Goal: Task Accomplishment & Management: Manage account settings

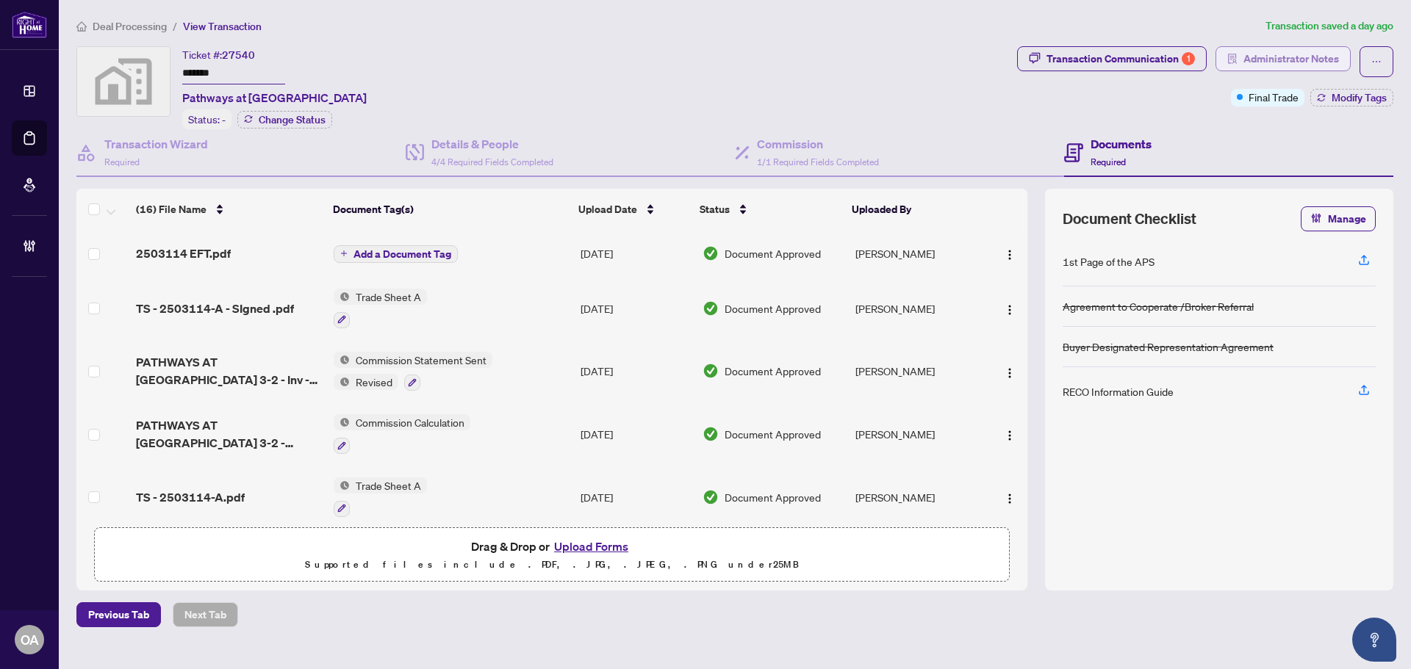
click at [1288, 49] on div "Deal Processing / View Transaction Transaction saved a day ago Ticket #: 27540 …" at bounding box center [735, 323] width 1329 height 610
click at [1281, 61] on span "Administrator Notes" at bounding box center [1291, 59] width 96 height 24
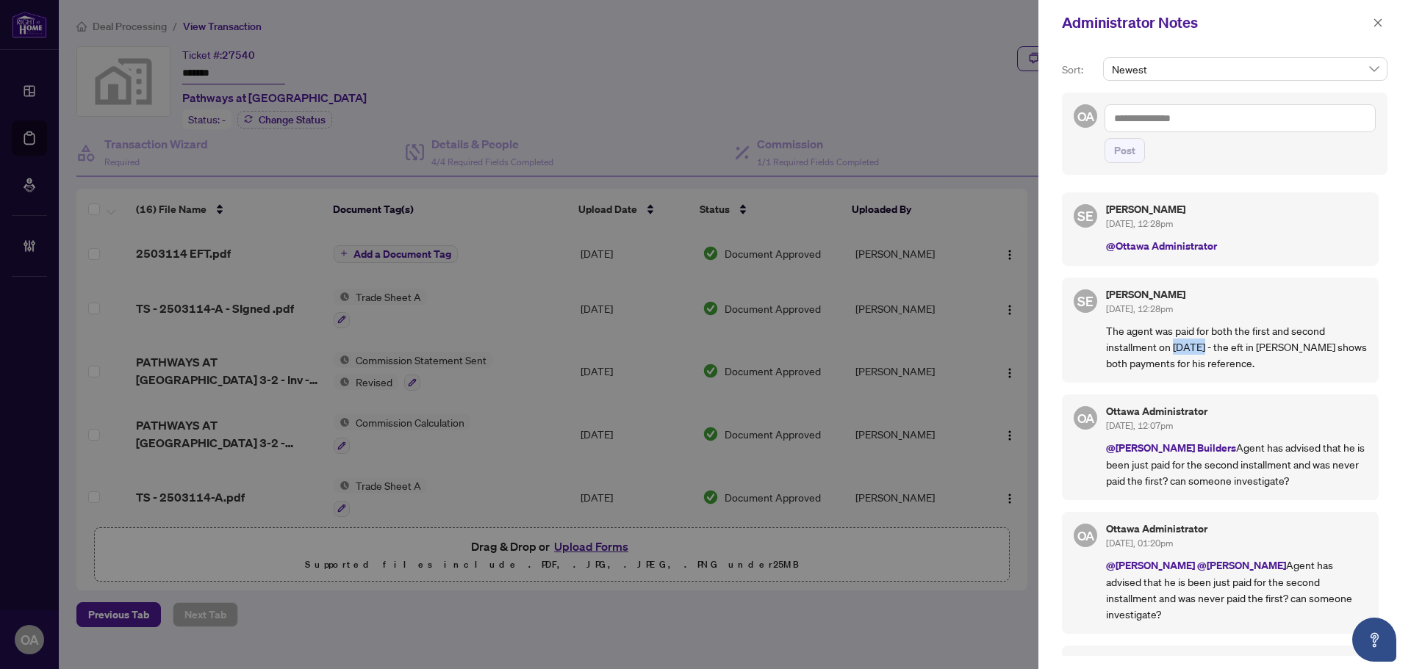
drag, startPoint x: 1173, startPoint y: 354, endPoint x: 1242, endPoint y: 353, distance: 69.1
click at [1240, 353] on p "The agent was paid for both the first and second installment on August 27/25 - …" at bounding box center [1236, 347] width 261 height 48
click at [1243, 351] on p "The agent was paid for both the first and second installment on August 27/25 - …" at bounding box center [1236, 347] width 261 height 48
drag, startPoint x: 1153, startPoint y: 359, endPoint x: 1225, endPoint y: 359, distance: 72.0
click at [1207, 359] on p "The agent was paid for both the first and second installment on August 27/25 - …" at bounding box center [1236, 347] width 261 height 48
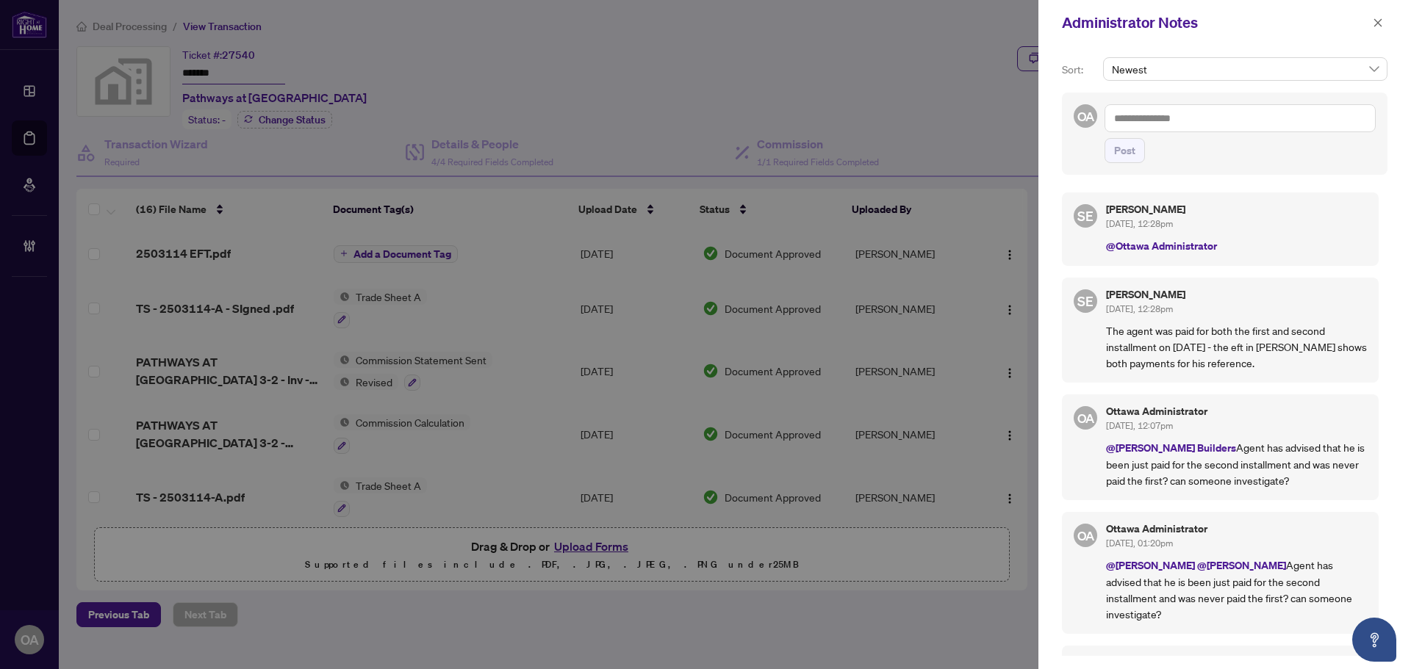
click at [1225, 359] on p "The agent was paid for both the first and second installment on August 27/25 - …" at bounding box center [1236, 347] width 261 height 48
drag, startPoint x: 1253, startPoint y: 364, endPoint x: 1133, endPoint y: 353, distance: 120.3
click at [1134, 353] on p "The agent was paid for both the first and second installment on August 27/25 - …" at bounding box center [1236, 347] width 261 height 48
click at [1133, 353] on p "The agent was paid for both the first and second installment on August 27/25 - …" at bounding box center [1236, 347] width 261 height 48
drag, startPoint x: 1262, startPoint y: 367, endPoint x: 1175, endPoint y: 330, distance: 94.8
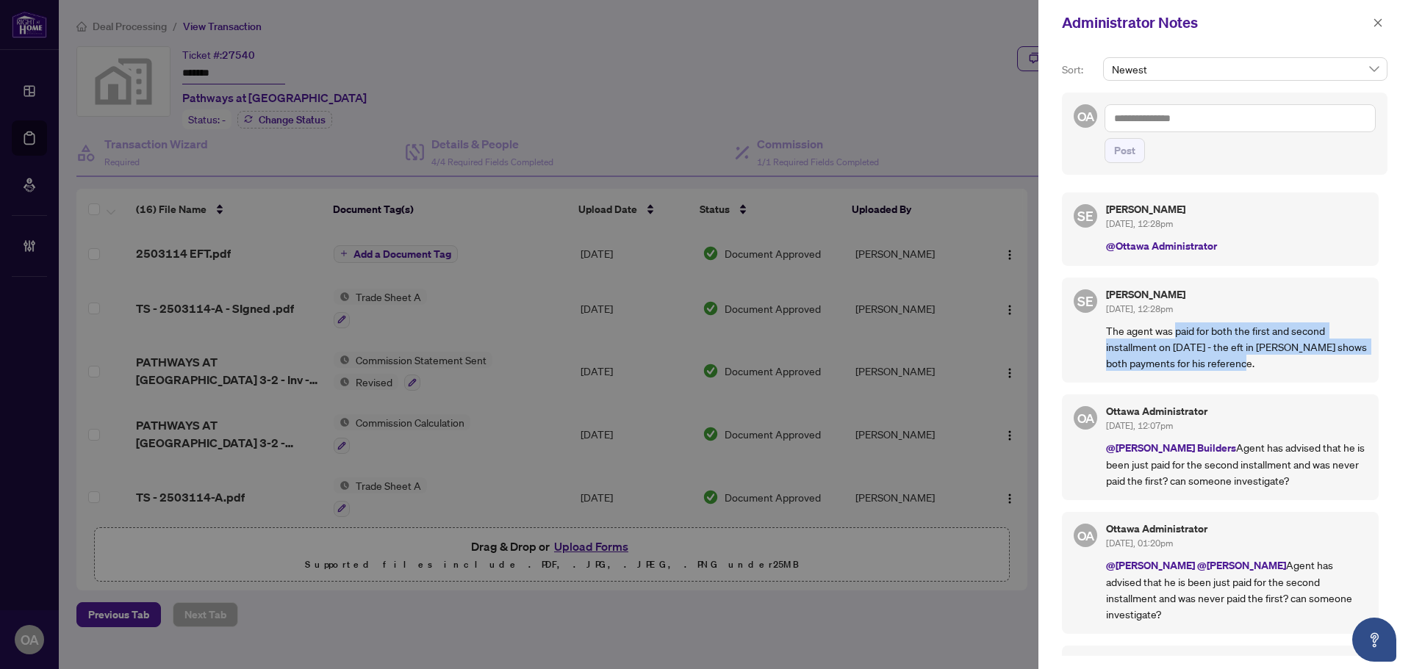
click at [1175, 330] on p "The agent was paid for both the first and second installment on August 27/25 - …" at bounding box center [1236, 347] width 261 height 48
copy p "paid for both the first and second installment on August 27/25 - the eft in rho…"
click at [1200, 119] on textarea at bounding box center [1239, 118] width 271 height 28
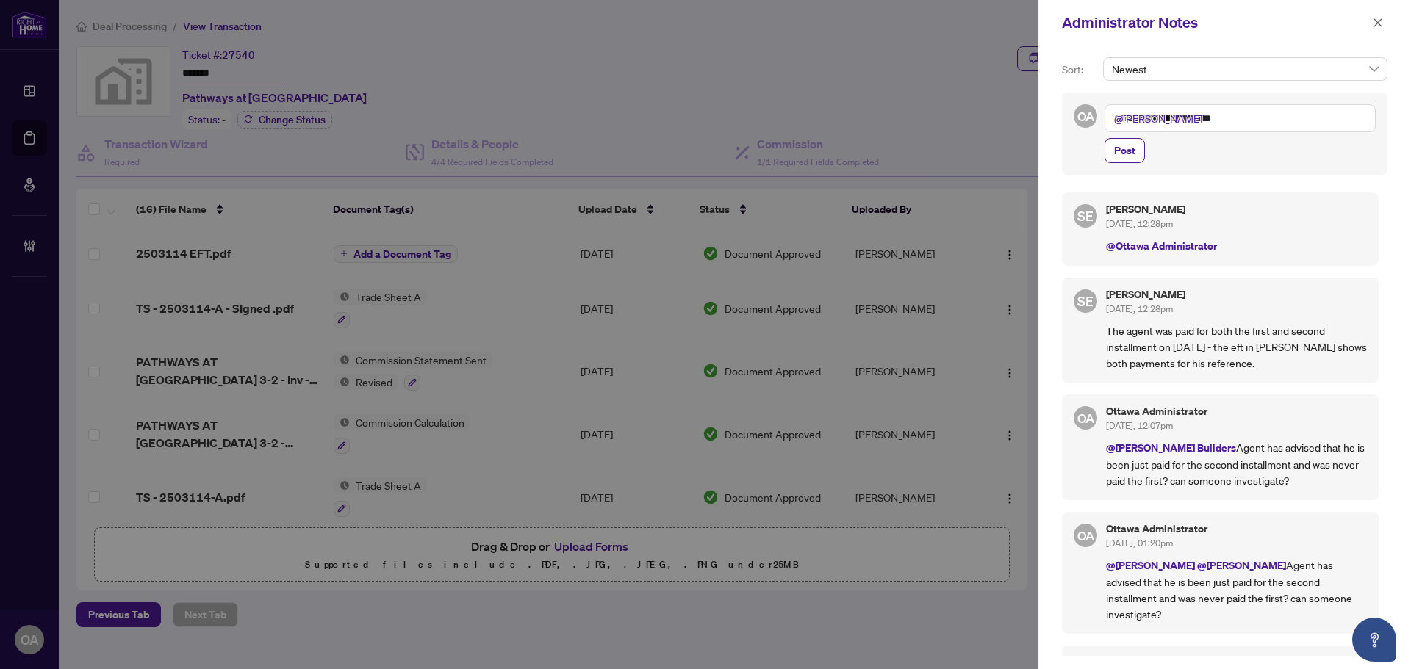
type textarea "**********"
click at [1121, 164] on div "**********" at bounding box center [1225, 134] width 326 height 82
click at [1122, 157] on span "Post" at bounding box center [1124, 151] width 21 height 24
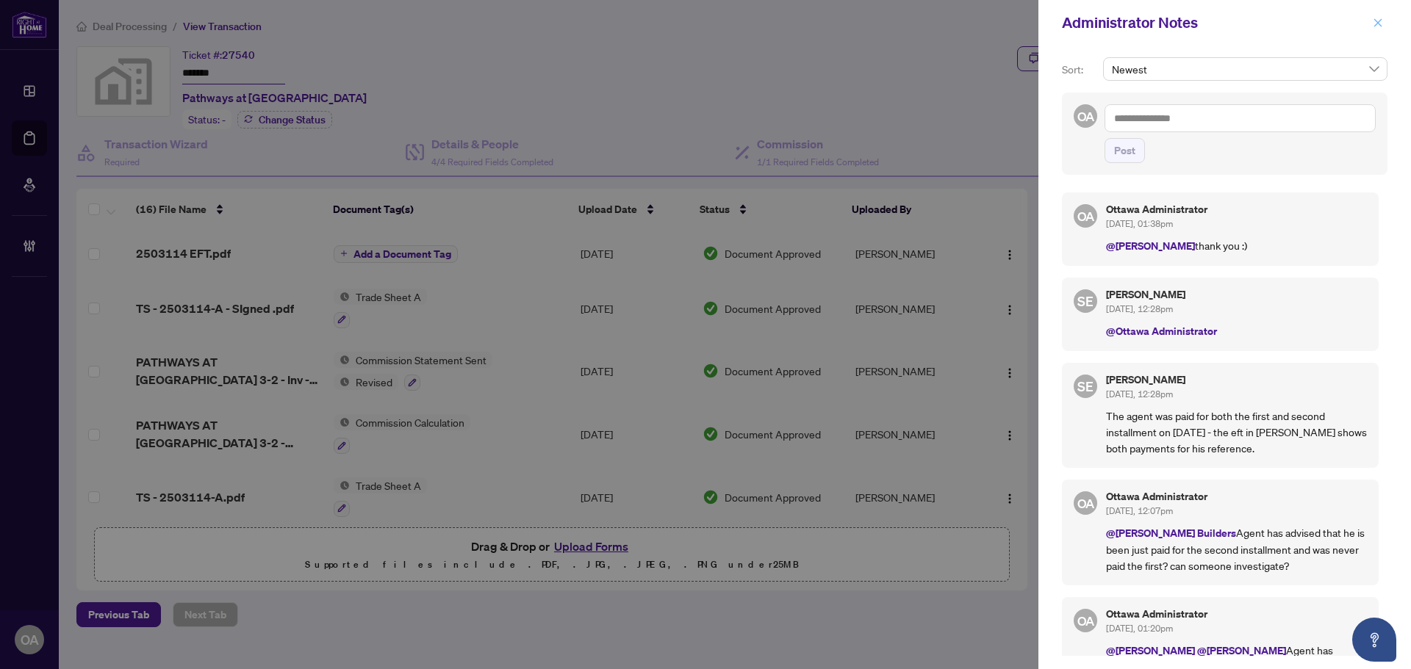
click at [1376, 25] on icon "close" at bounding box center [1378, 22] width 8 height 8
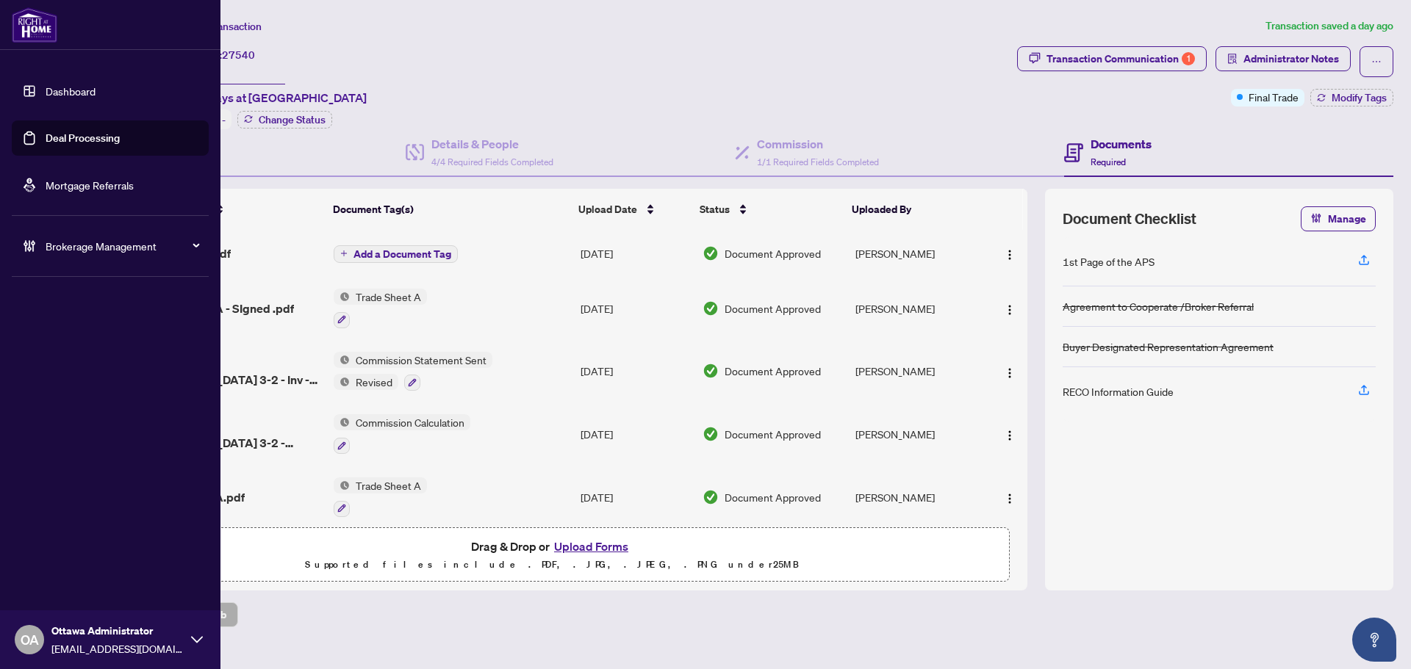
click at [46, 142] on link "Deal Processing" at bounding box center [83, 138] width 74 height 13
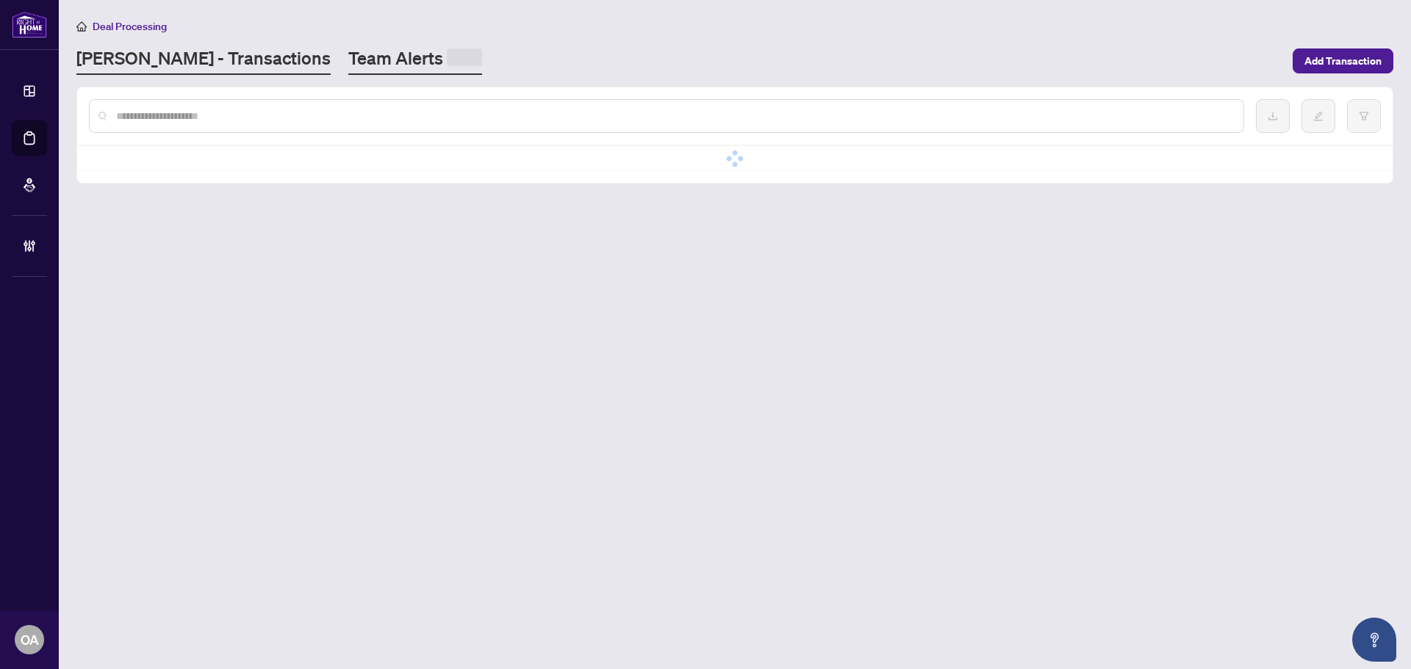
click at [349, 70] on link "Team Alerts" at bounding box center [415, 60] width 134 height 29
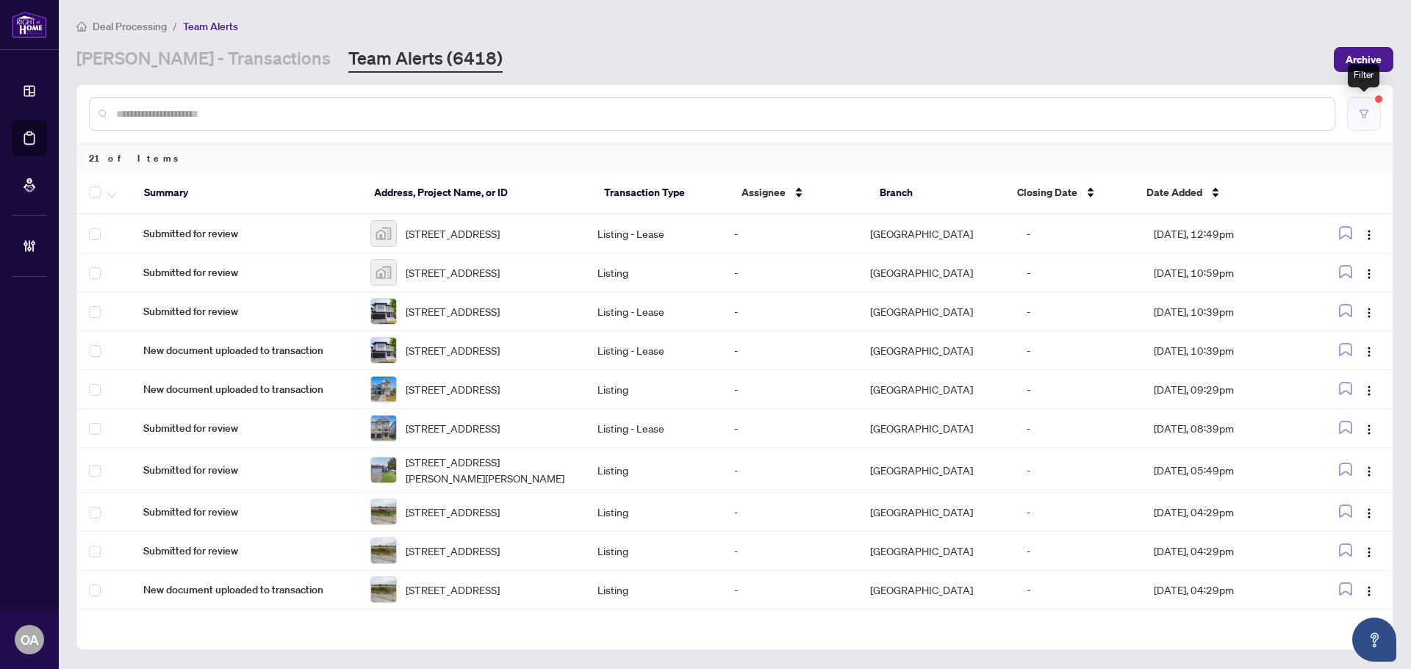
click at [1376, 123] on button "button" at bounding box center [1364, 114] width 34 height 34
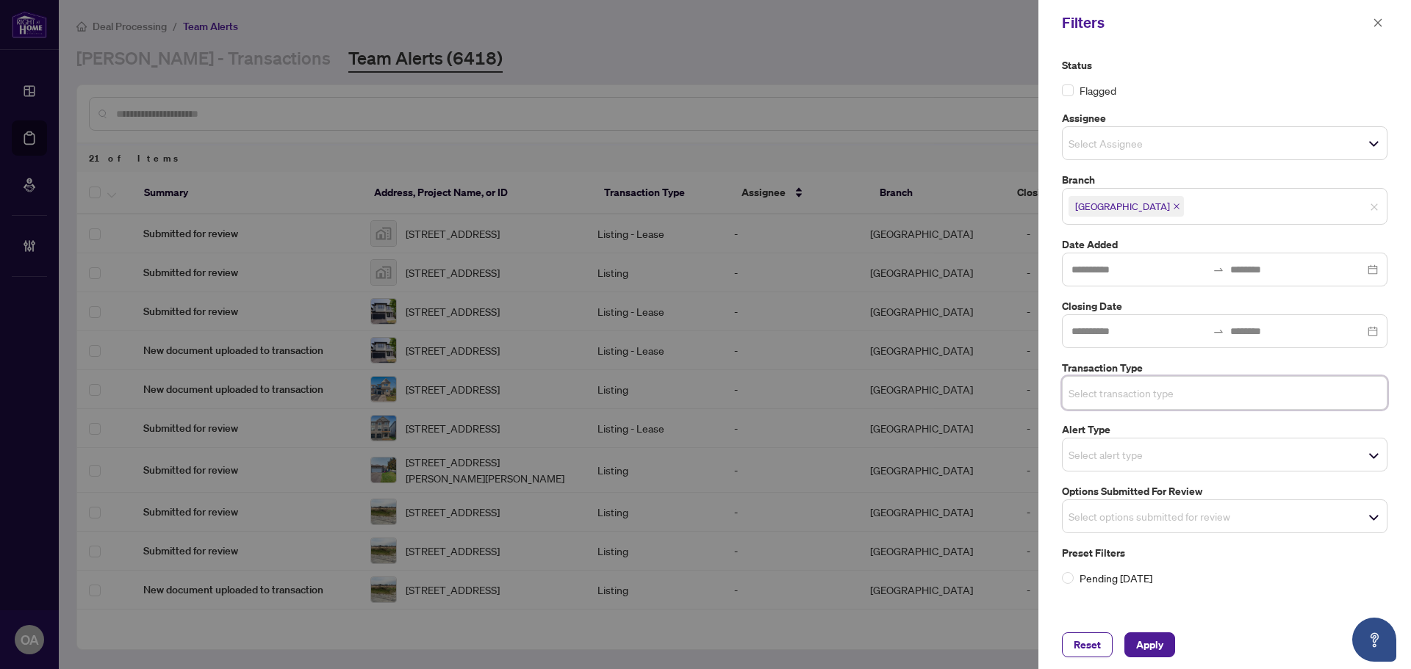
click at [1160, 531] on div "Select options submitted for review" at bounding box center [1225, 517] width 326 height 34
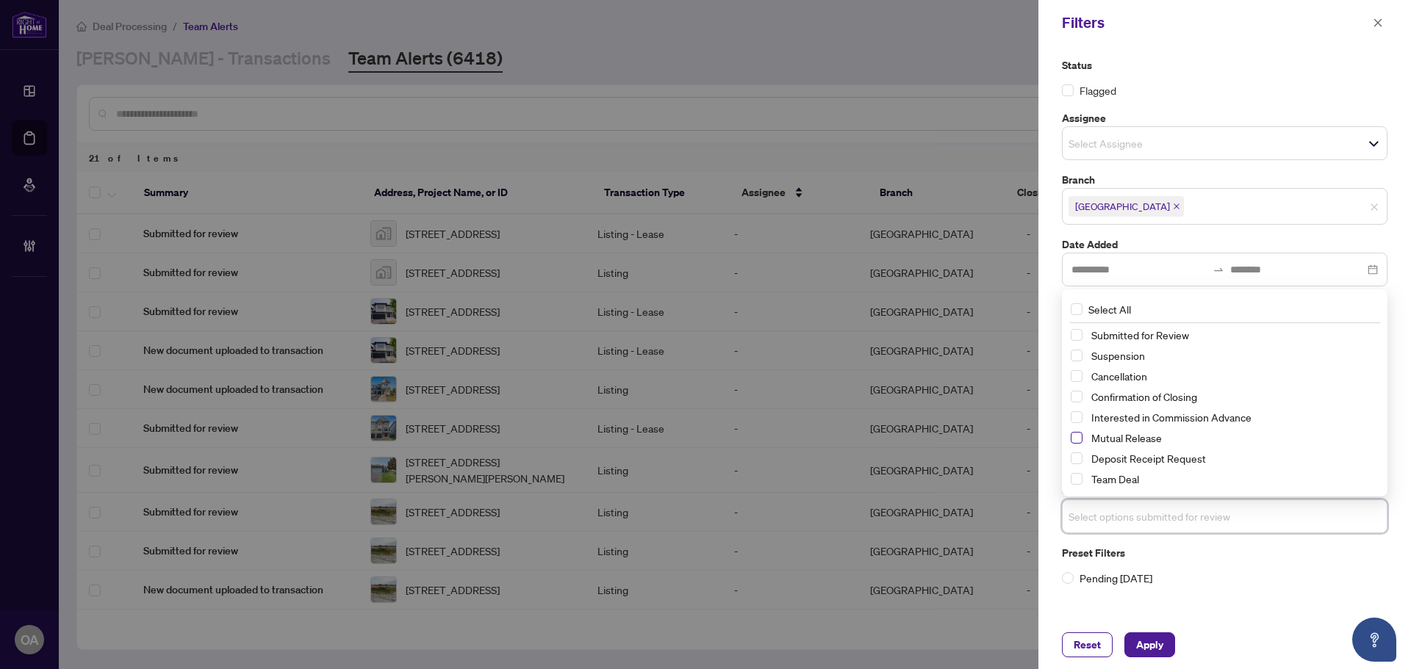
click at [1076, 432] on span "Select Mutual Release" at bounding box center [1077, 438] width 12 height 12
click at [1077, 377] on span "Select Cancellation" at bounding box center [1077, 377] width 12 height 12
click at [1077, 357] on span "Select Suspension" at bounding box center [1077, 357] width 12 height 12
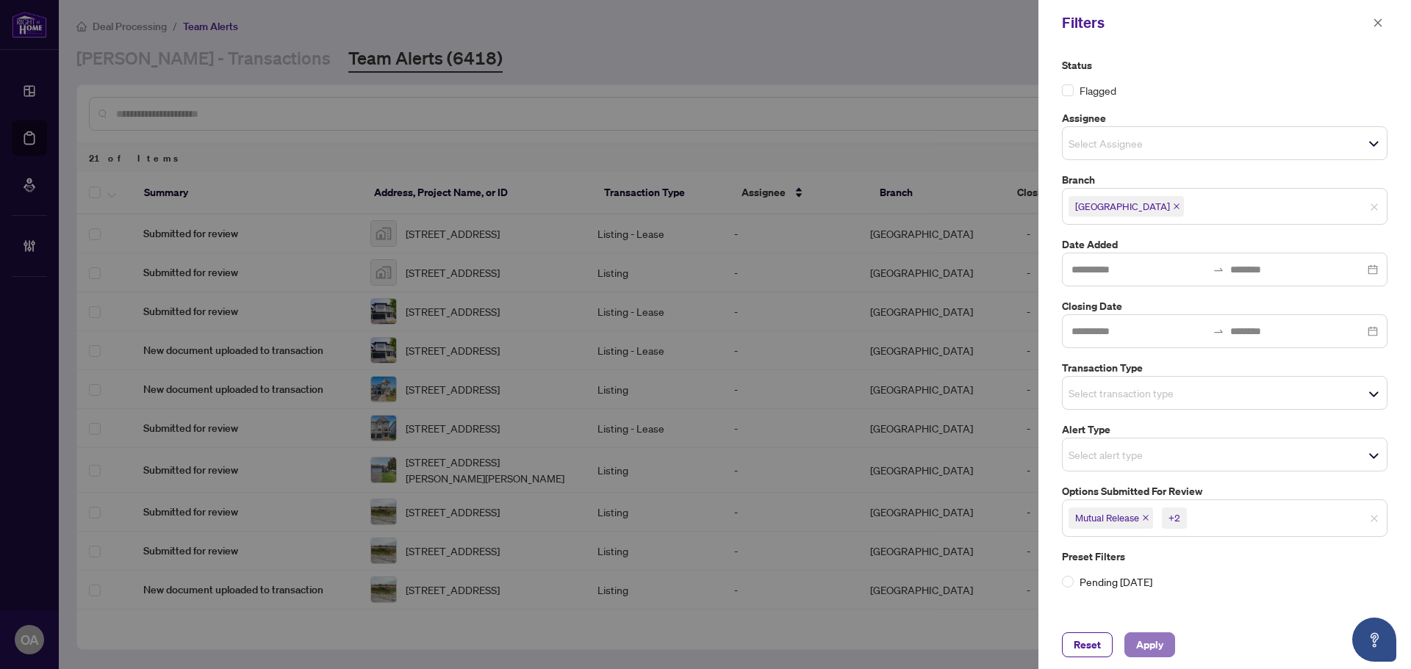
click at [1163, 640] on button "Apply" at bounding box center [1149, 645] width 51 height 25
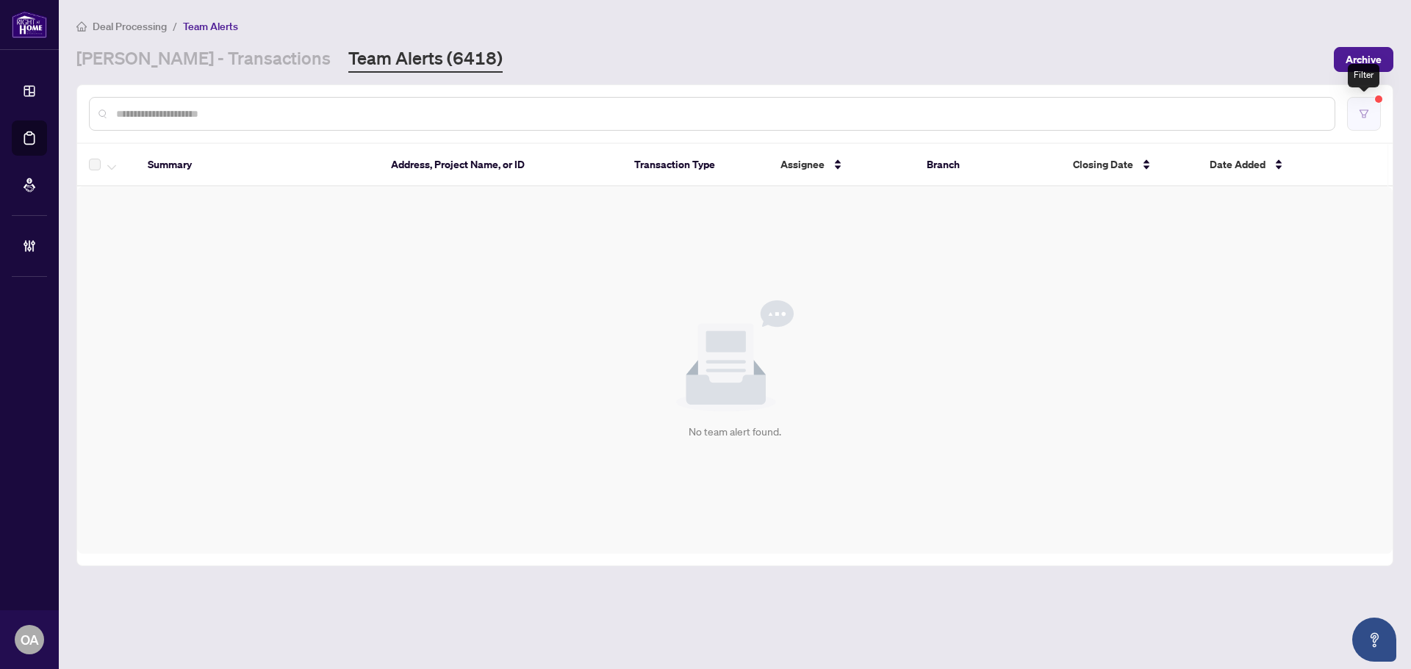
click at [1367, 110] on icon "filter" at bounding box center [1364, 114] width 10 height 10
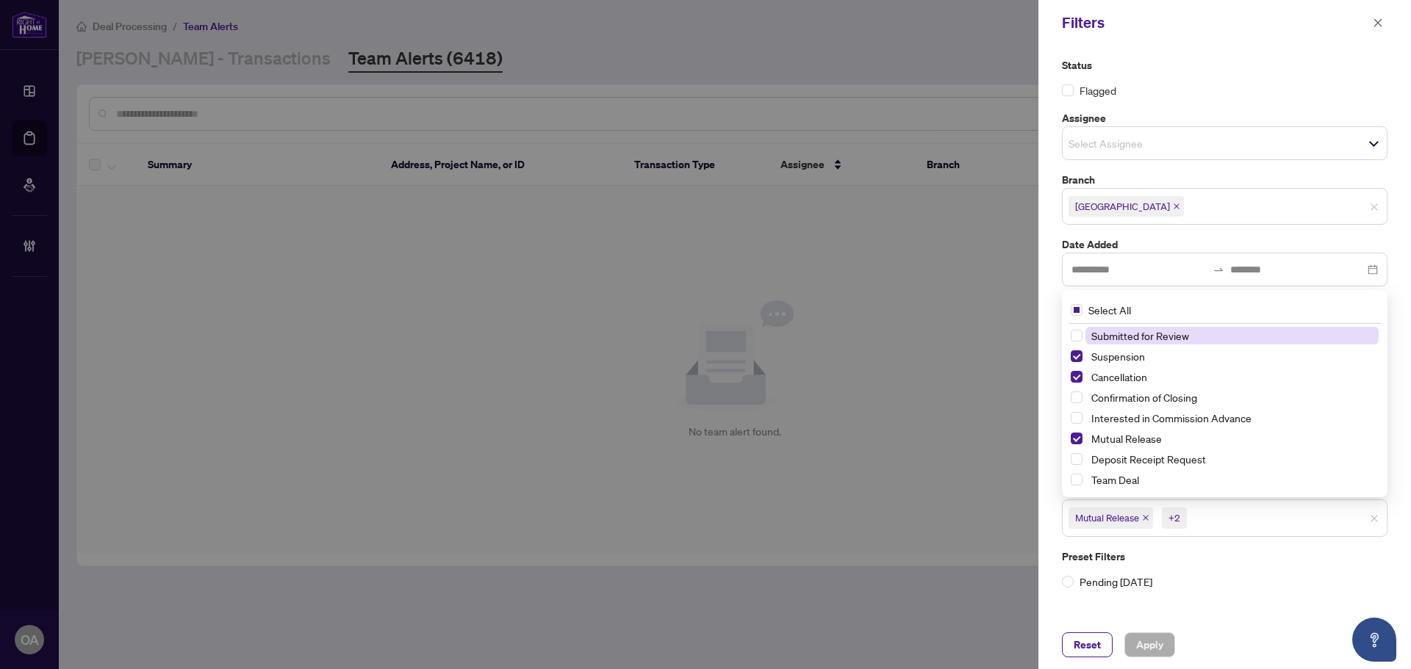
click at [1373, 524] on span "Mutual Release +2" at bounding box center [1225, 518] width 324 height 24
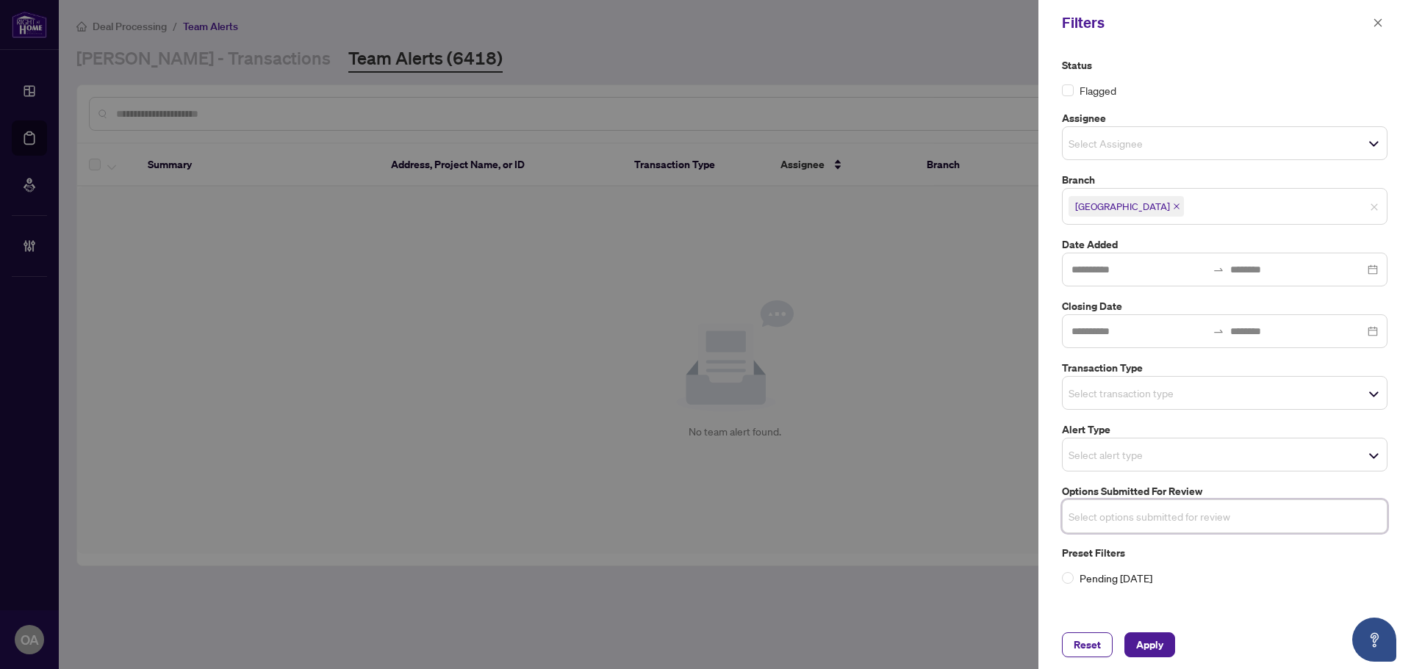
click at [1128, 413] on div "Status Flagged Assignee Select Assignee Branch Ottawa Date Added Closing Date T…" at bounding box center [1224, 321] width 334 height 529
click at [1110, 399] on input "search" at bounding box center [1119, 393] width 103 height 18
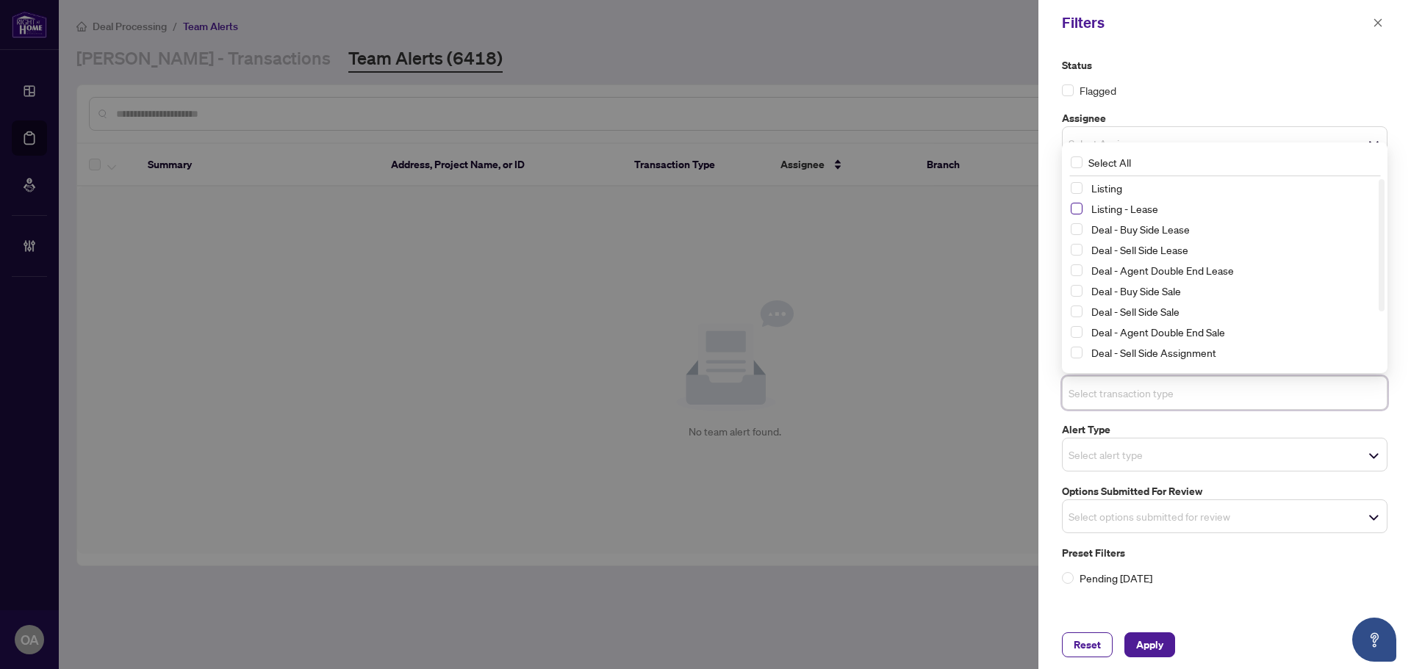
click at [1079, 210] on span "Select Listing - Lease" at bounding box center [1077, 209] width 12 height 12
click at [1075, 191] on span "Select Listing" at bounding box center [1077, 189] width 12 height 12
click at [1158, 647] on span "Apply" at bounding box center [1149, 645] width 27 height 24
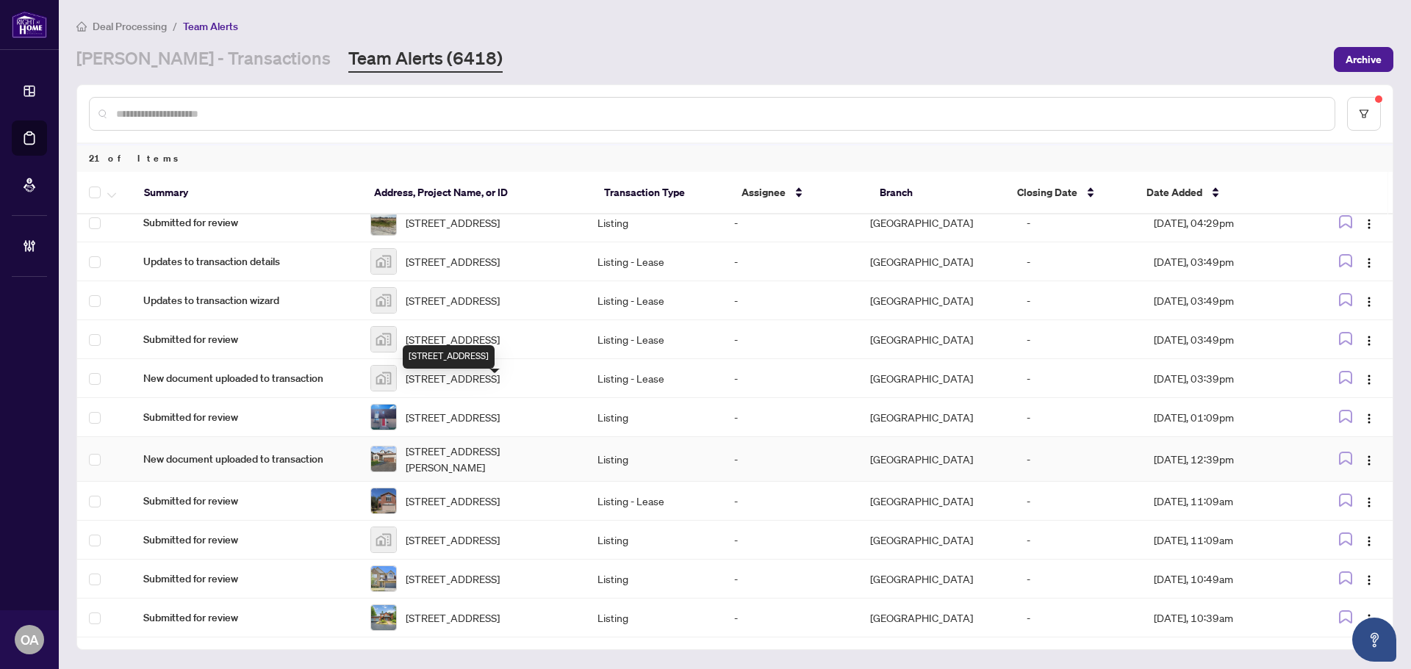
scroll to position [518, 0]
click at [447, 622] on span "2 Muirfield Gdns, Nepean, Ontario K2R 1B8, Canada" at bounding box center [453, 618] width 94 height 16
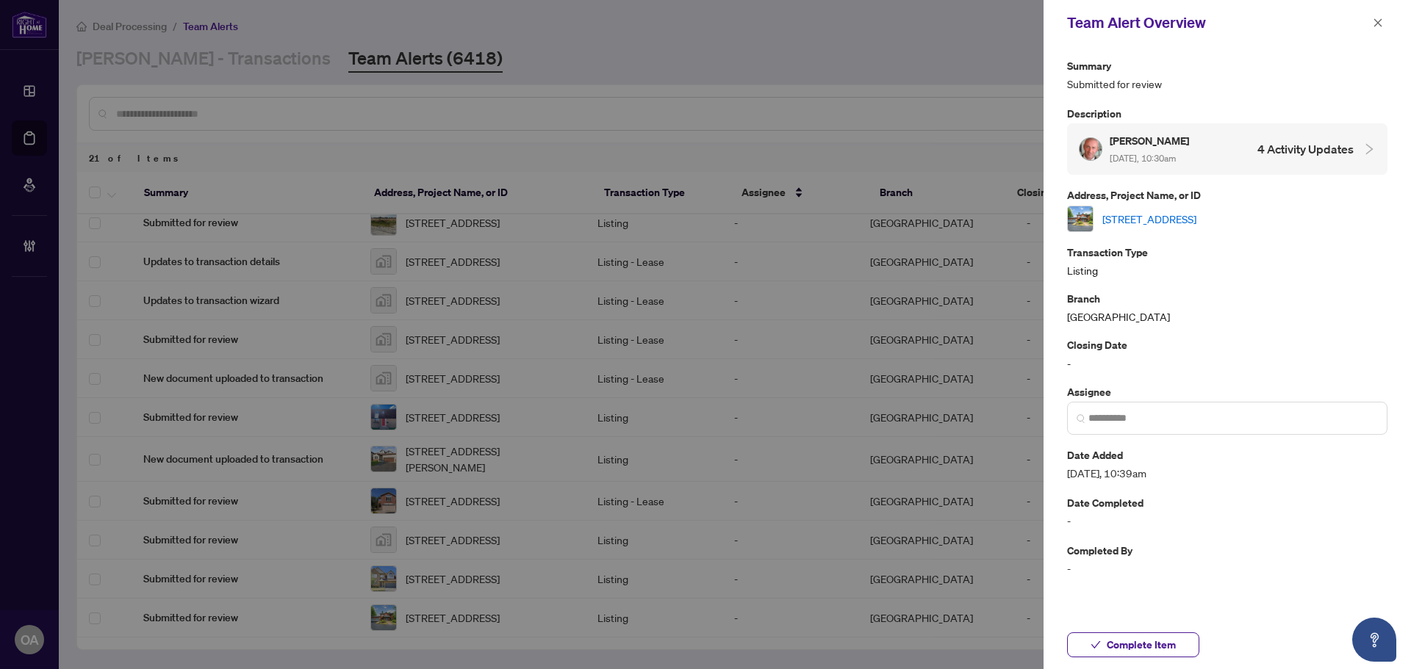
click at [1154, 217] on link "2 Muirfield Gdns, Nepean, Ontario K2R 1B8, Canada" at bounding box center [1149, 219] width 94 height 16
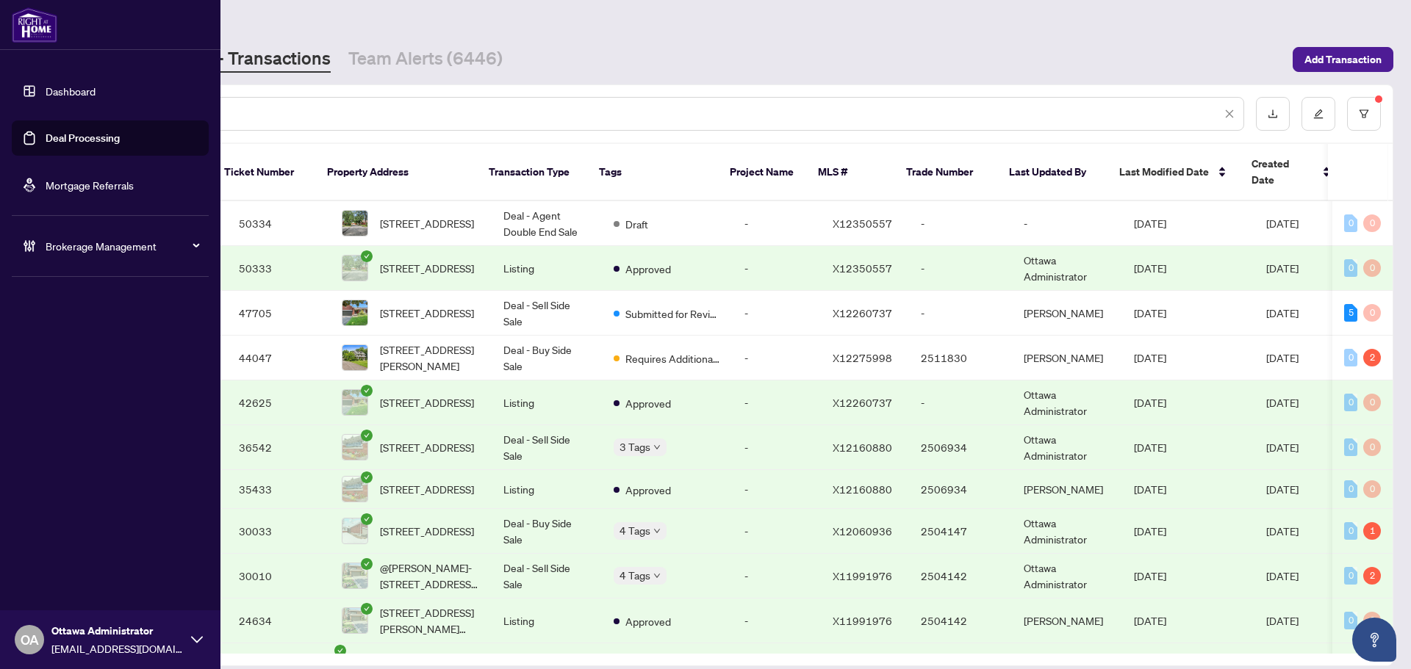
click at [46, 135] on link "Deal Processing" at bounding box center [83, 138] width 74 height 13
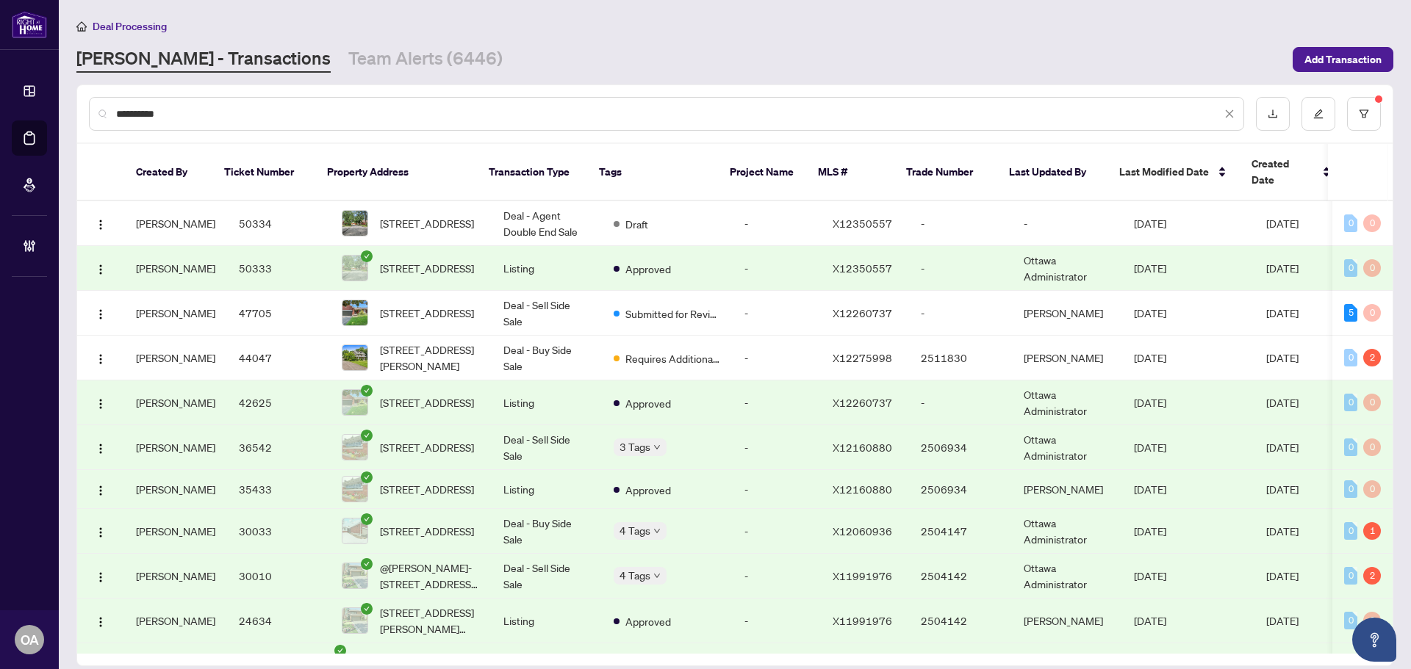
drag, startPoint x: 212, startPoint y: 118, endPoint x: 2, endPoint y: 117, distance: 210.2
click at [42, 117] on div "**********" at bounding box center [705, 334] width 1411 height 669
type input "**********"
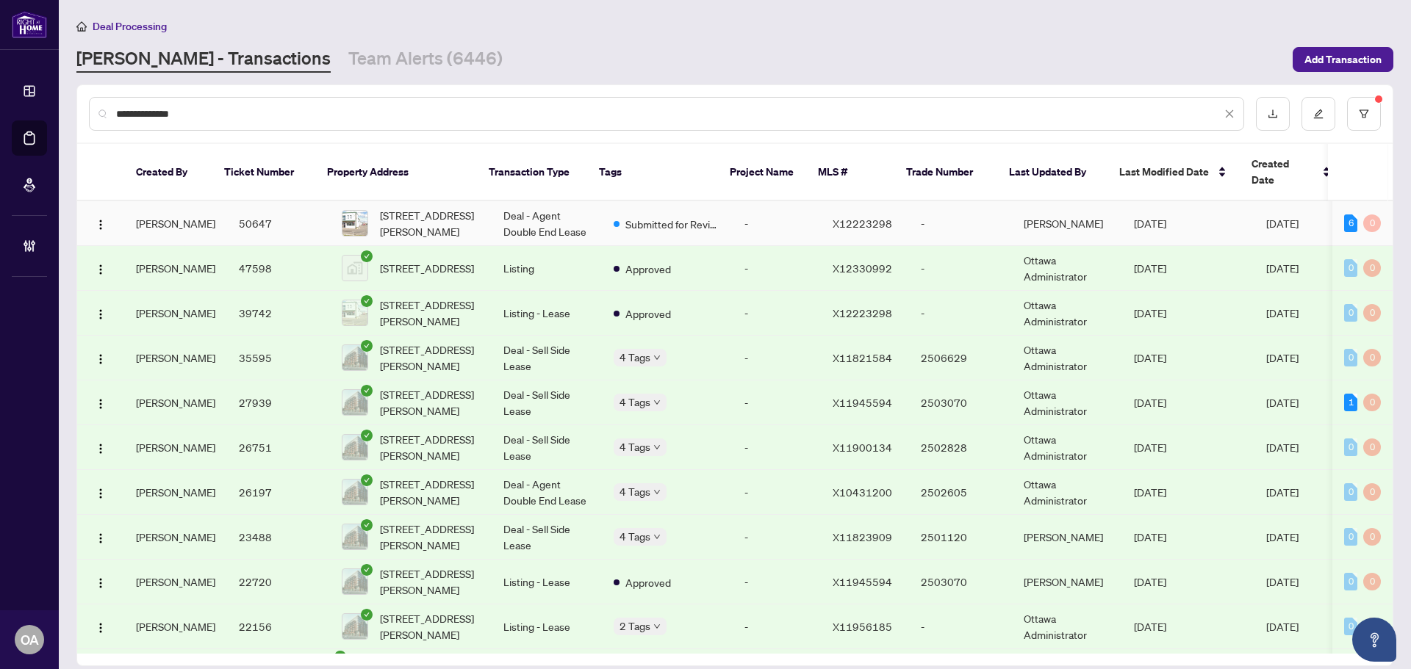
click at [511, 208] on td "Deal - Agent Double End Lease" at bounding box center [547, 223] width 110 height 45
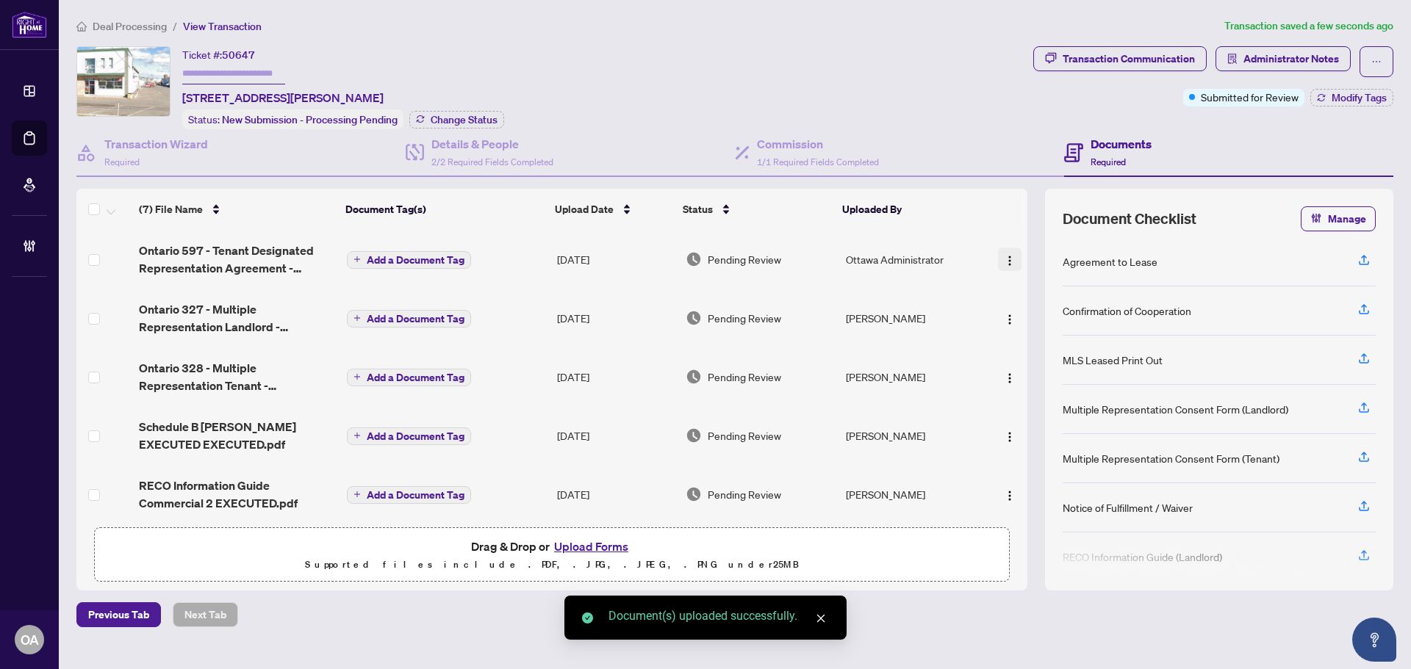
click at [1004, 257] on img "button" at bounding box center [1010, 261] width 12 height 12
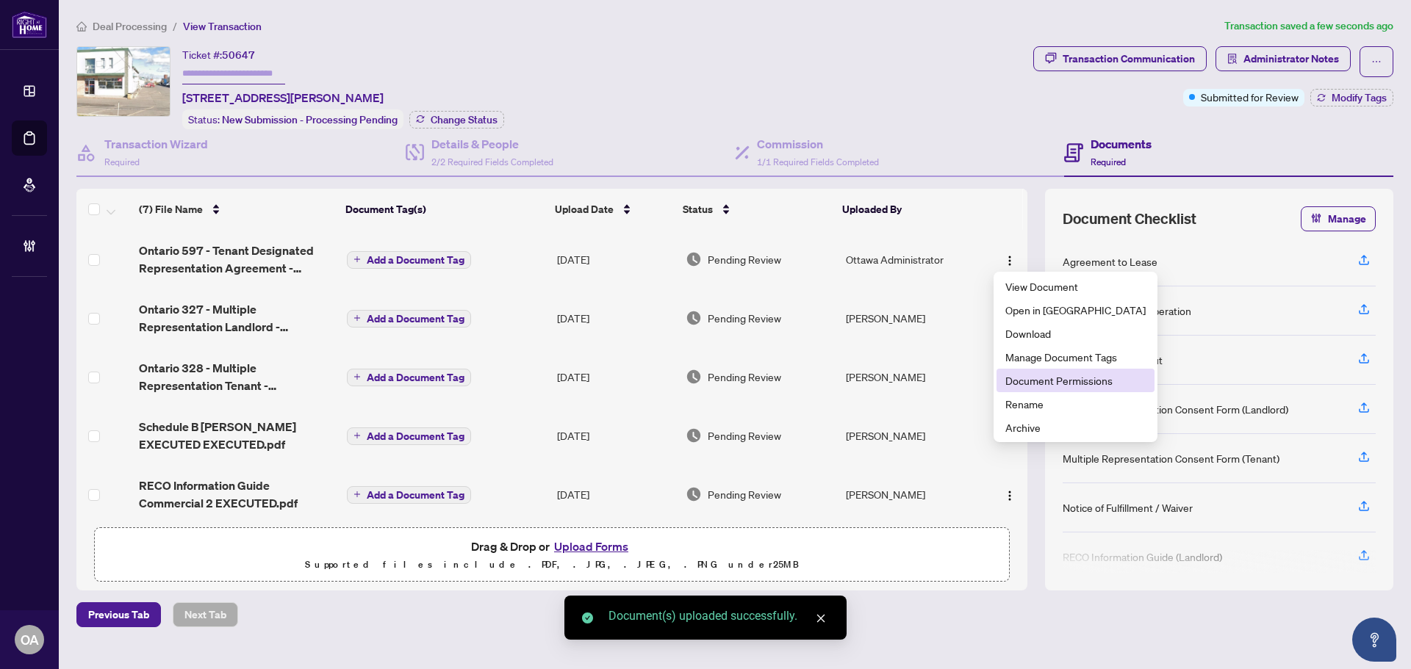
click at [1047, 377] on span "Document Permissions" at bounding box center [1075, 381] width 140 height 16
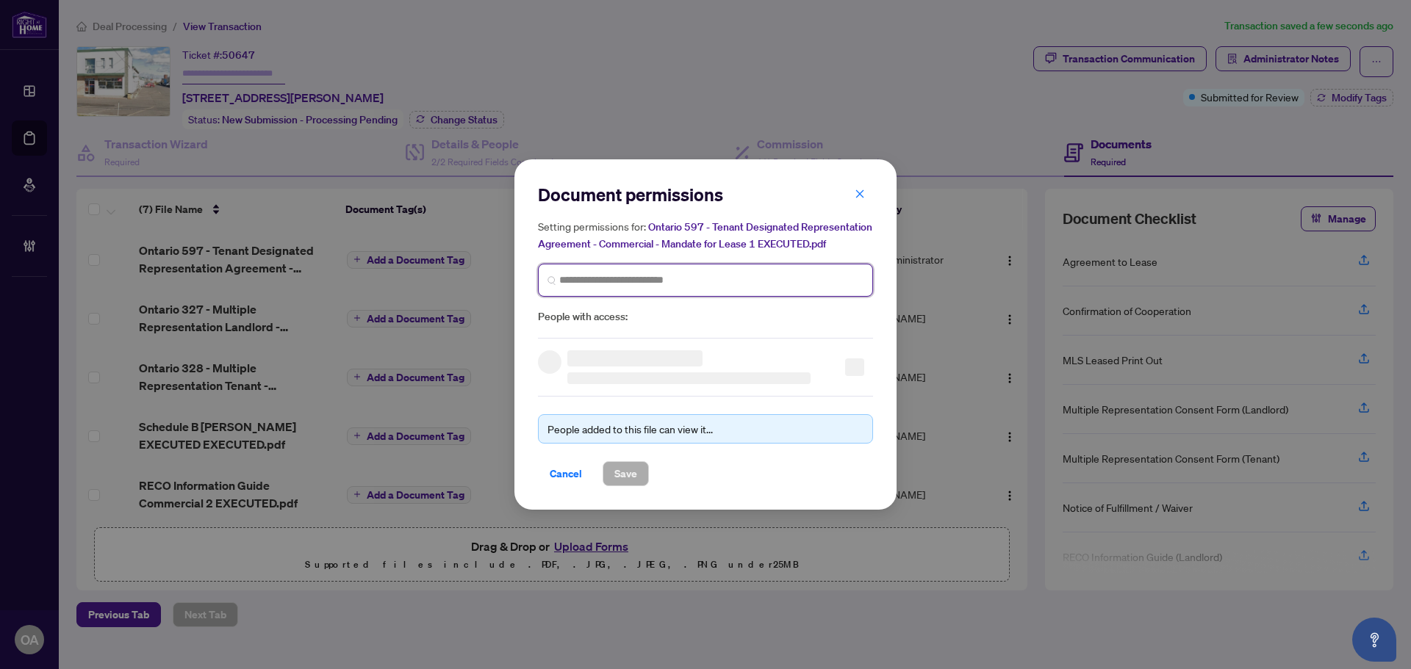
click at [599, 273] on input "search" at bounding box center [711, 280] width 304 height 15
type input "**********"
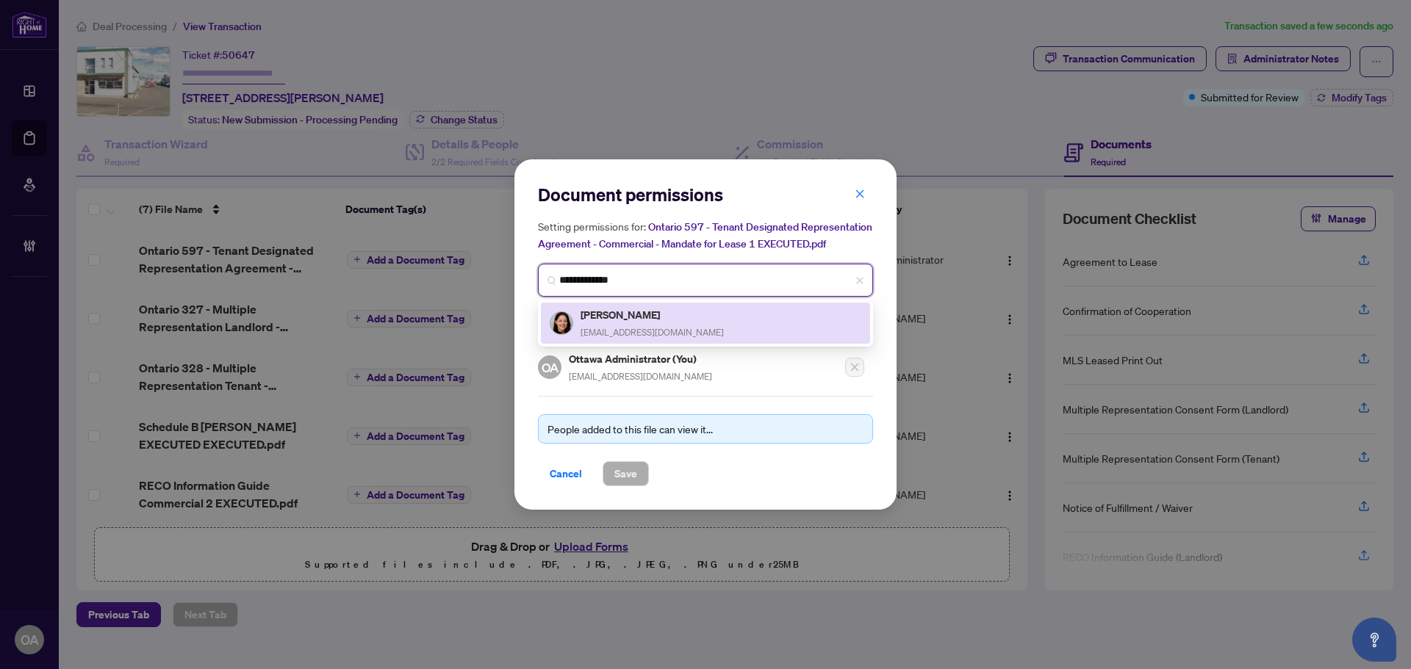
click at [647, 321] on h5 "[PERSON_NAME]" at bounding box center [651, 314] width 143 height 17
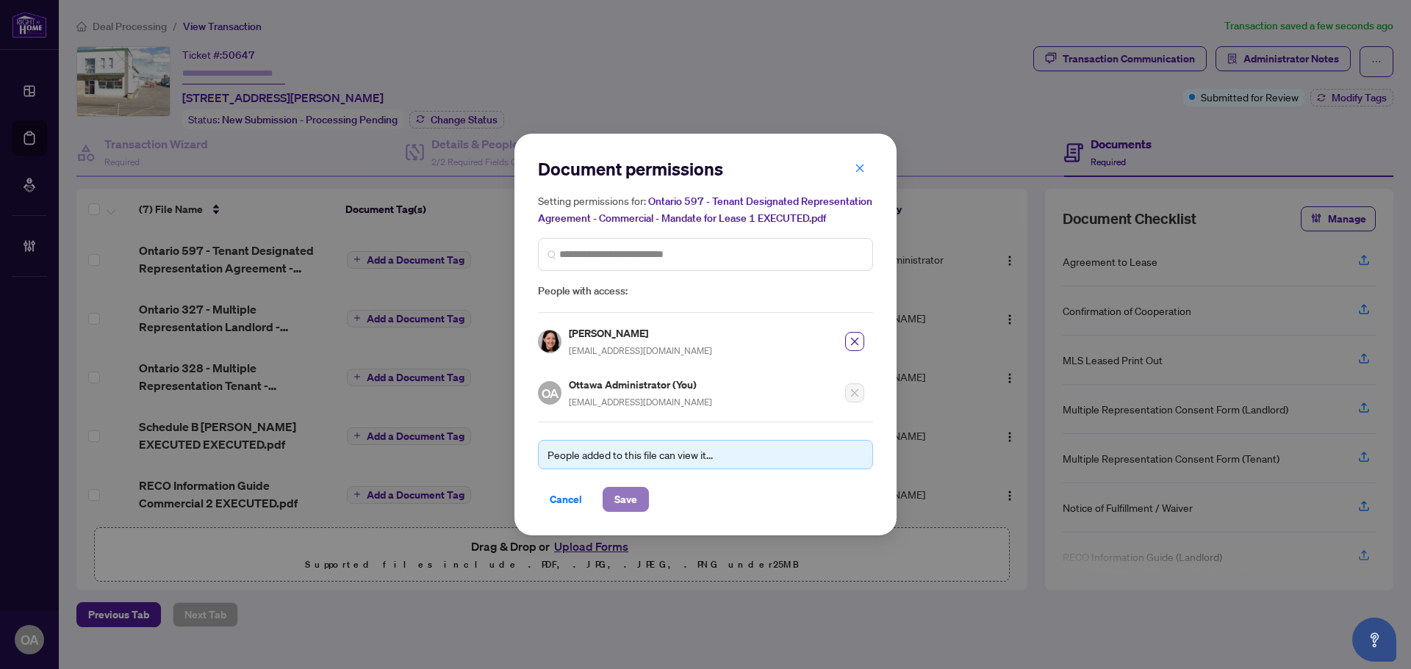
click at [622, 507] on span "Save" at bounding box center [625, 500] width 23 height 24
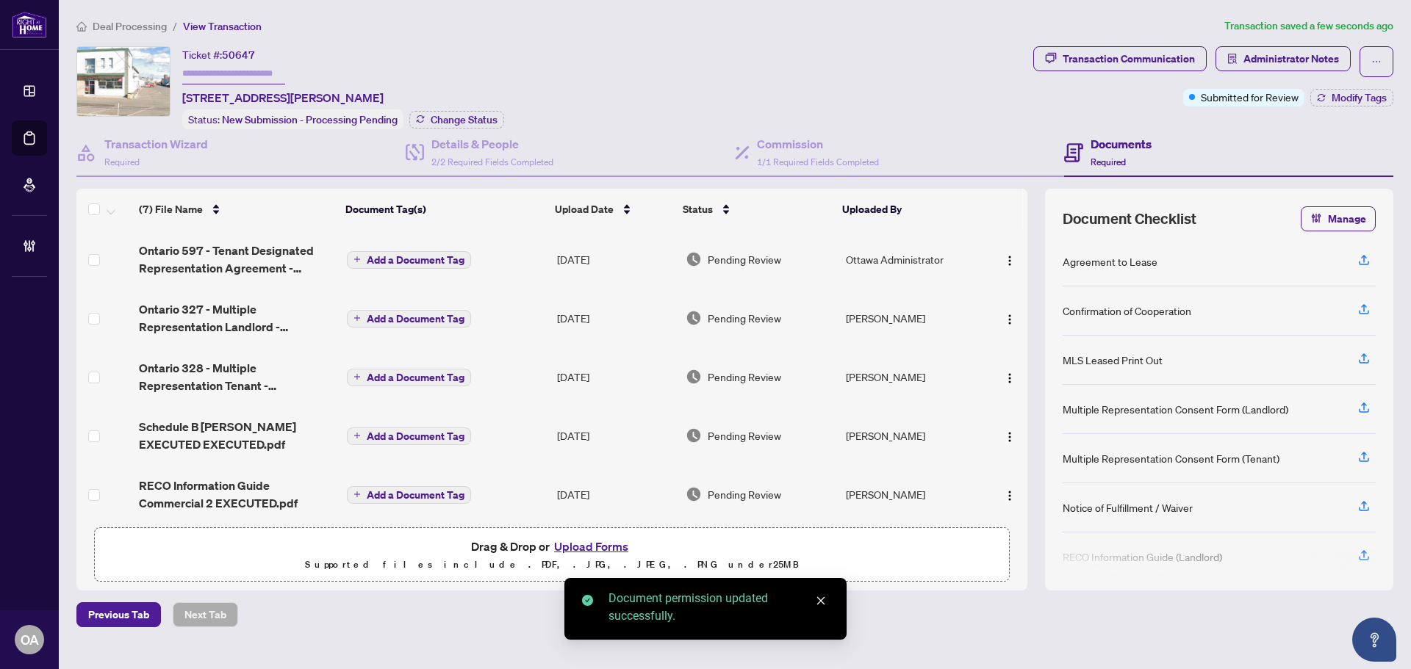
click at [0, 0] on link "Deal Processing" at bounding box center [0, 0] width 0 height 0
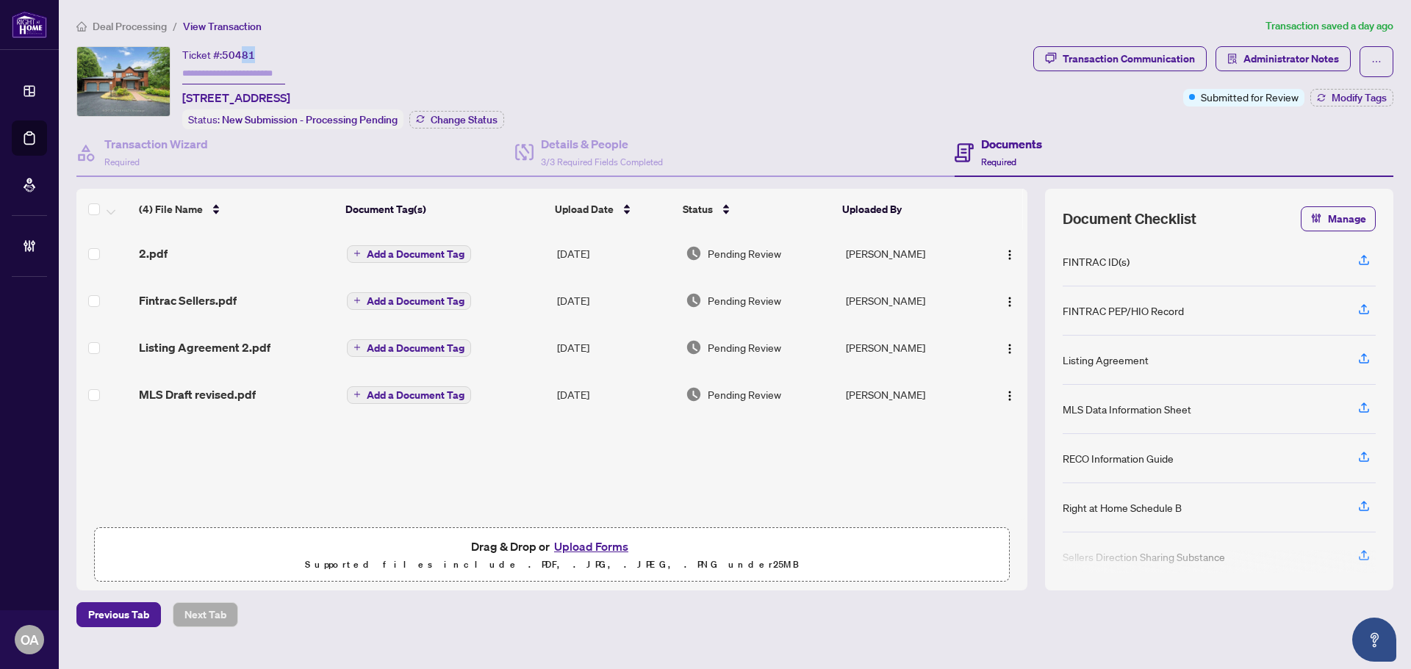
drag, startPoint x: 256, startPoint y: 50, endPoint x: 240, endPoint y: 54, distance: 16.0
click at [240, 54] on div "Ticket #: 50481 2 Muirfield Gdns, Nepean, Ontario K2R 1B8, Canada" at bounding box center [236, 76] width 108 height 60
click at [240, 54] on span "50481" at bounding box center [238, 54] width 33 height 13
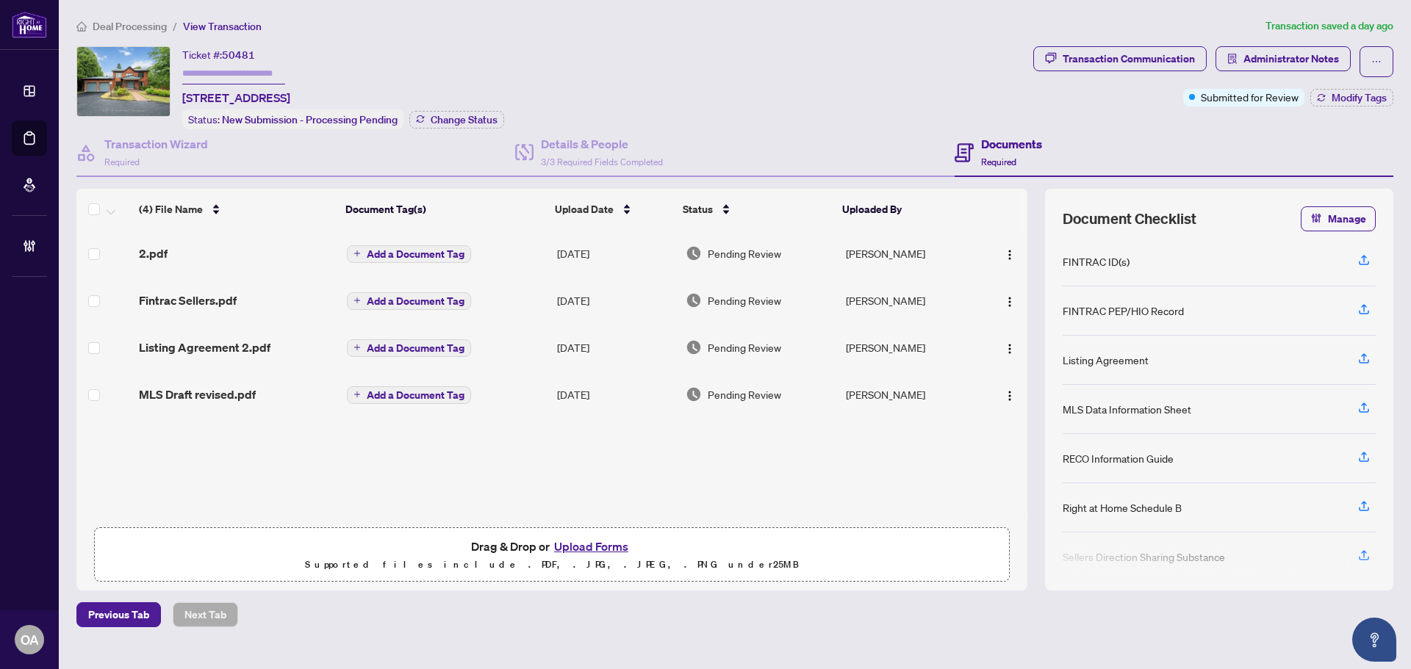
click at [240, 54] on span "50481" at bounding box center [238, 54] width 33 height 13
click at [239, 59] on span "50481" at bounding box center [238, 54] width 33 height 13
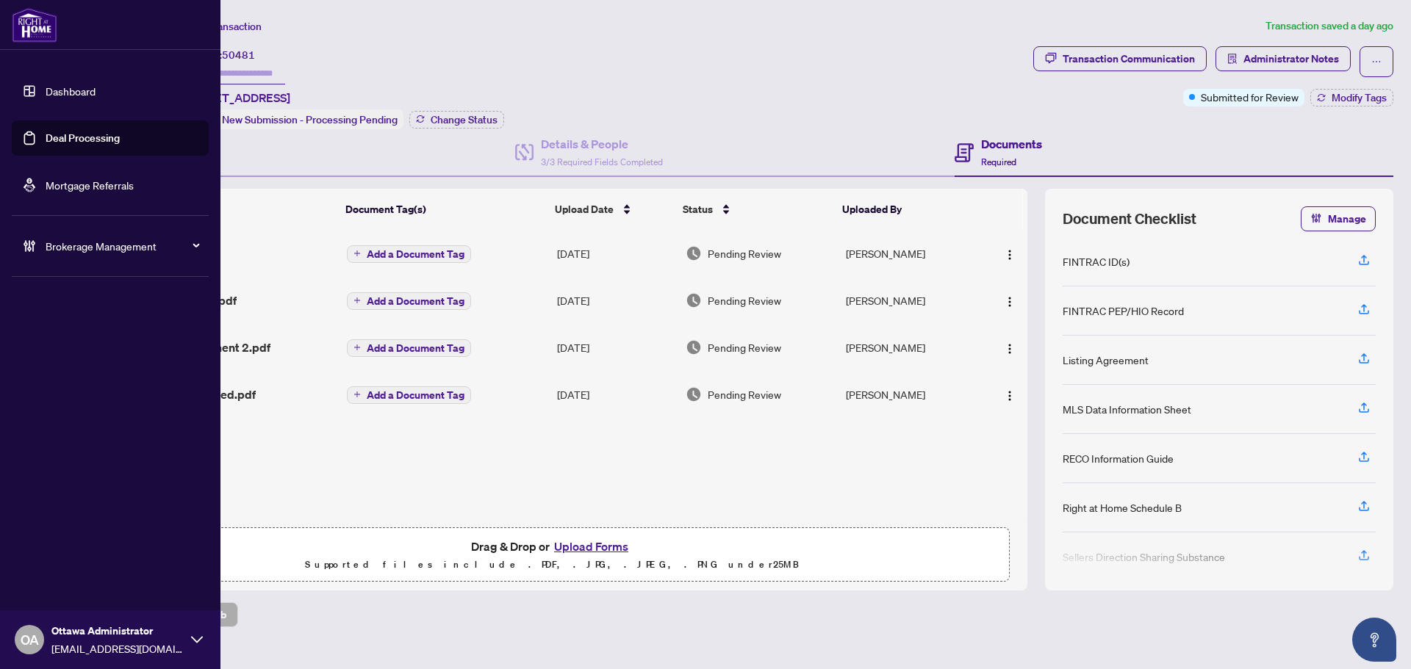
click at [53, 137] on link "Deal Processing" at bounding box center [83, 138] width 74 height 13
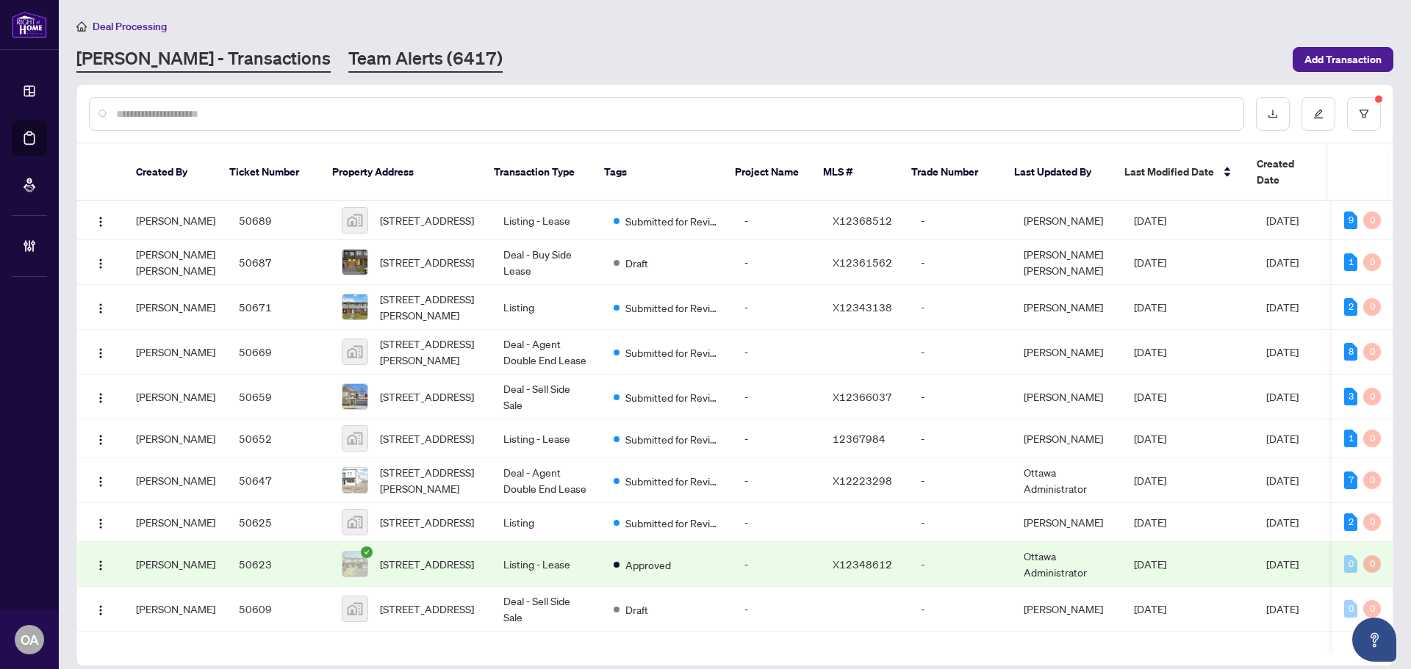
click at [348, 62] on link "Team Alerts (6417)" at bounding box center [425, 59] width 154 height 26
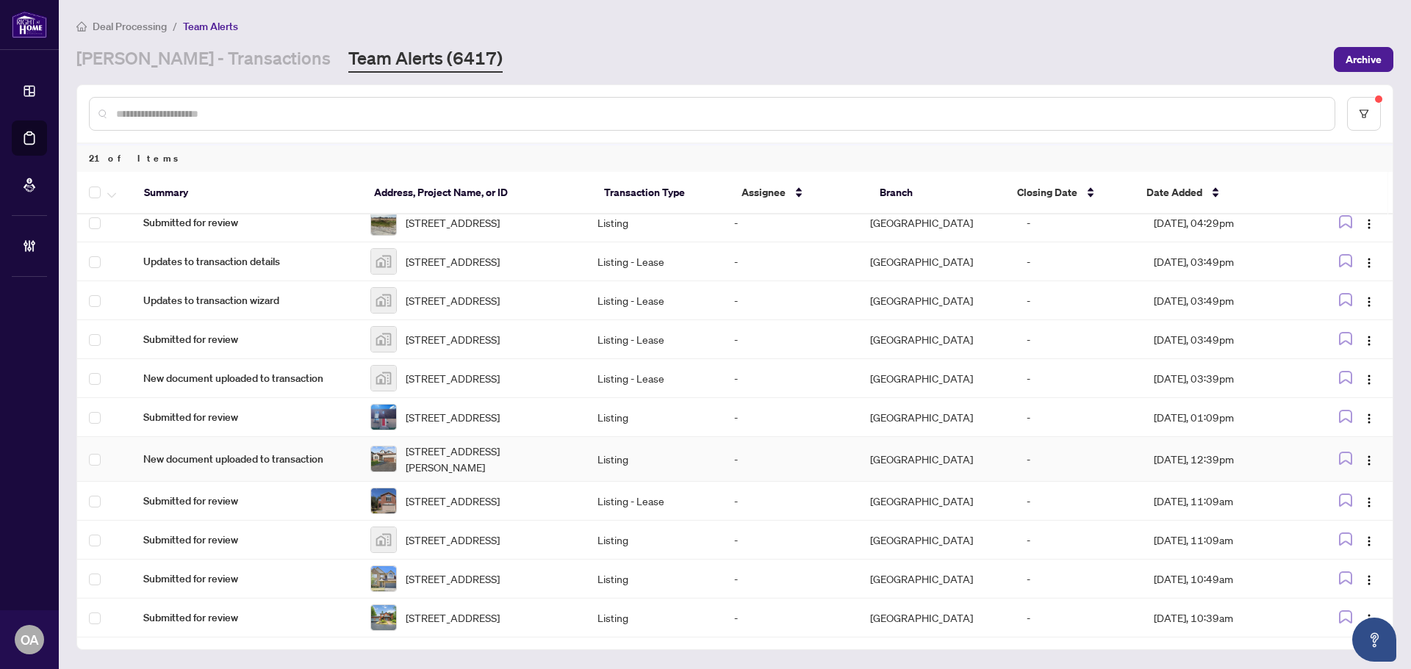
scroll to position [518, 0]
click at [1363, 610] on span "button" at bounding box center [1369, 618] width 12 height 16
click at [1348, 556] on span "Complete Item" at bounding box center [1330, 561] width 68 height 16
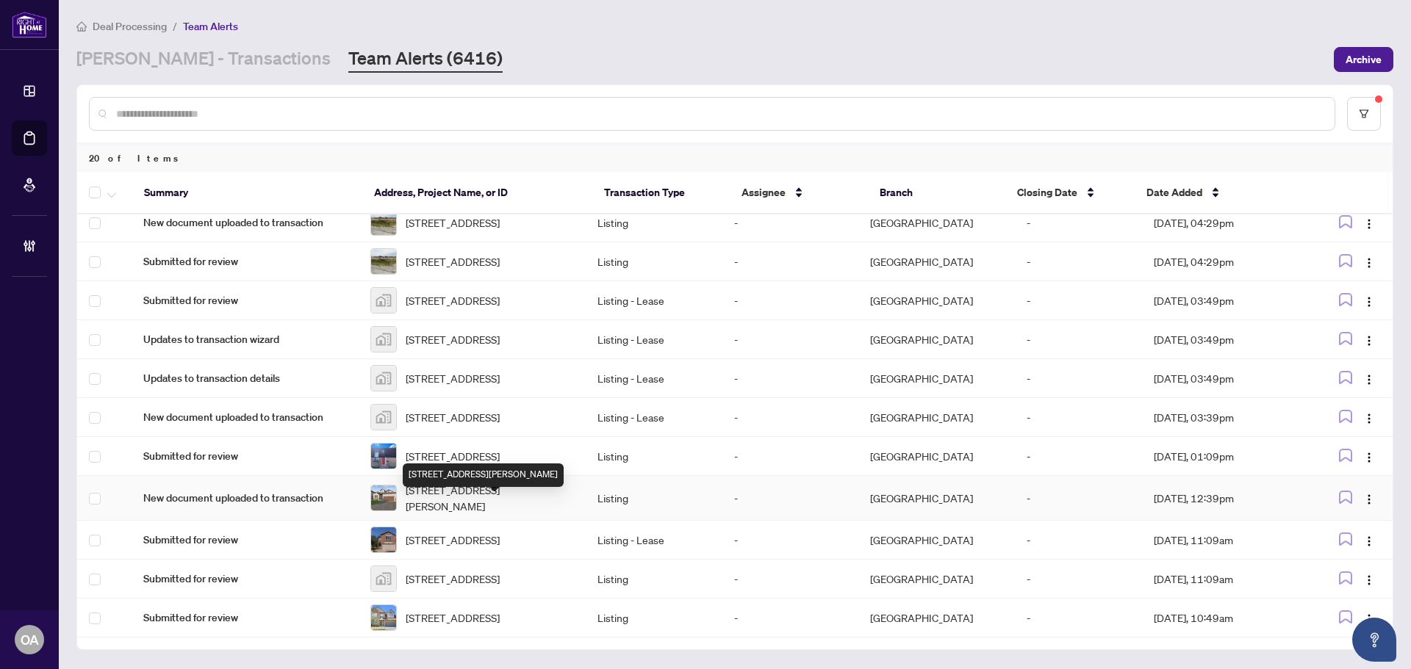
scroll to position [473, 0]
click at [446, 612] on span "[STREET_ADDRESS]" at bounding box center [453, 618] width 94 height 16
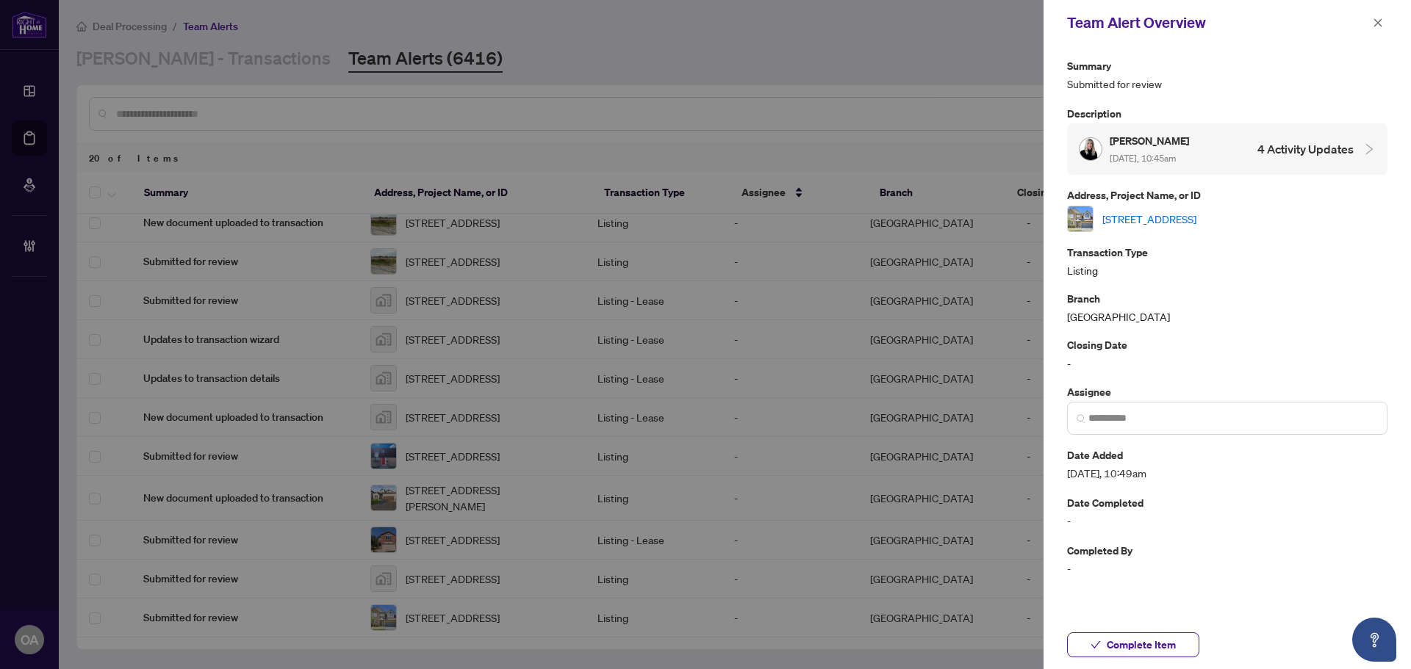
click at [1120, 219] on link "[STREET_ADDRESS]" at bounding box center [1149, 219] width 94 height 16
click at [1384, 24] on button "button" at bounding box center [1377, 23] width 19 height 18
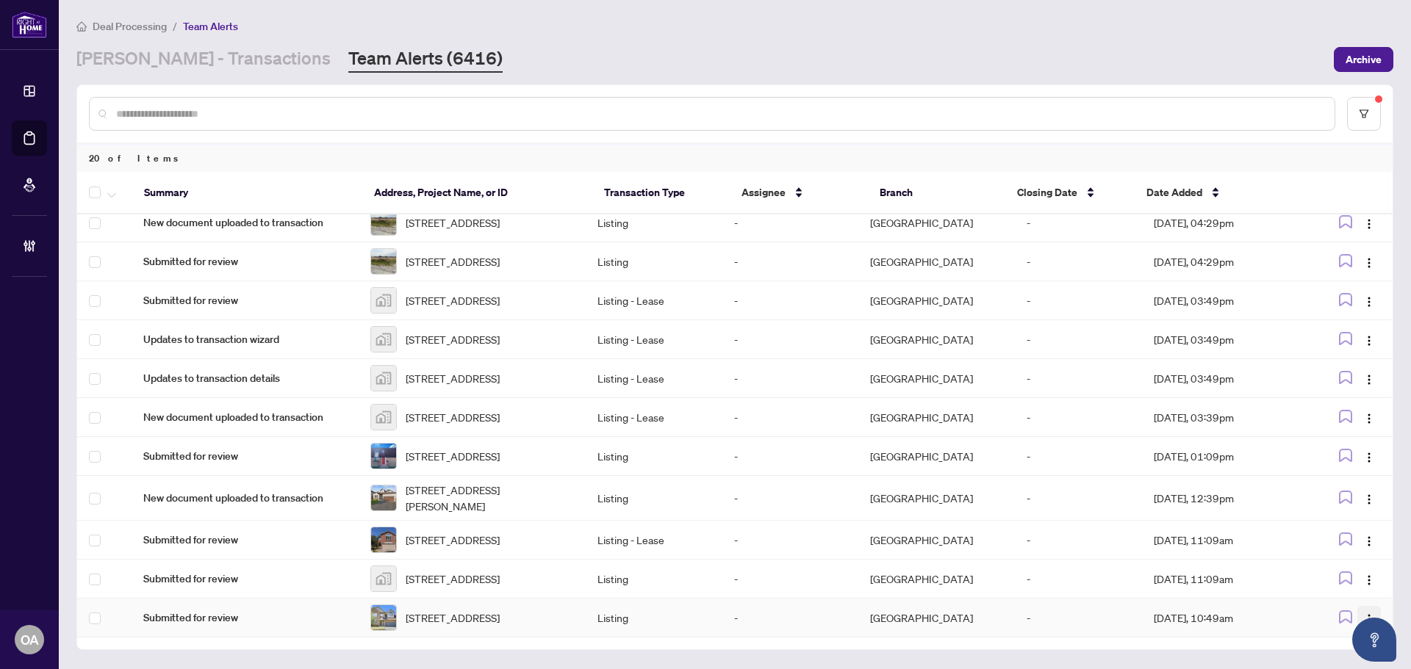
click at [1363, 606] on button "button" at bounding box center [1369, 618] width 24 height 24
click at [1342, 558] on span "Complete Item" at bounding box center [1330, 561] width 68 height 16
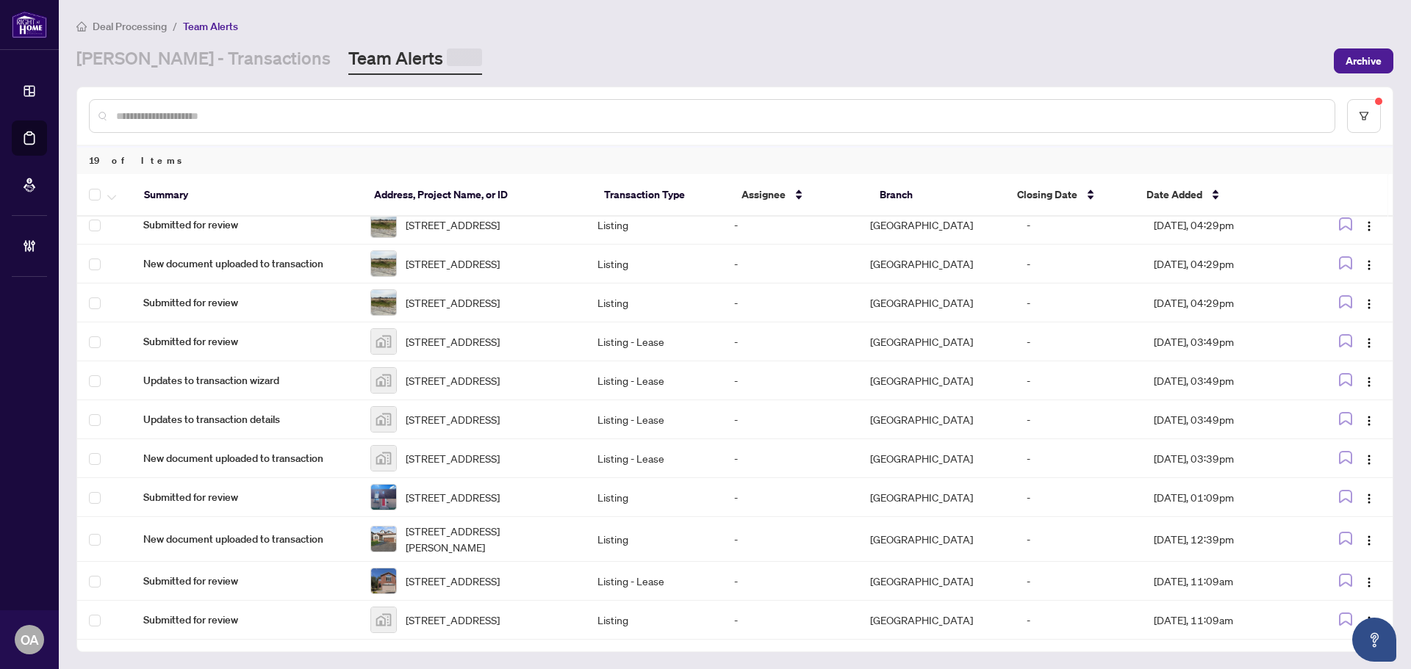
scroll to position [428, 0]
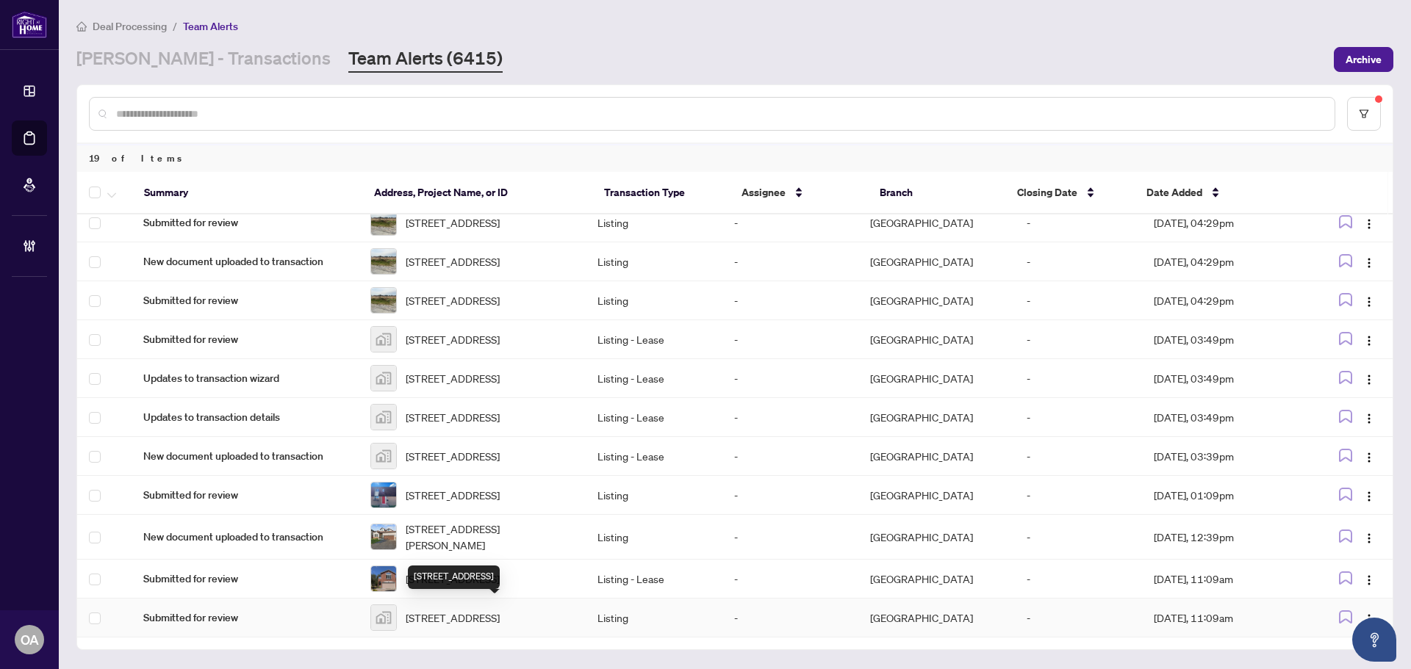
click at [467, 610] on span "[STREET_ADDRESS]" at bounding box center [453, 618] width 94 height 16
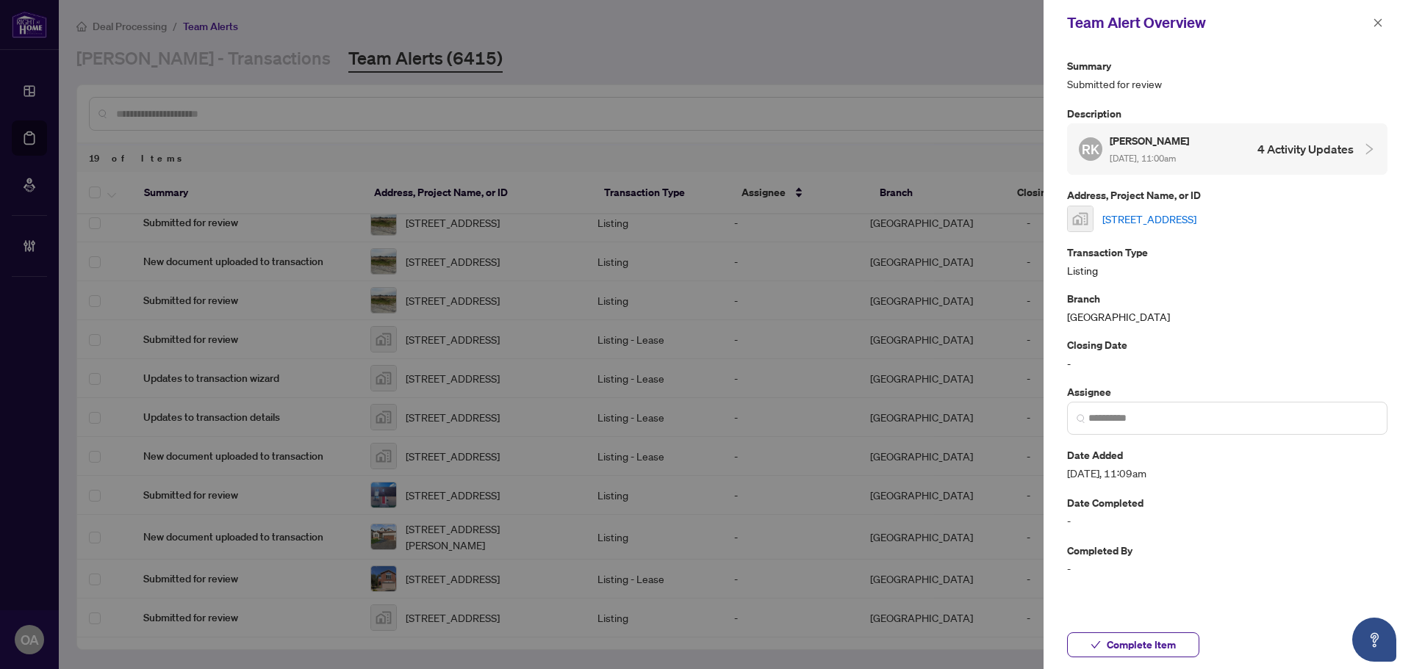
click at [1157, 220] on link "[STREET_ADDRESS]" at bounding box center [1149, 219] width 94 height 16
click at [1382, 20] on icon "close" at bounding box center [1378, 23] width 10 height 10
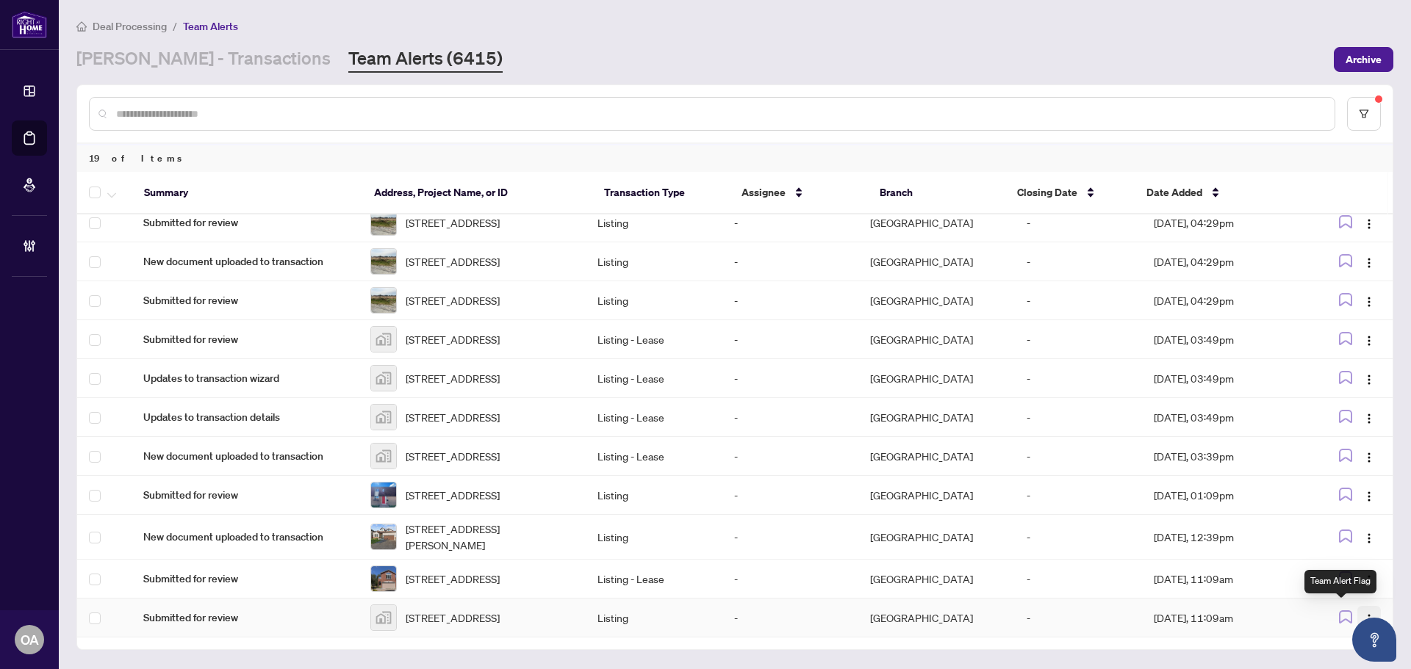
click at [1363, 610] on span "button" at bounding box center [1369, 618] width 12 height 16
click at [1348, 560] on span "Complete Item" at bounding box center [1330, 561] width 68 height 16
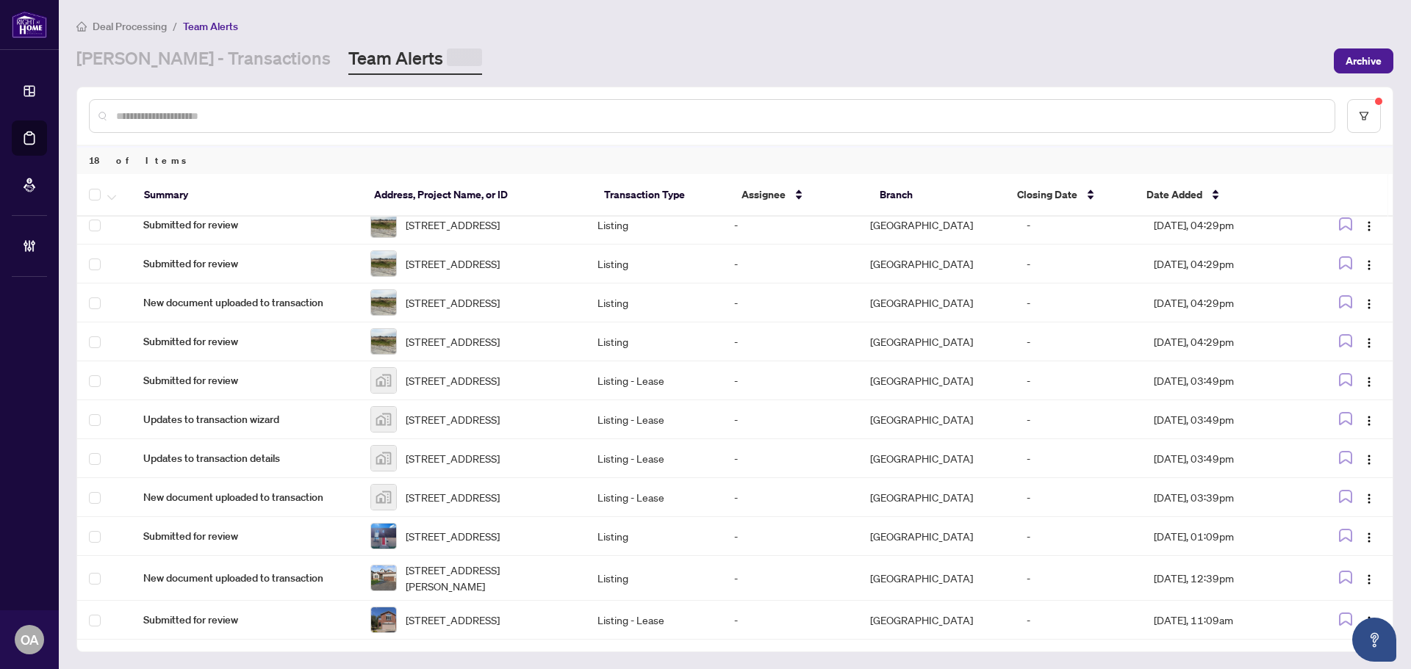
scroll to position [384, 0]
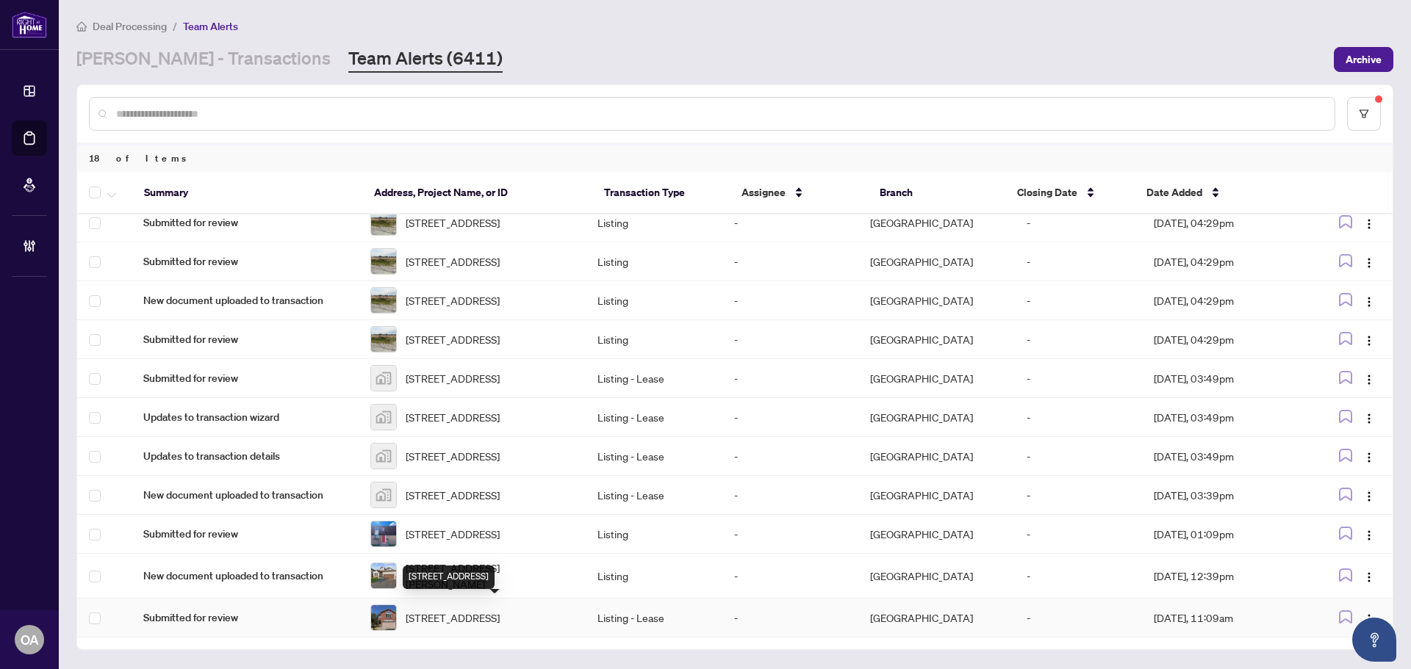
click at [473, 614] on span "[STREET_ADDRESS]" at bounding box center [453, 618] width 94 height 16
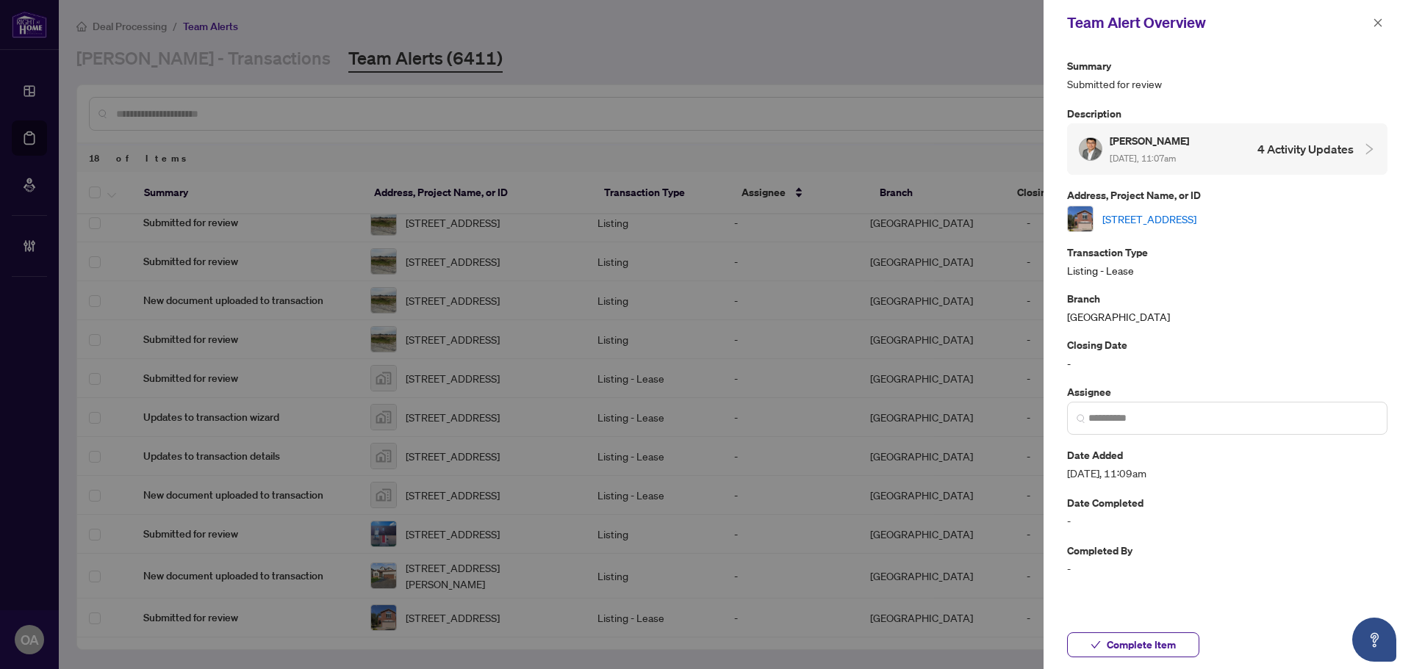
click at [1164, 212] on link "155 SPRINGWATER Dr, Ottawa, Ontario K2M 1Z9, Canada" at bounding box center [1149, 219] width 94 height 16
click at [1377, 22] on icon "close" at bounding box center [1378, 22] width 8 height 8
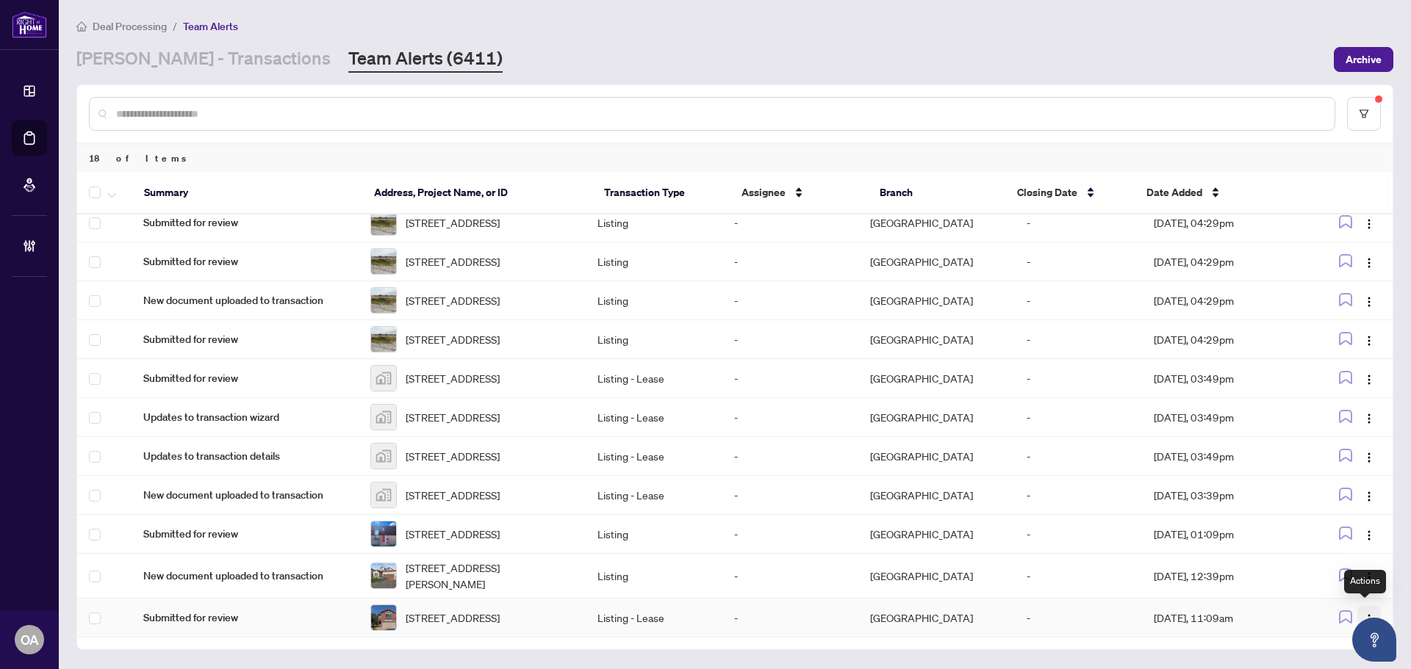
click at [1363, 610] on span "button" at bounding box center [1369, 618] width 12 height 16
click at [1345, 558] on span "Complete Item" at bounding box center [1330, 561] width 68 height 16
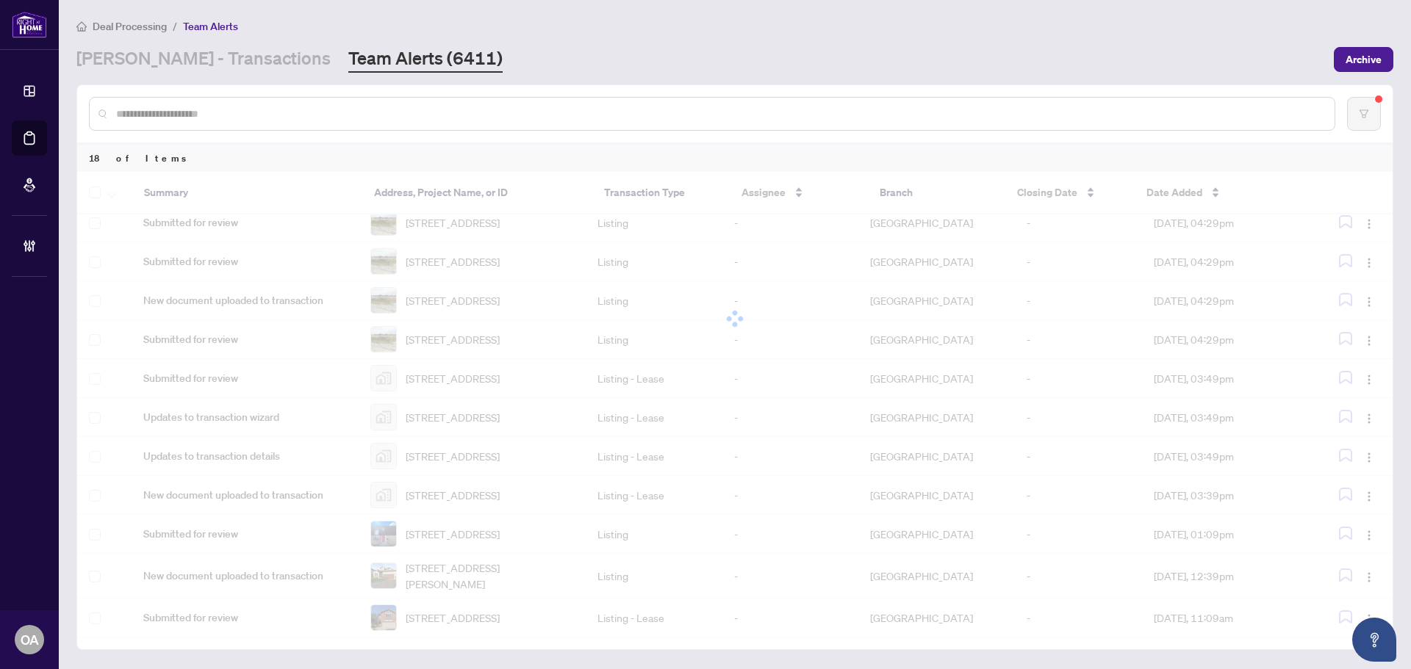
scroll to position [339, 0]
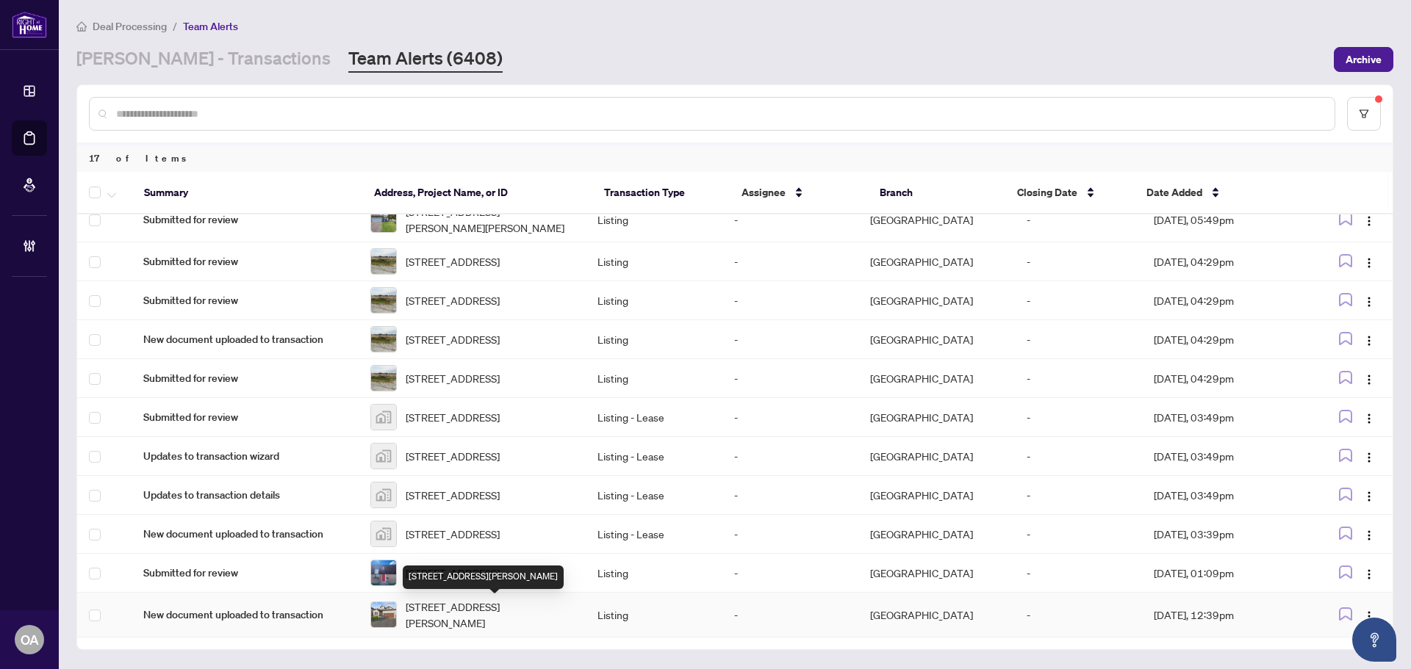
click at [440, 611] on span "[STREET_ADDRESS][PERSON_NAME]" at bounding box center [490, 615] width 168 height 32
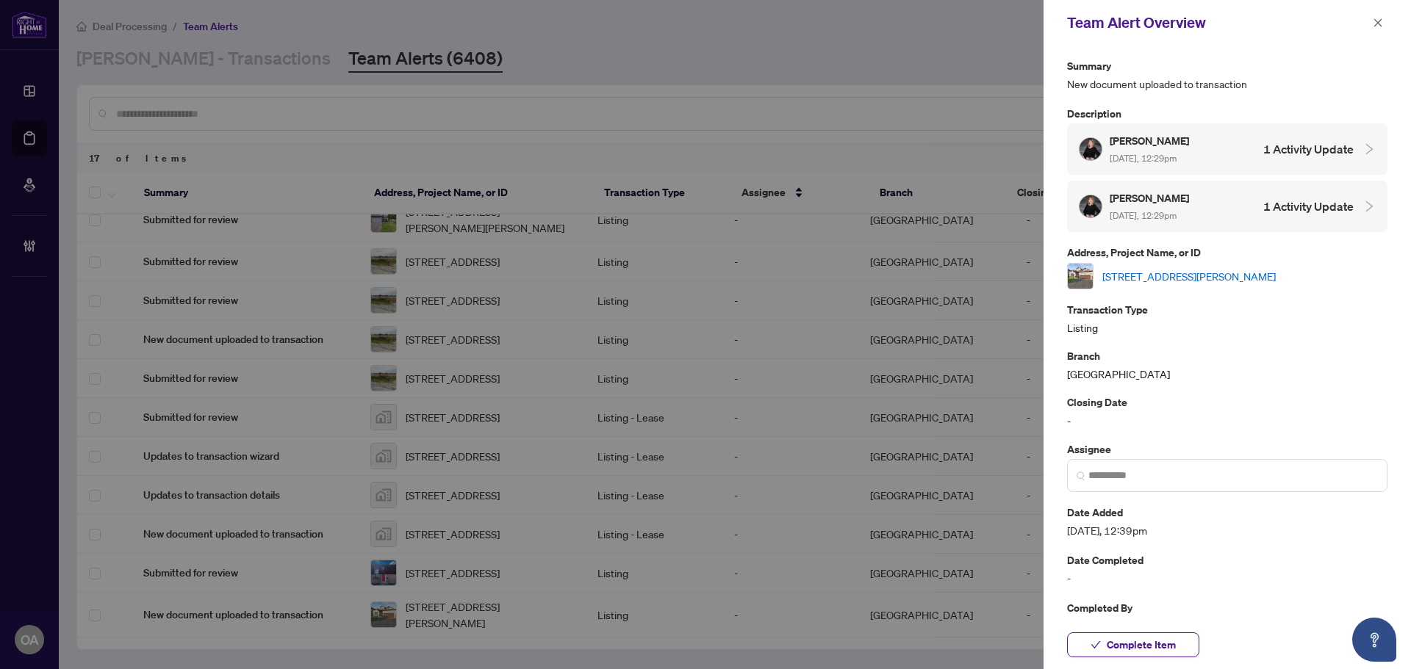
click at [1140, 277] on link "[STREET_ADDRESS][PERSON_NAME]" at bounding box center [1188, 276] width 173 height 16
click at [1384, 24] on button "button" at bounding box center [1377, 23] width 19 height 18
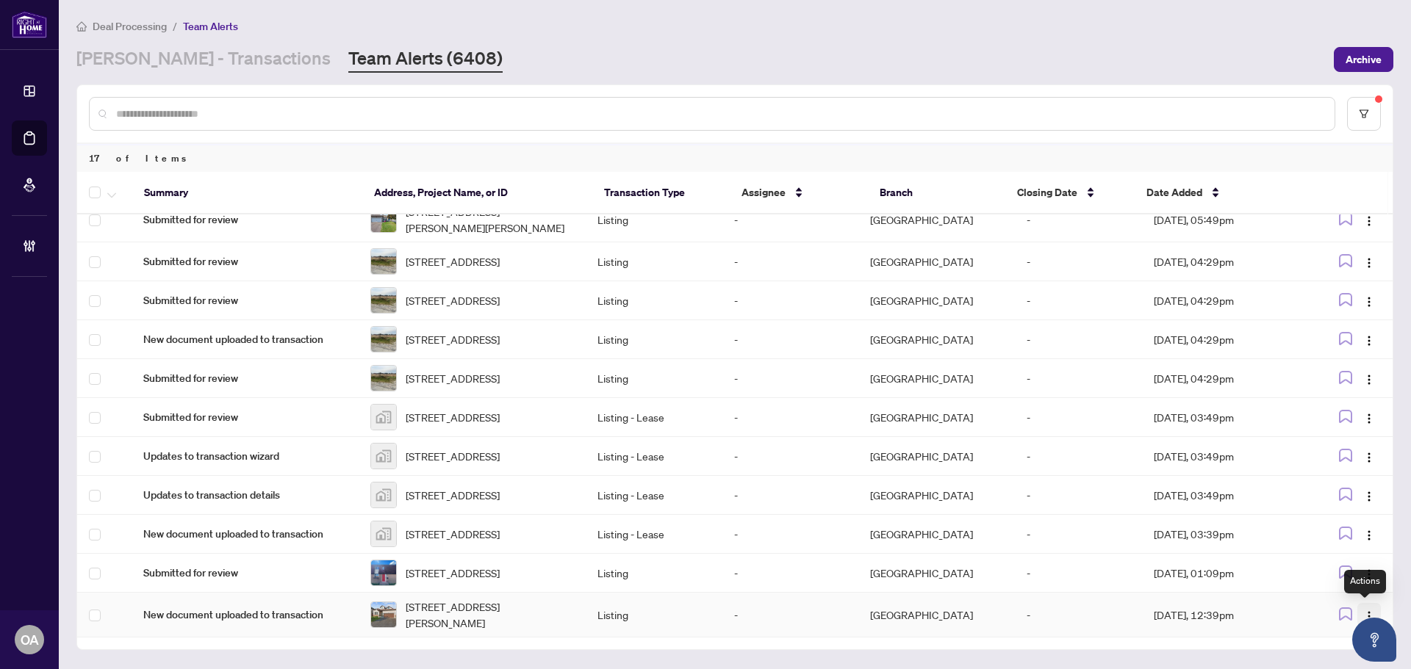
click at [1365, 603] on button "button" at bounding box center [1369, 615] width 24 height 24
click at [1356, 556] on span "Complete Item" at bounding box center [1330, 561] width 68 height 16
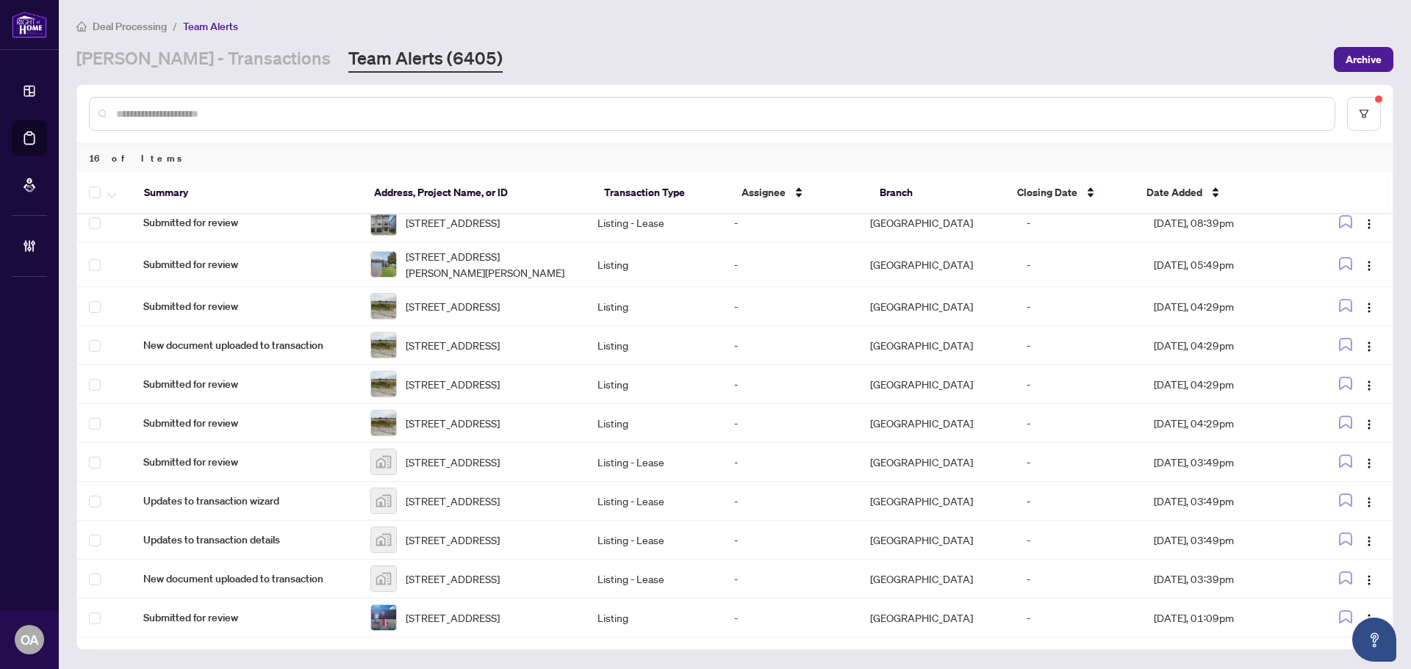
scroll to position [294, 0]
click at [497, 626] on span "[STREET_ADDRESS]" at bounding box center [453, 618] width 94 height 16
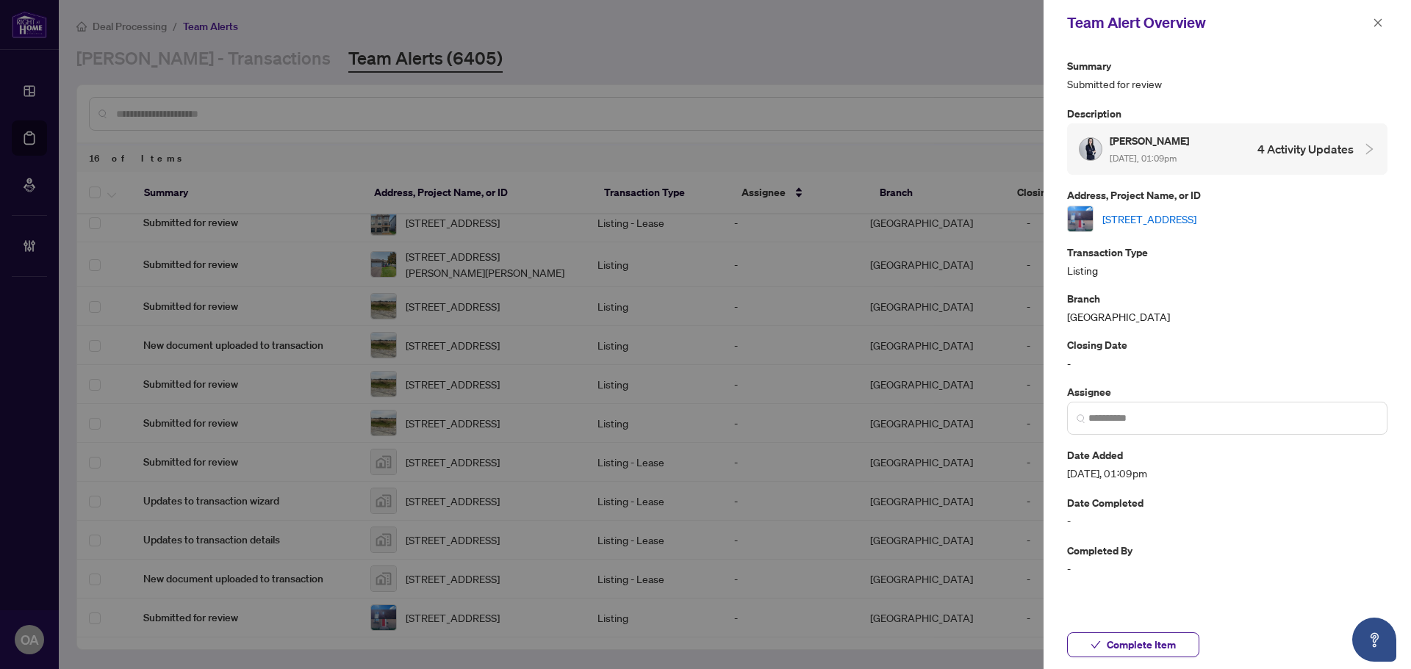
click at [1193, 218] on link "[STREET_ADDRESS]" at bounding box center [1149, 219] width 94 height 16
click at [1380, 24] on icon "close" at bounding box center [1378, 23] width 10 height 10
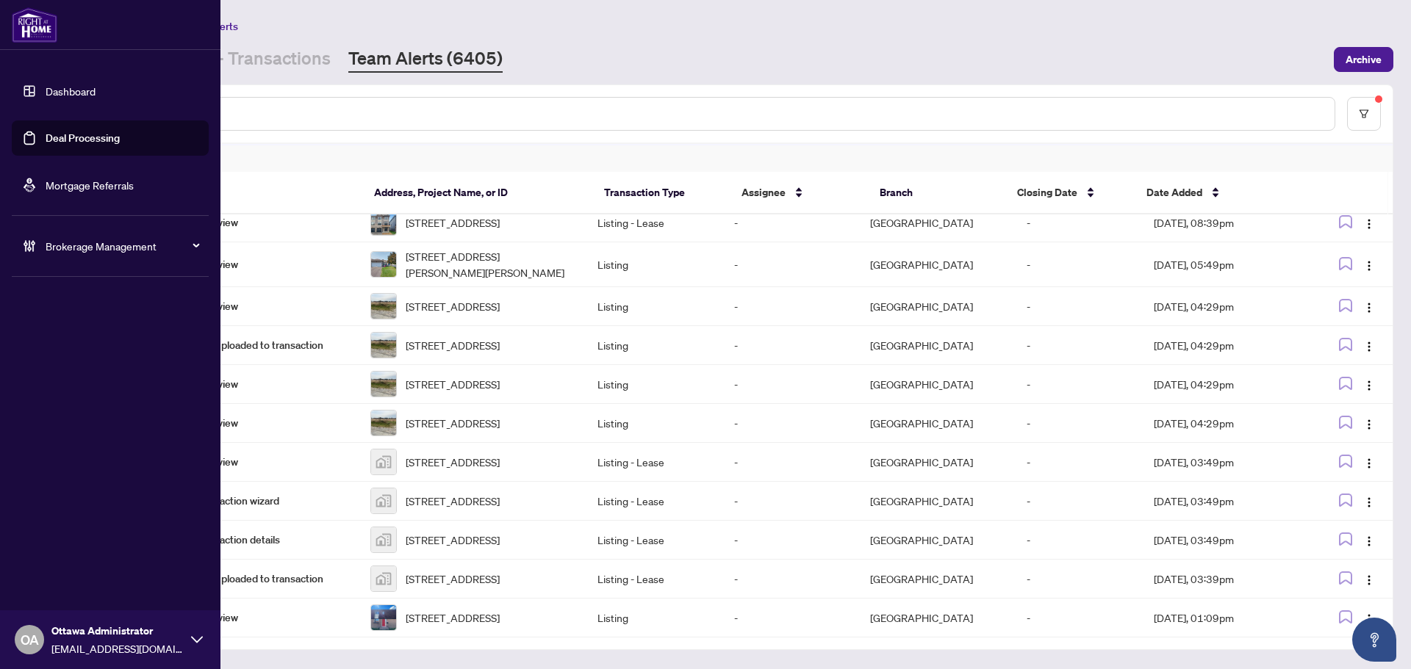
click at [35, 630] on span "OA" at bounding box center [30, 640] width 18 height 21
click at [60, 581] on span "Logout" at bounding box center [59, 584] width 33 height 24
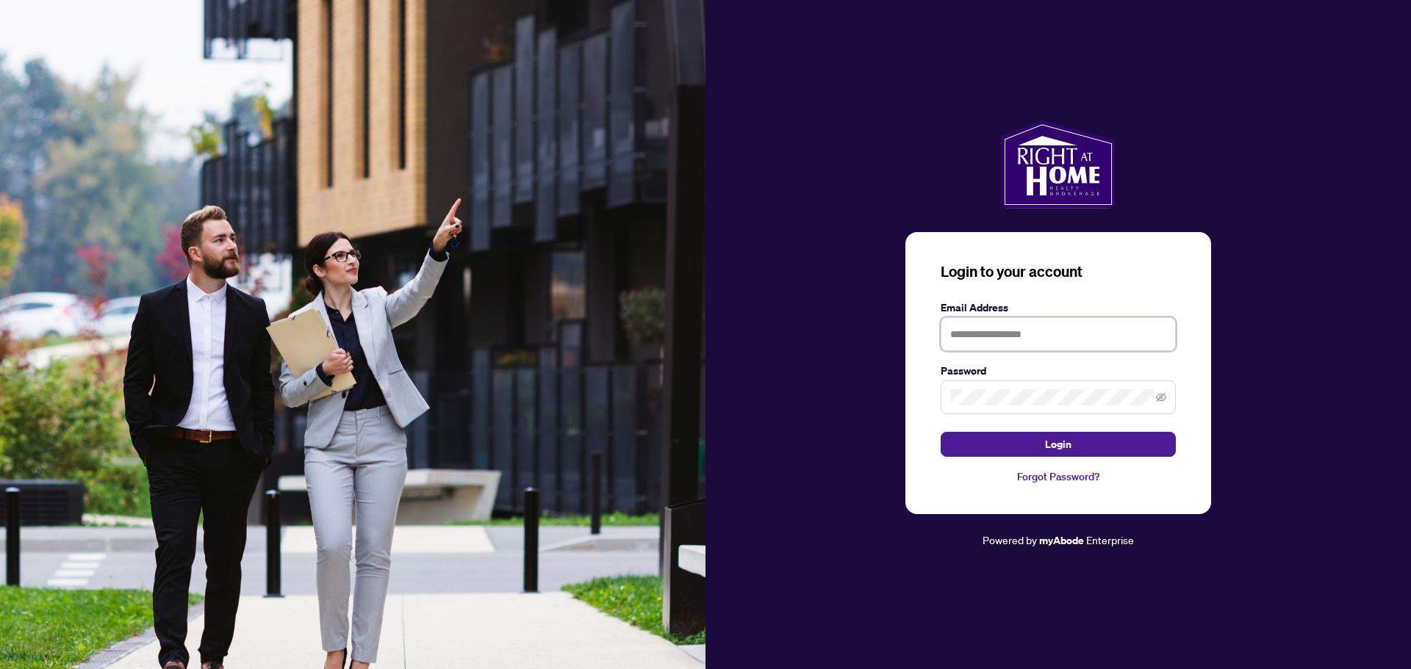
type input "**********"
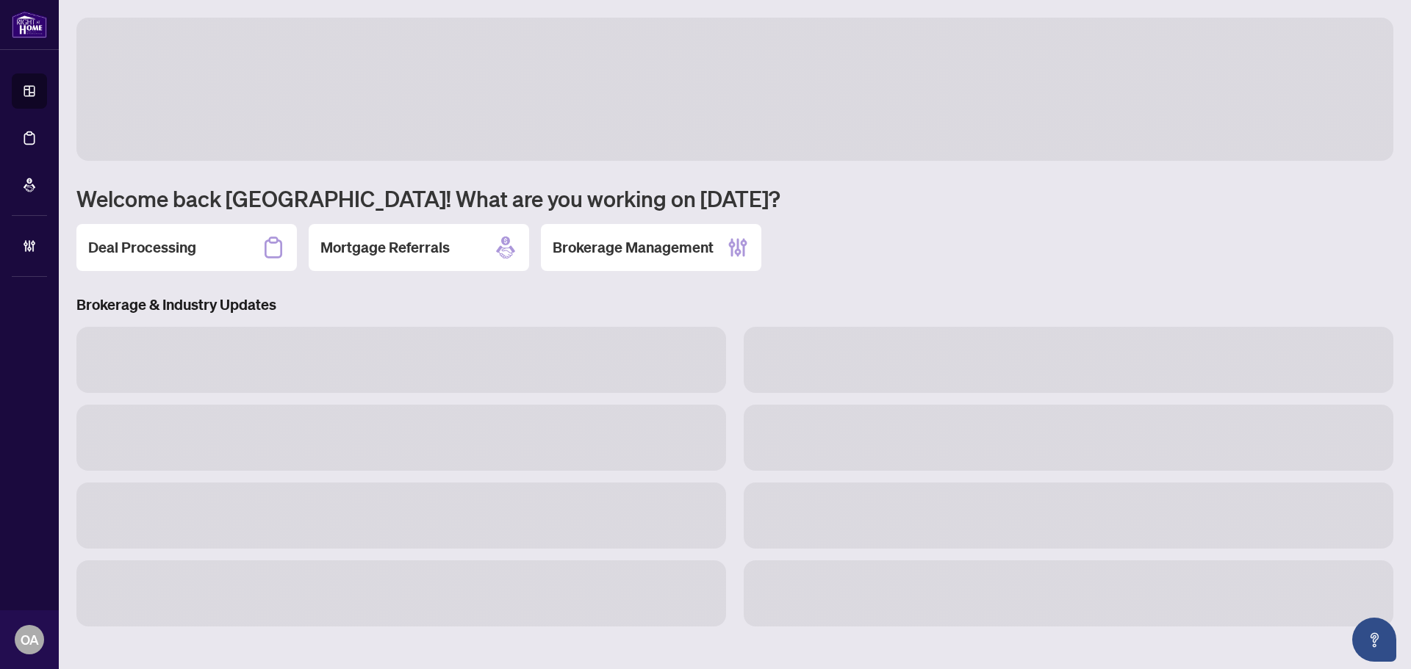
click at [30, 653] on span "OA" at bounding box center [29, 639] width 29 height 29
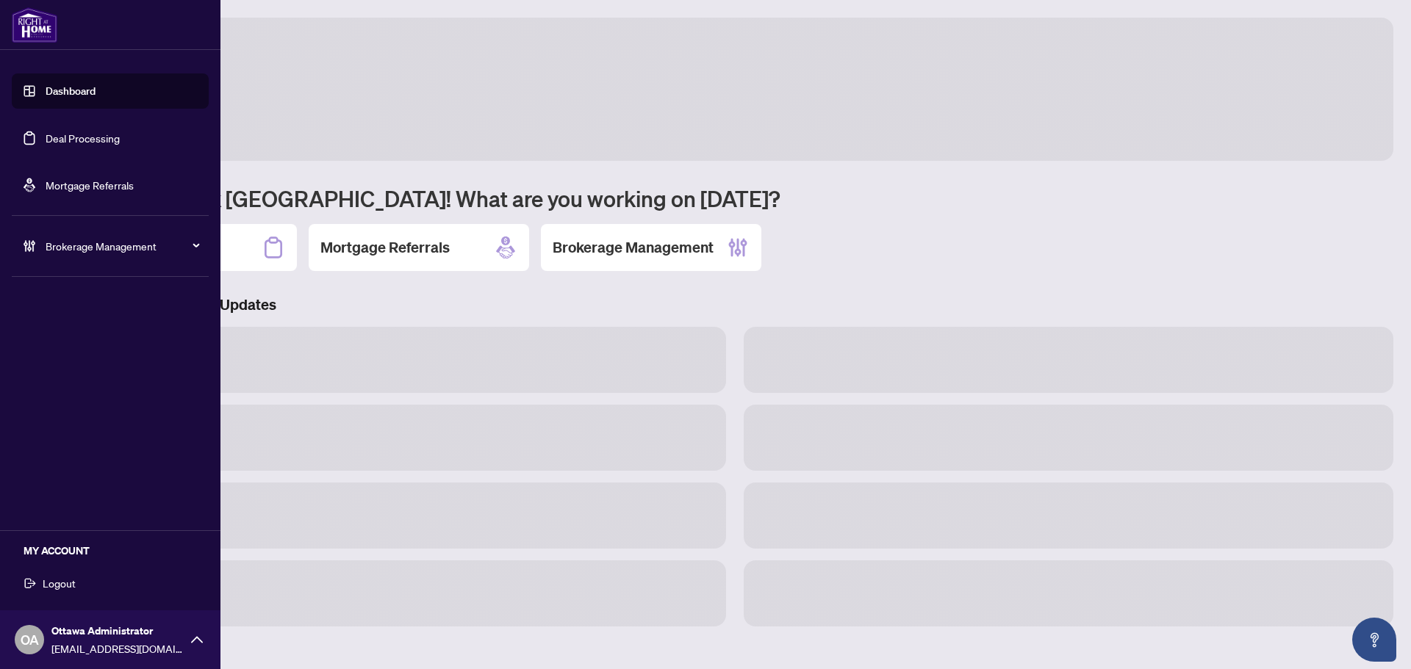
click at [55, 581] on span "Logout" at bounding box center [59, 584] width 33 height 24
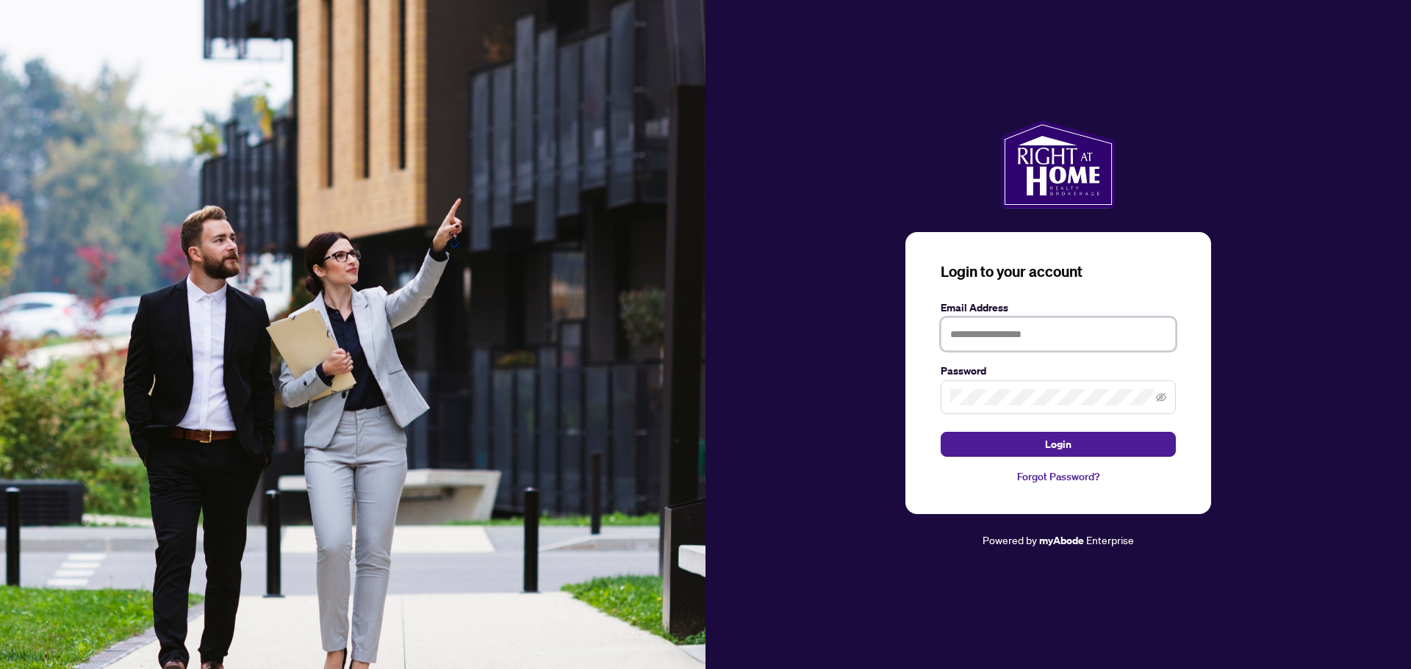
click at [966, 331] on input "text" at bounding box center [1058, 334] width 235 height 34
type input "**********"
click at [941, 432] on button "Login" at bounding box center [1058, 444] width 235 height 25
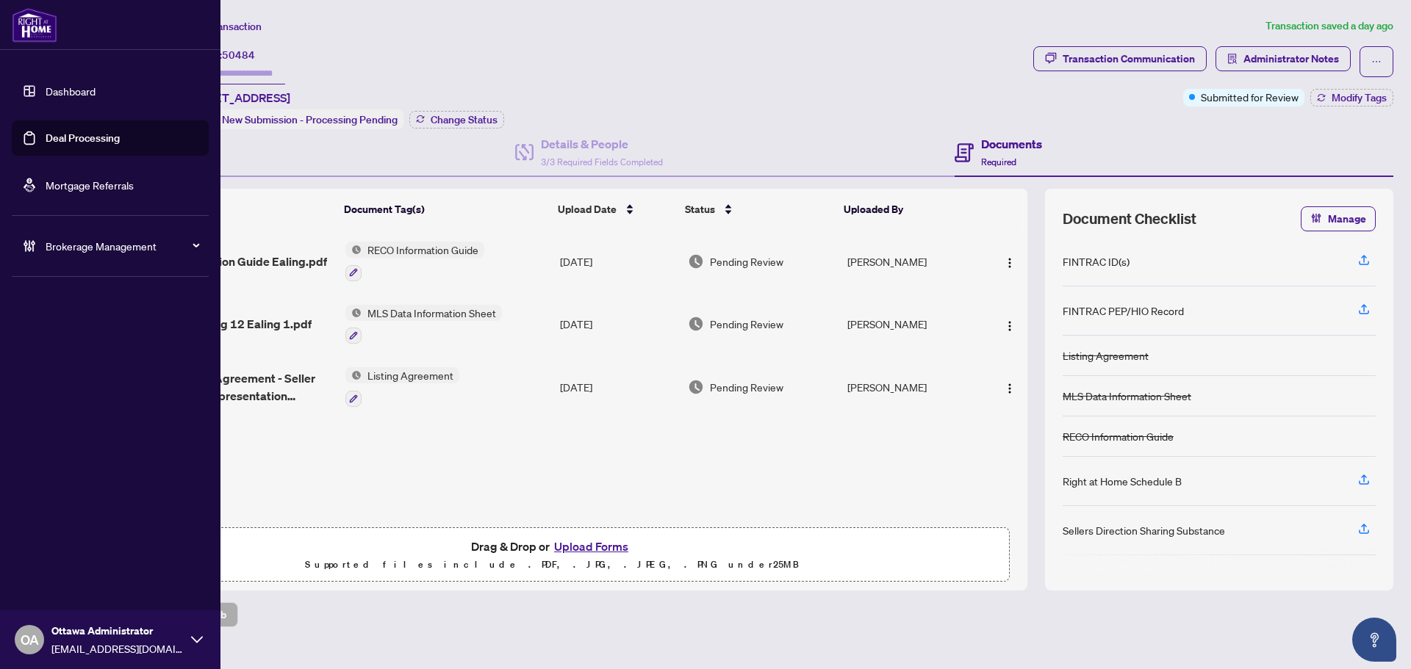
click at [46, 141] on link "Deal Processing" at bounding box center [83, 138] width 74 height 13
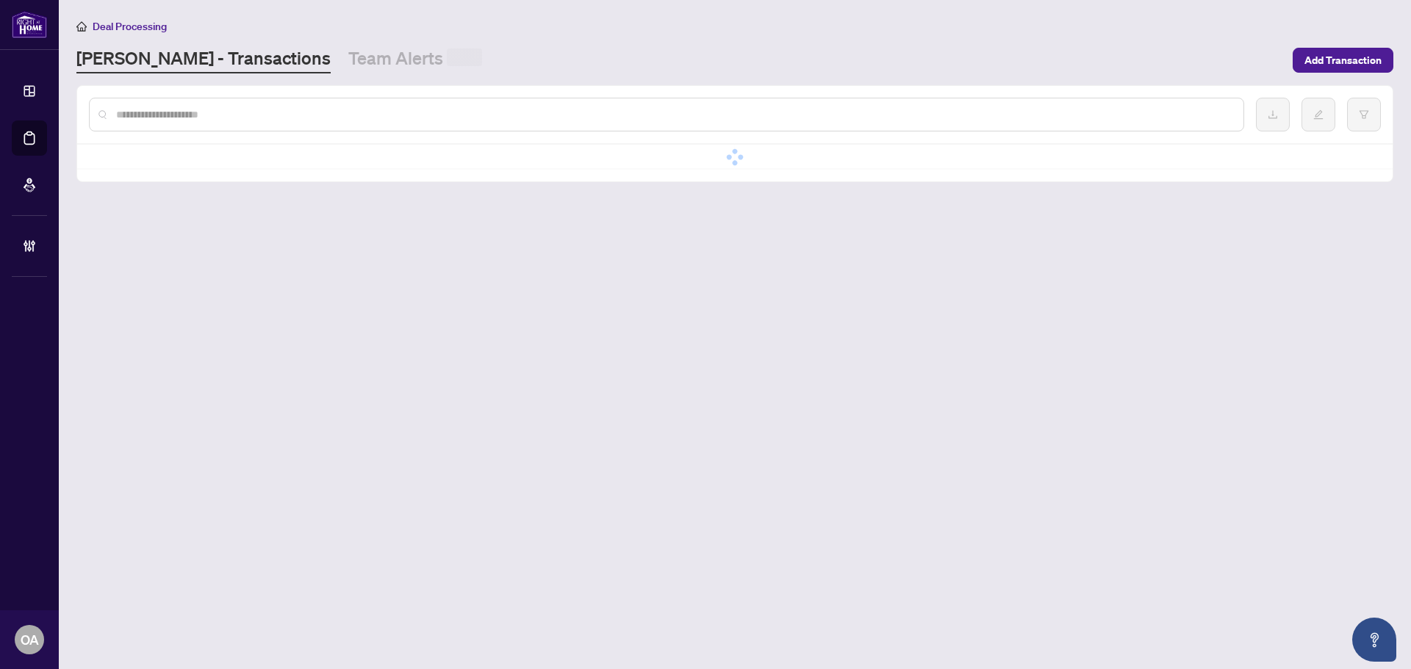
click at [304, 112] on input "text" at bounding box center [673, 115] width 1115 height 16
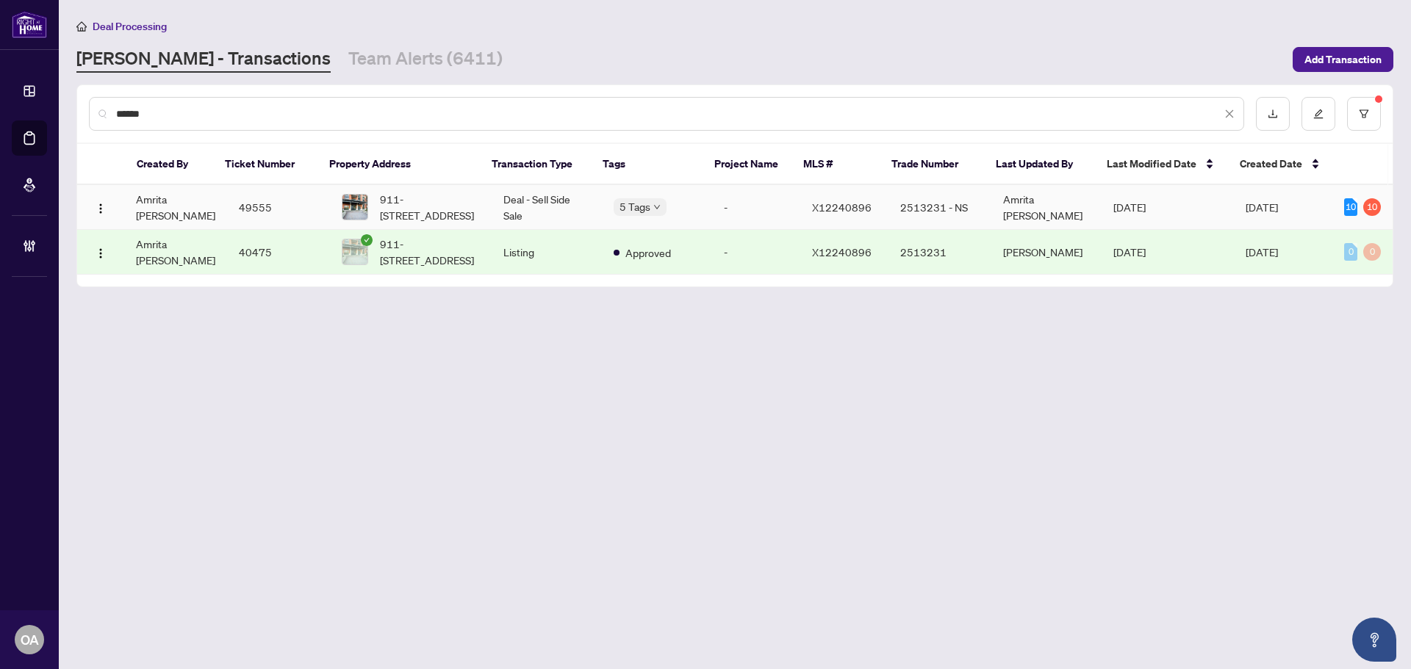
type input "******"
click at [423, 209] on span "911-555 Anand Private, Ottawa, Ontario K1V 2R7, Canada" at bounding box center [430, 207] width 100 height 32
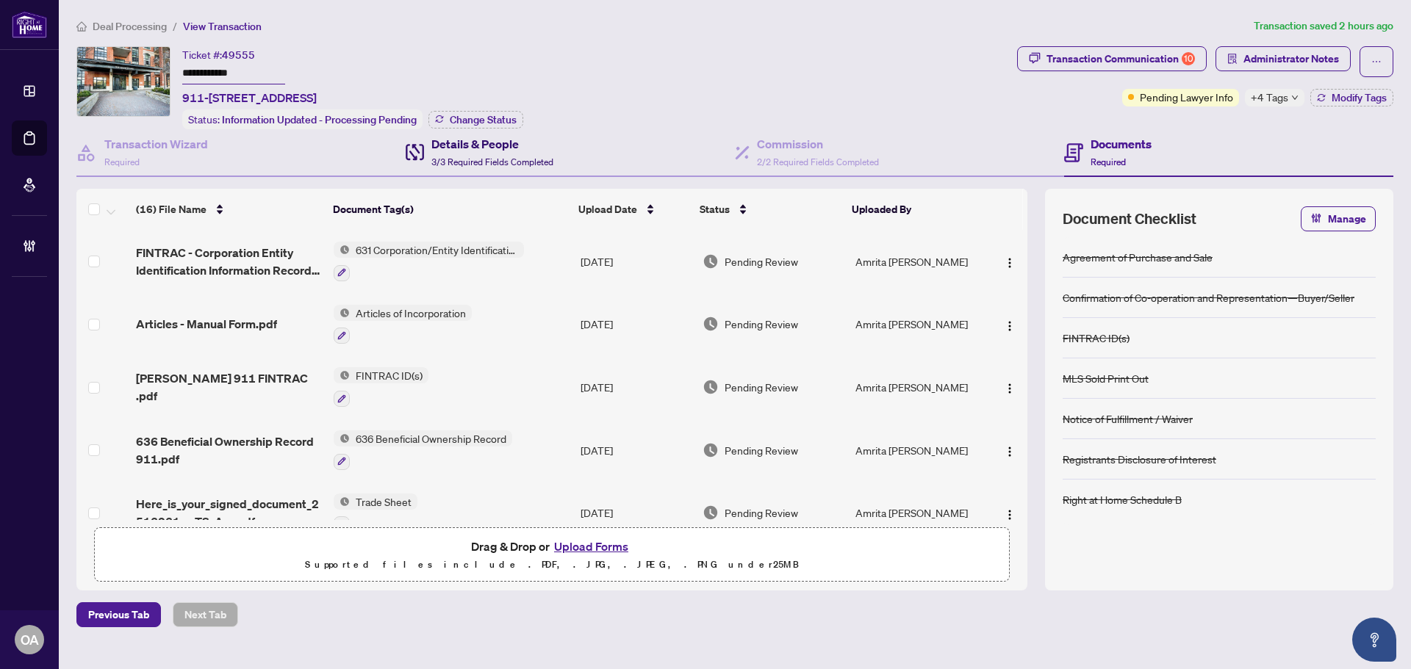
click at [525, 149] on h4 "Details & People" at bounding box center [492, 144] width 122 height 18
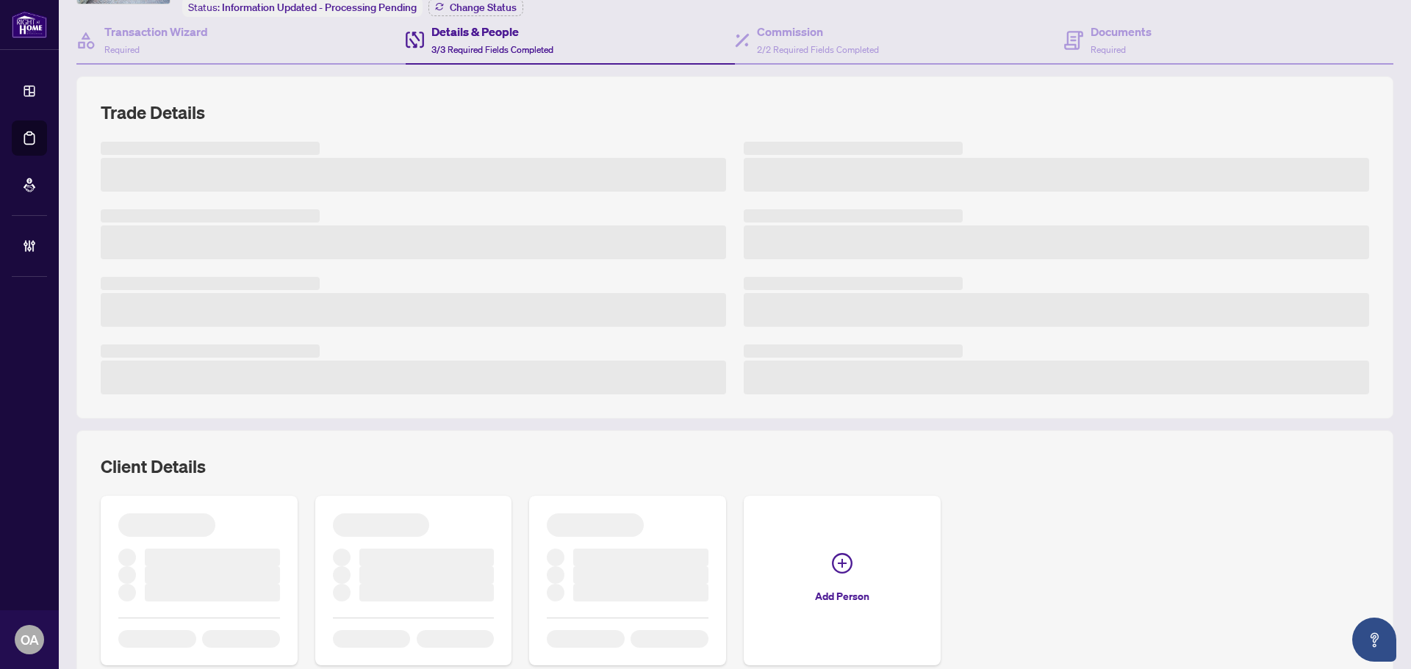
scroll to position [185, 0]
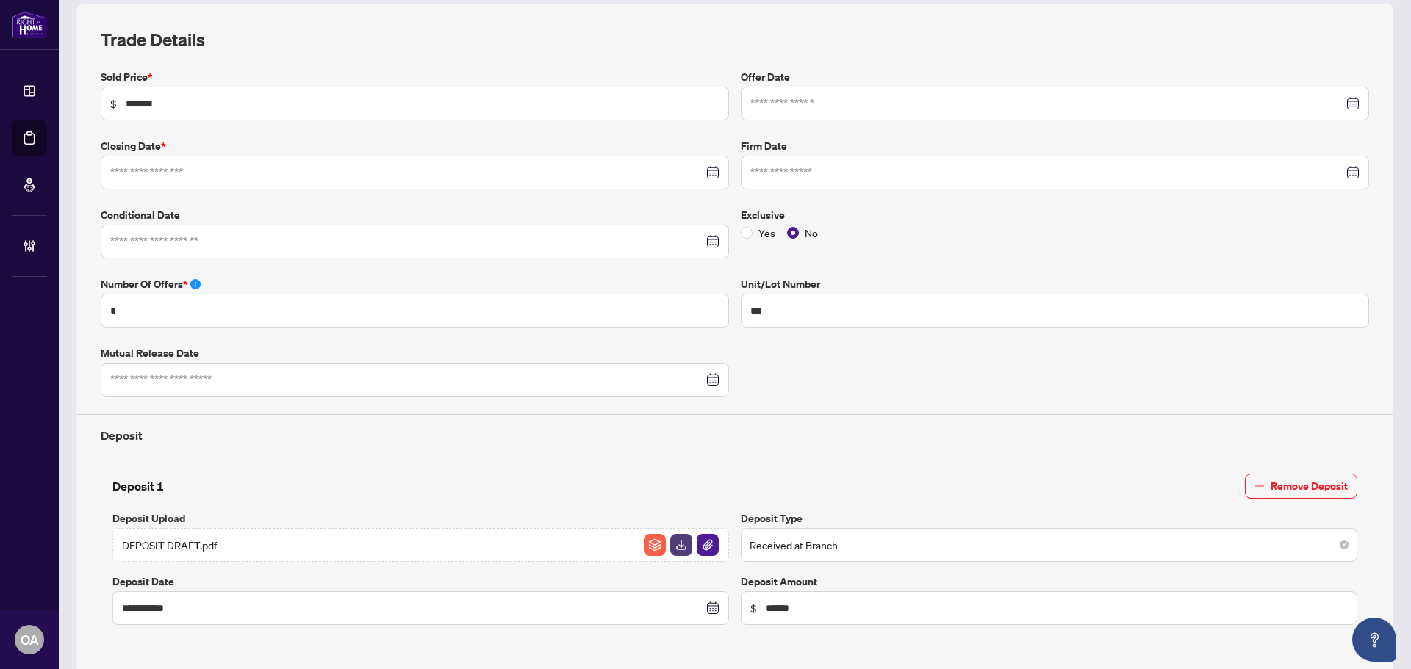
type input "**********"
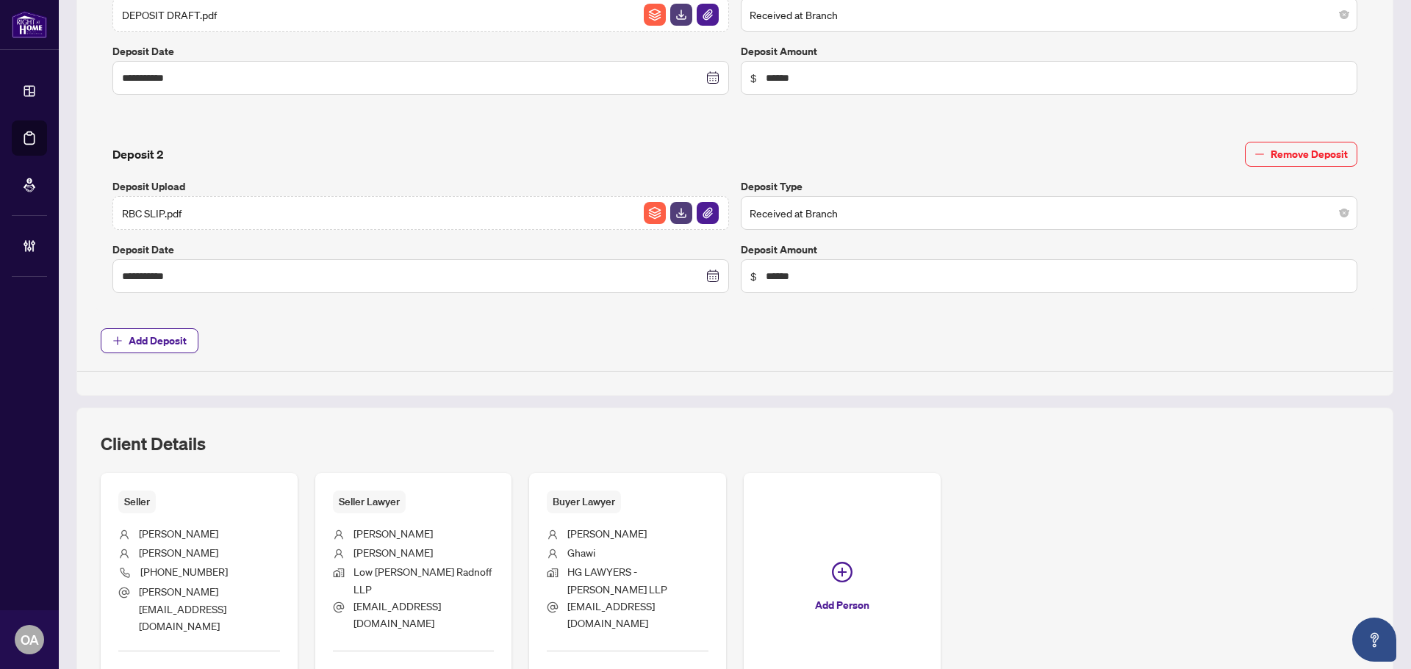
scroll to position [811, 0]
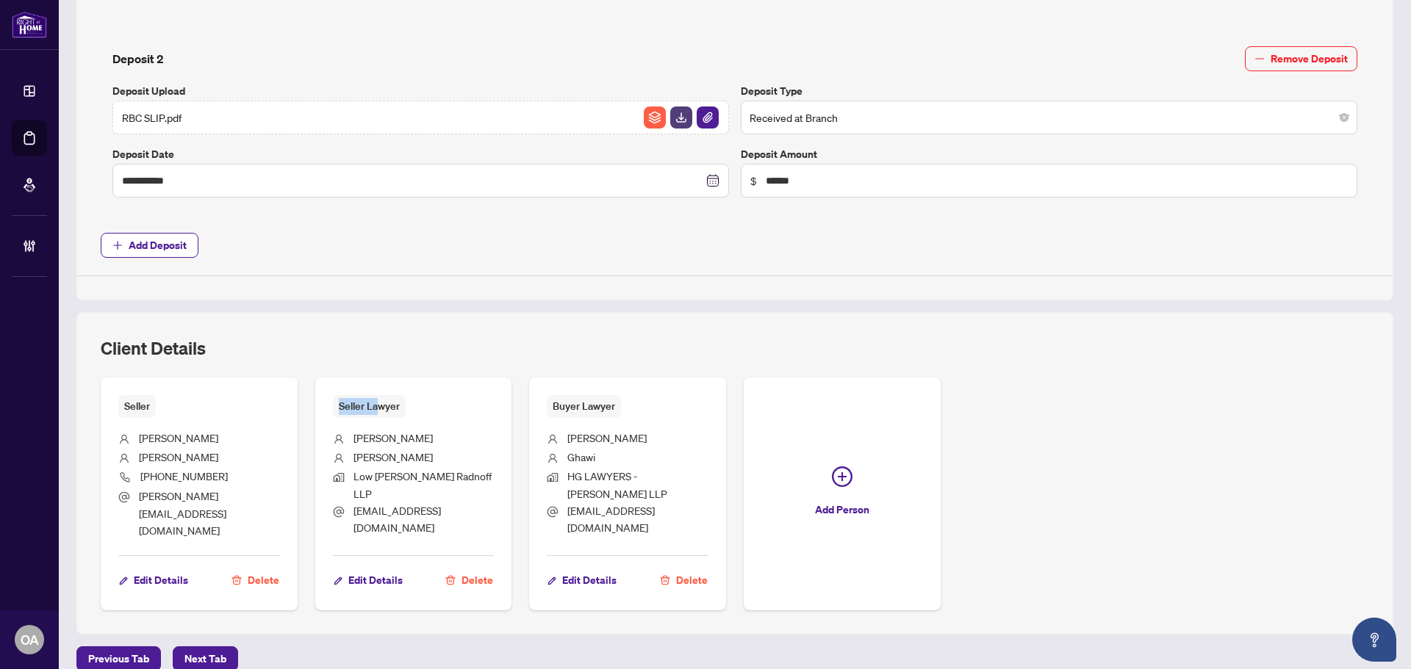
drag, startPoint x: 338, startPoint y: 412, endPoint x: 420, endPoint y: 412, distance: 82.3
click at [415, 412] on div "Seller Lawyer" at bounding box center [414, 406] width 162 height 23
click at [423, 412] on div "Seller Lawyer" at bounding box center [414, 406] width 162 height 23
drag, startPoint x: 550, startPoint y: 400, endPoint x: 615, endPoint y: 400, distance: 65.4
click at [609, 401] on div "Buyer Lawyer Sam B Ghawi HG LAWYERS - HAJTOL GHAWI LLP ghawi@hglawyers.ca Edit …" at bounding box center [627, 495] width 197 height 234
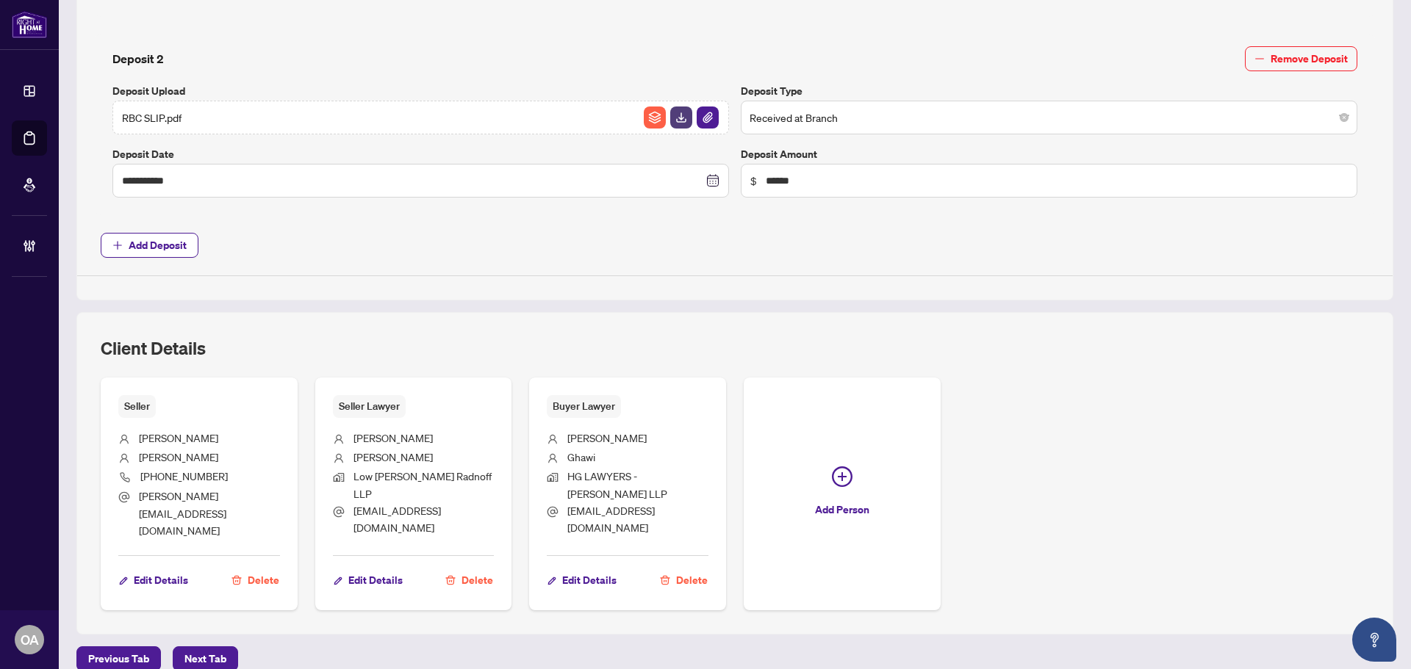
click at [616, 400] on span "Buyer Lawyer" at bounding box center [584, 406] width 74 height 23
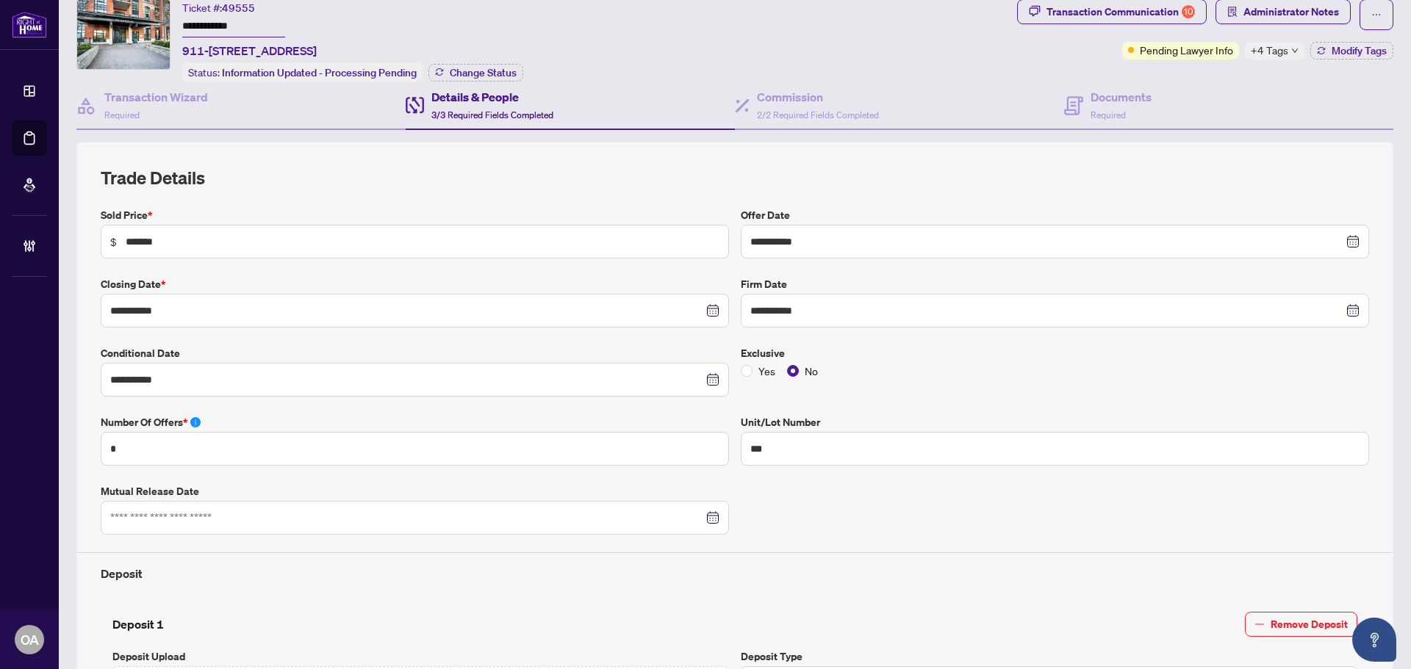
scroll to position [0, 0]
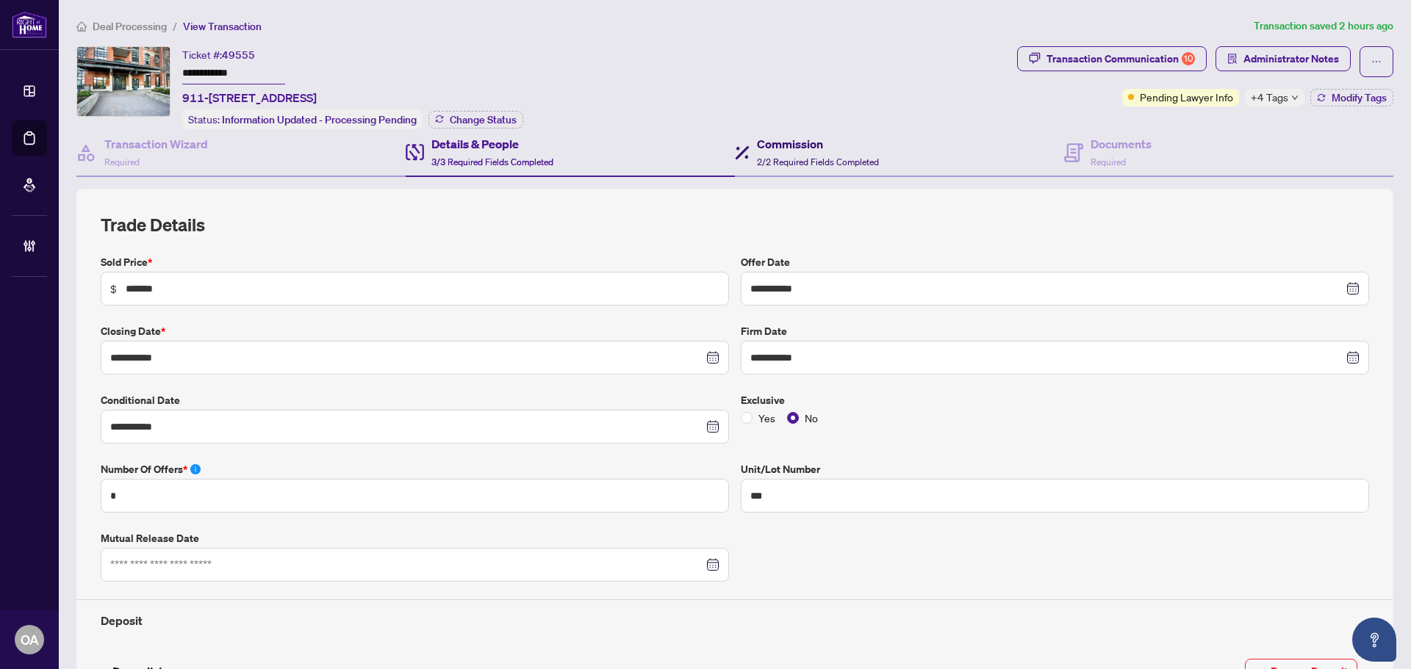
click at [846, 145] on h4 "Commission" at bounding box center [818, 144] width 122 height 18
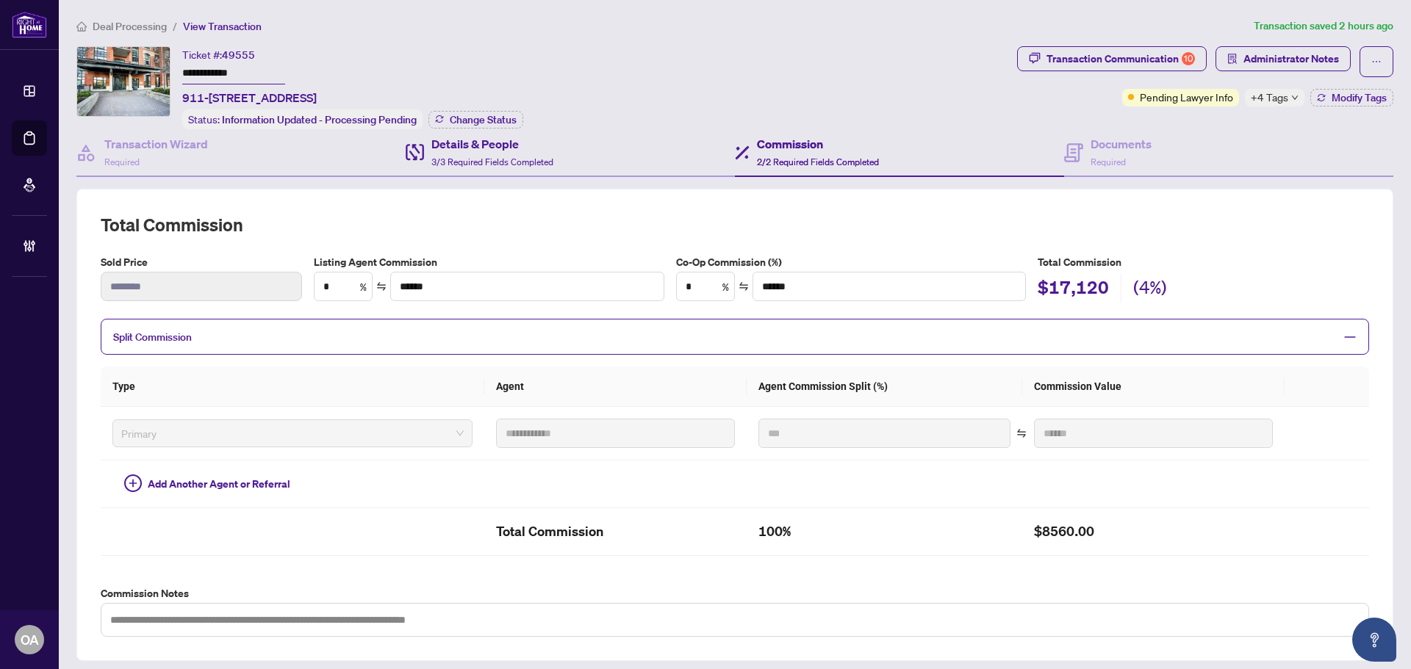
click at [600, 147] on div "Details & People 3/3 Required Fields Completed" at bounding box center [570, 153] width 329 height 48
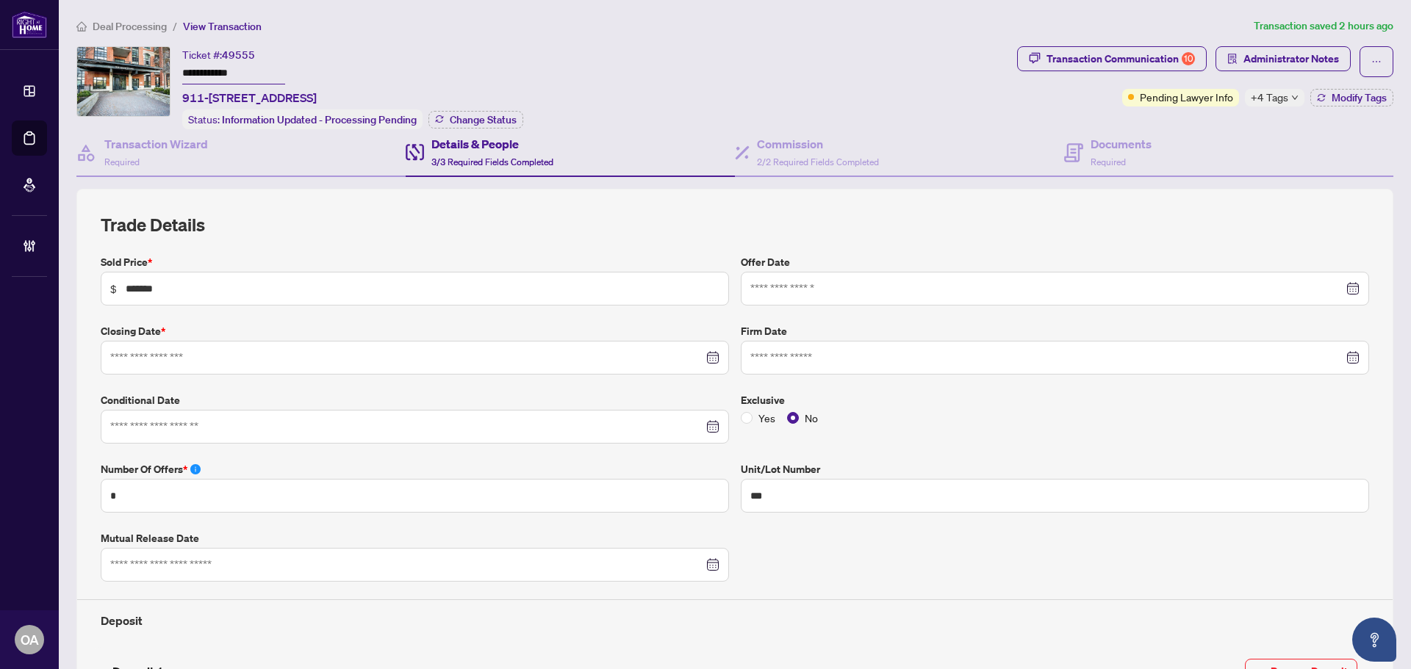
type input "**********"
click at [831, 132] on div "Commission 2/2 Required Fields Completed" at bounding box center [899, 153] width 329 height 48
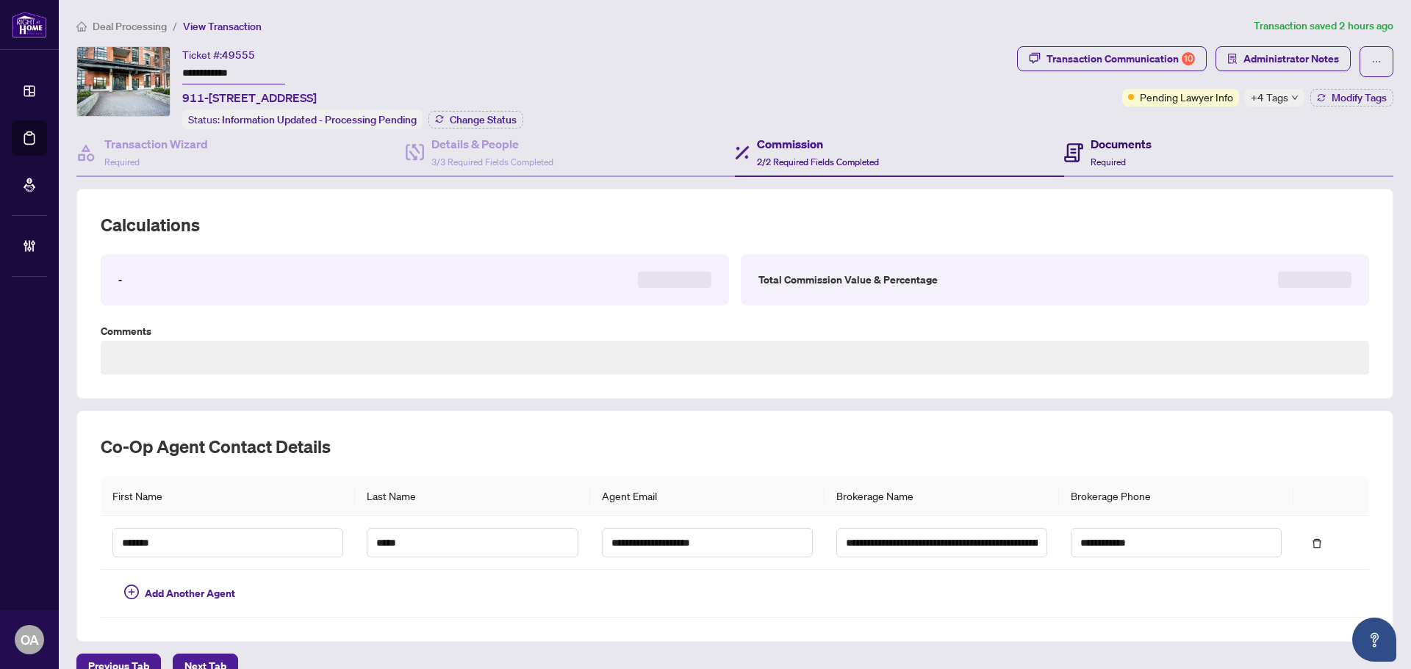
click at [1101, 152] on div "Documents Required" at bounding box center [1120, 152] width 61 height 35
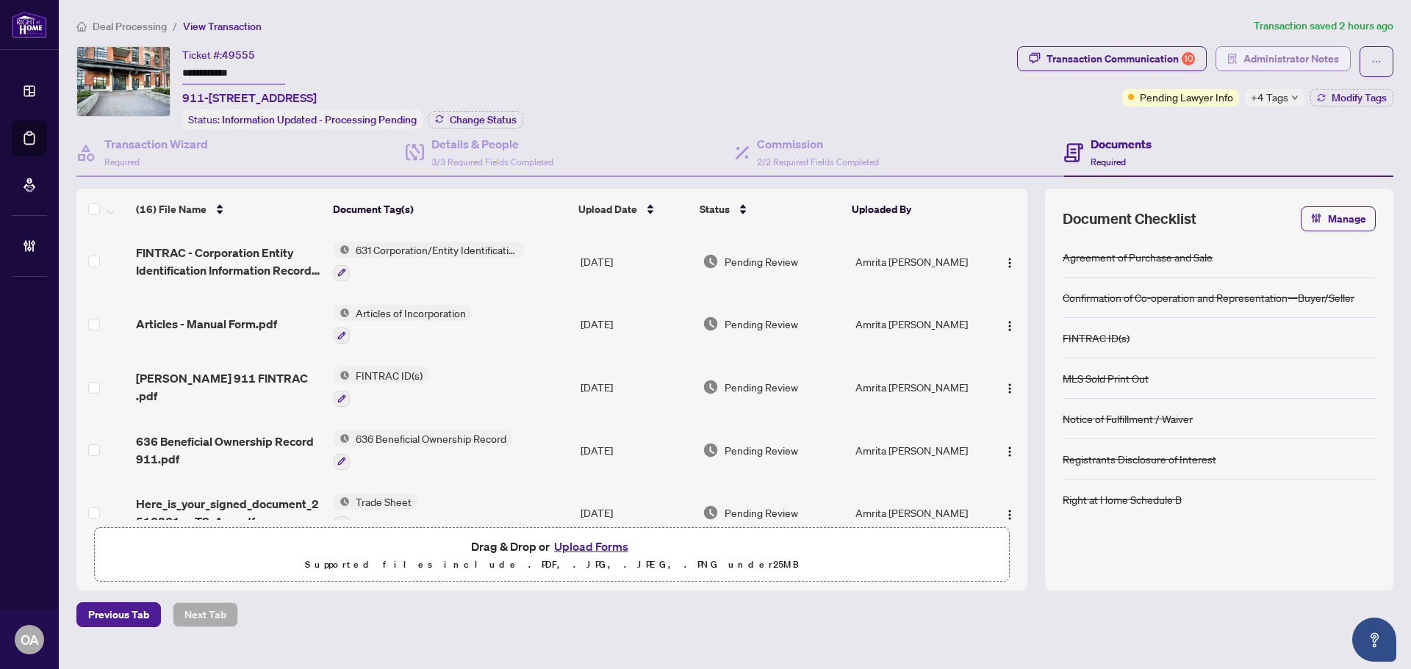
click at [1284, 62] on span "Administrator Notes" at bounding box center [1291, 59] width 96 height 24
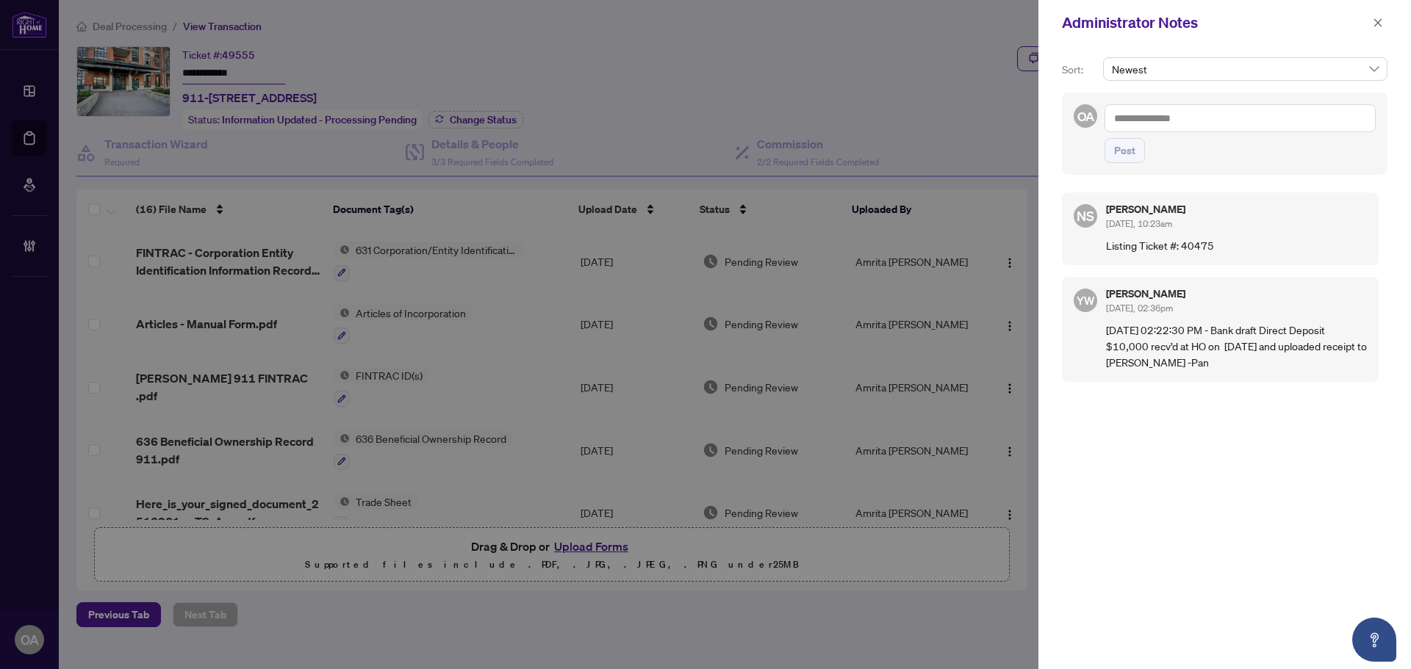
click at [1214, 123] on textarea at bounding box center [1239, 118] width 271 height 28
click at [1377, 24] on icon "close" at bounding box center [1378, 22] width 8 height 8
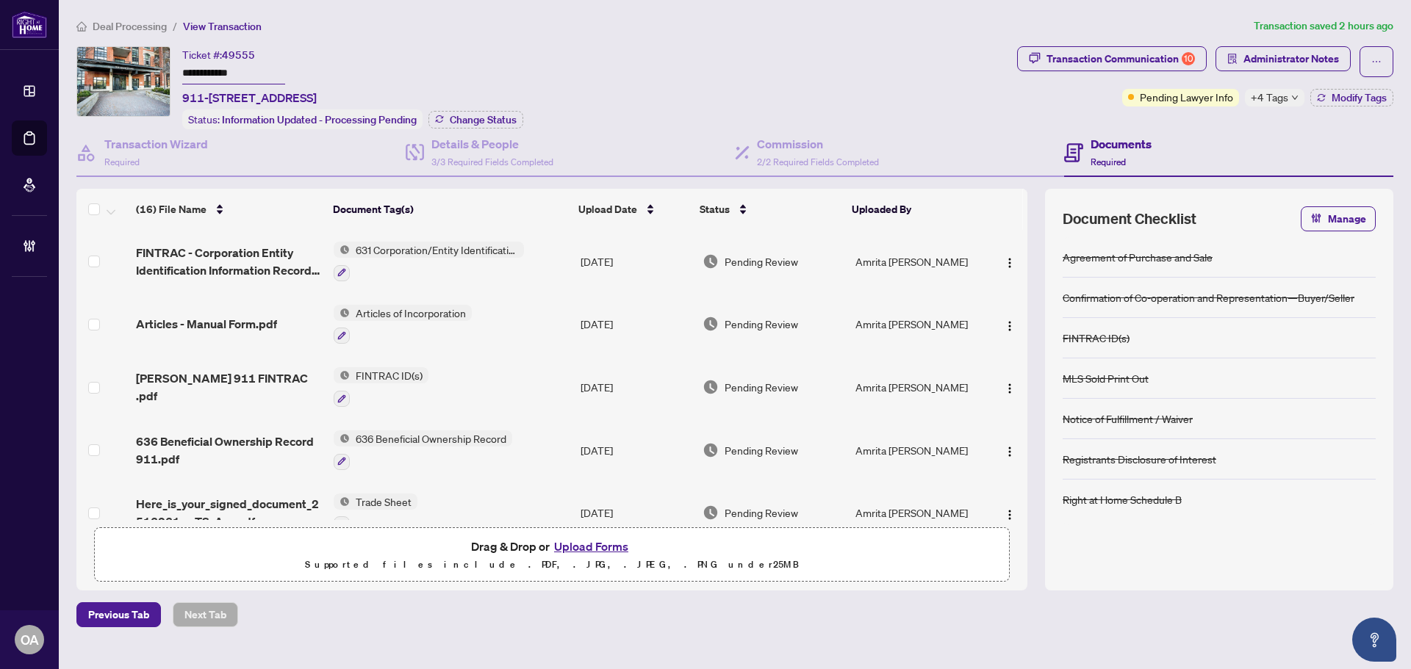
click at [818, 84] on div "**********" at bounding box center [543, 87] width 935 height 83
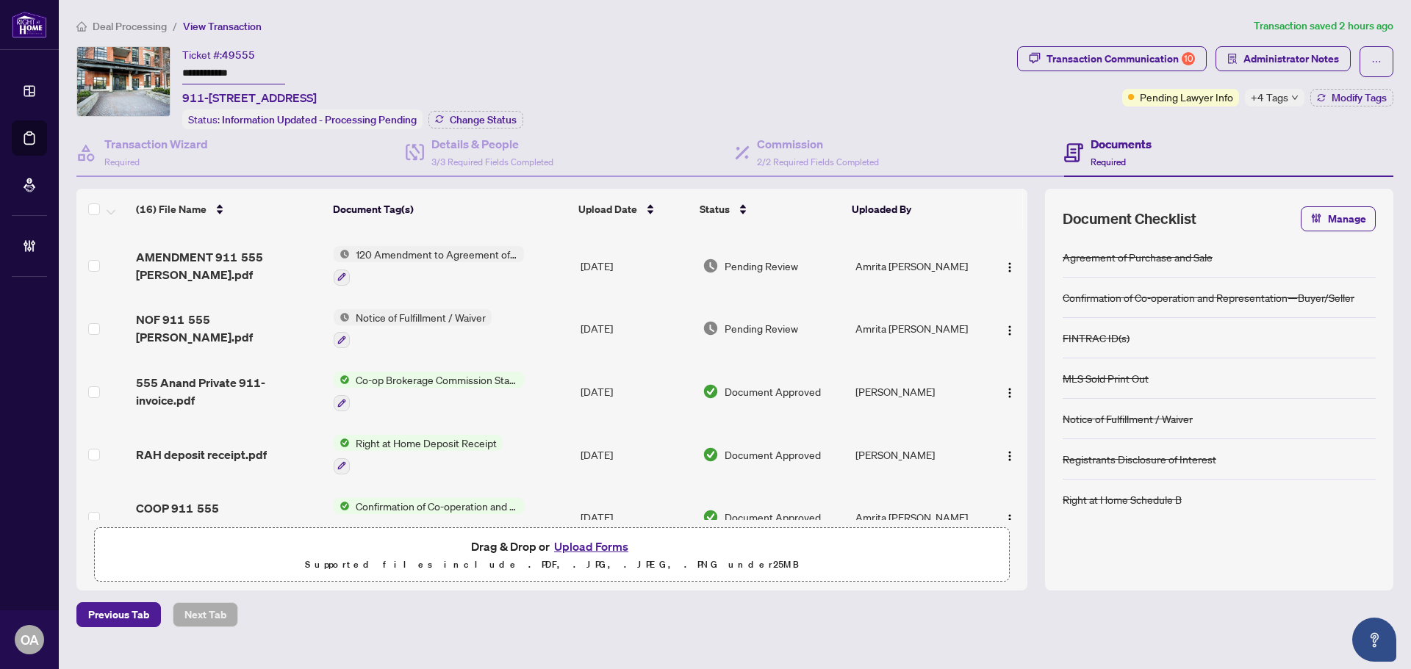
scroll to position [514, 0]
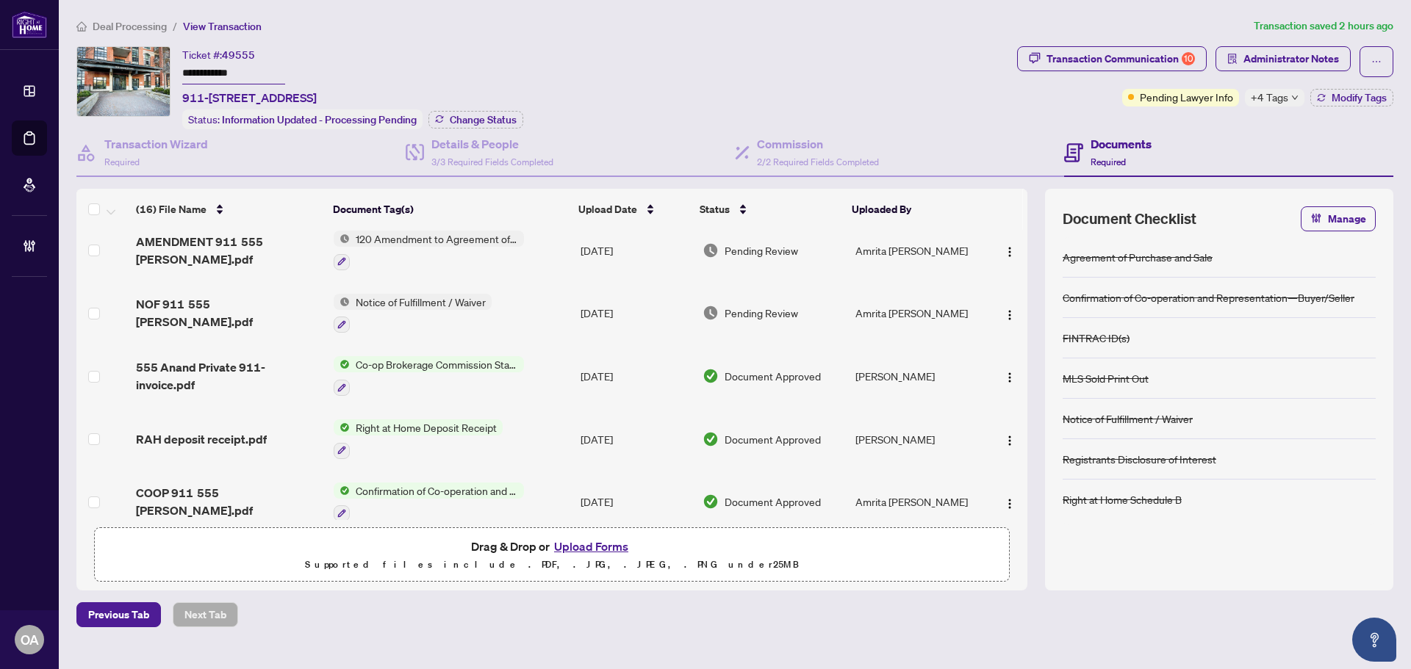
click at [622, 106] on div "**********" at bounding box center [543, 87] width 935 height 83
click at [450, 153] on div "Details & People 3/3 Required Fields Completed" at bounding box center [492, 152] width 122 height 35
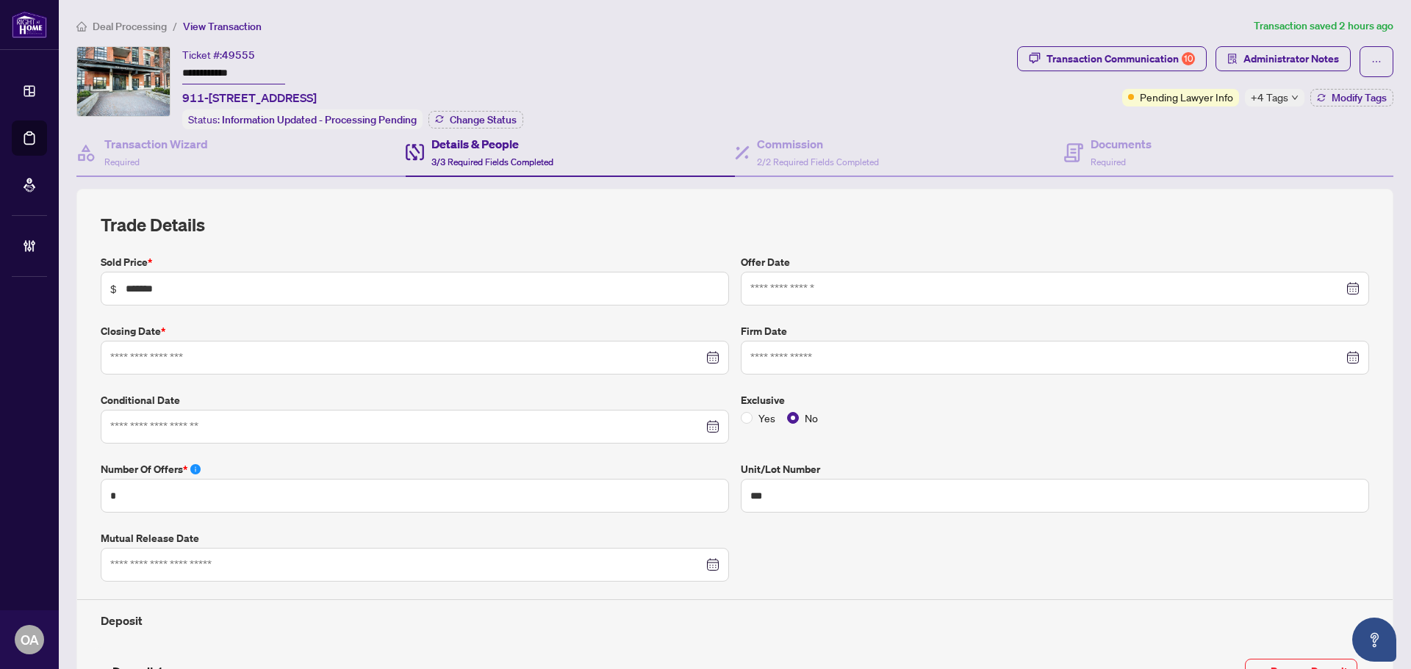
type input "**********"
click at [738, 160] on span at bounding box center [742, 152] width 15 height 35
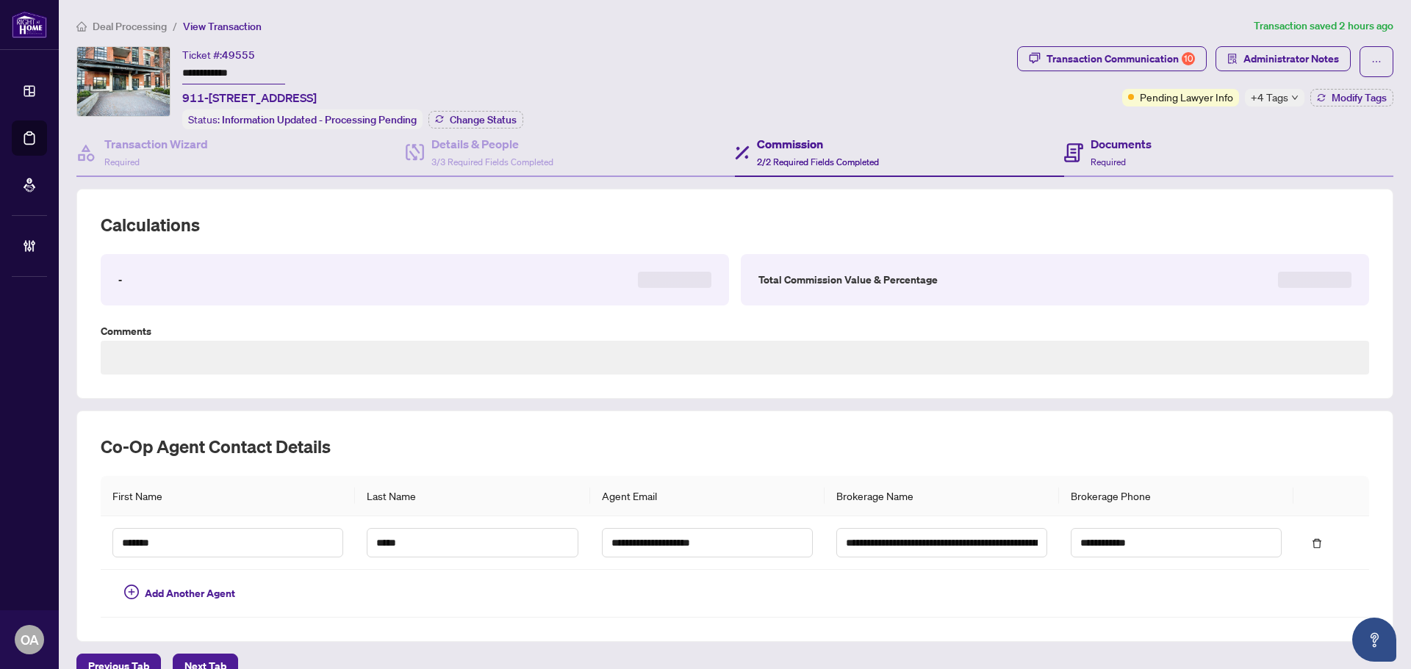
click at [1173, 151] on div "Documents Required" at bounding box center [1228, 153] width 329 height 48
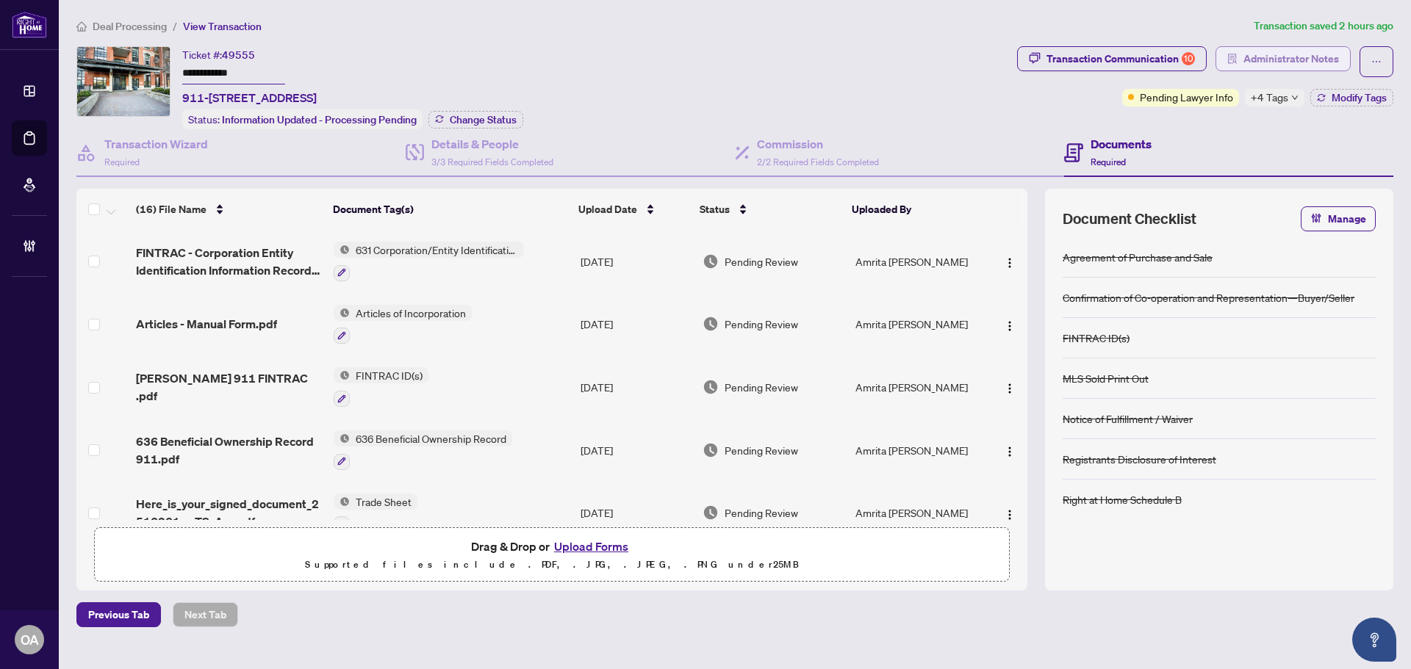
click at [1244, 49] on span "Administrator Notes" at bounding box center [1291, 59] width 96 height 24
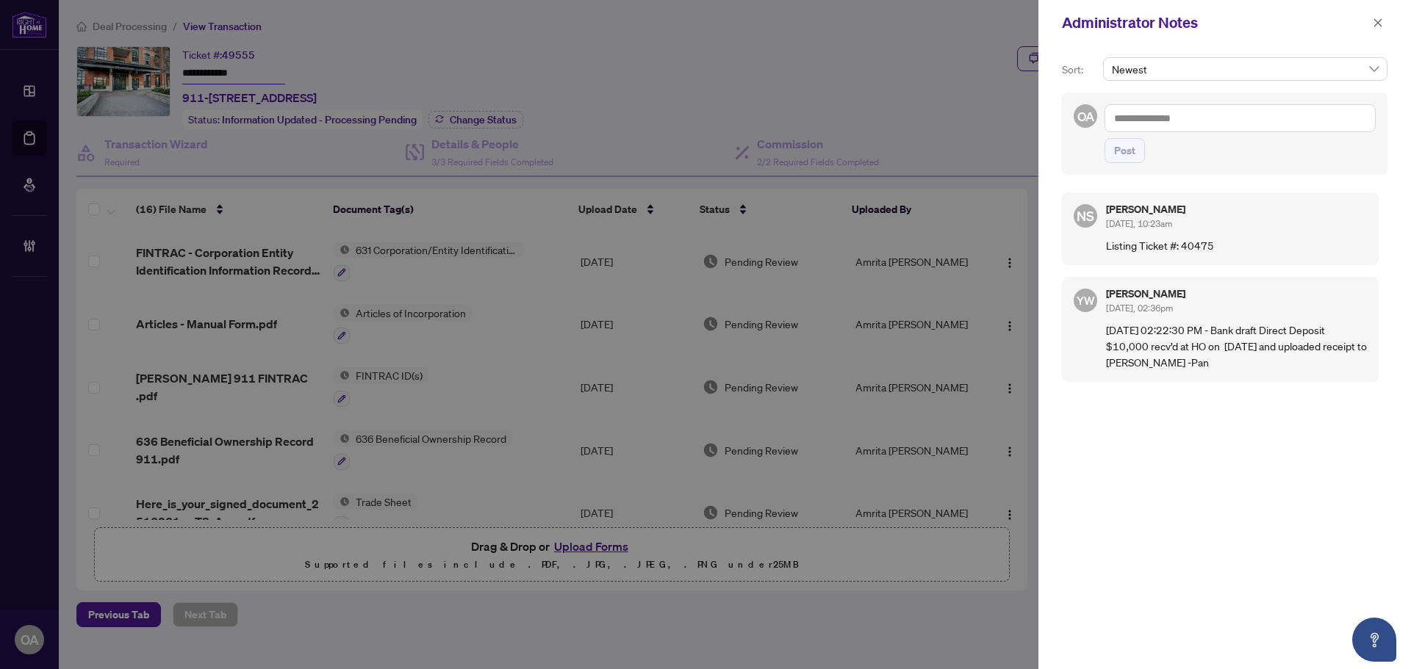
click at [1198, 117] on textarea at bounding box center [1239, 118] width 271 height 28
click at [1198, 154] on li "Deals East" at bounding box center [1212, 153] width 146 height 25
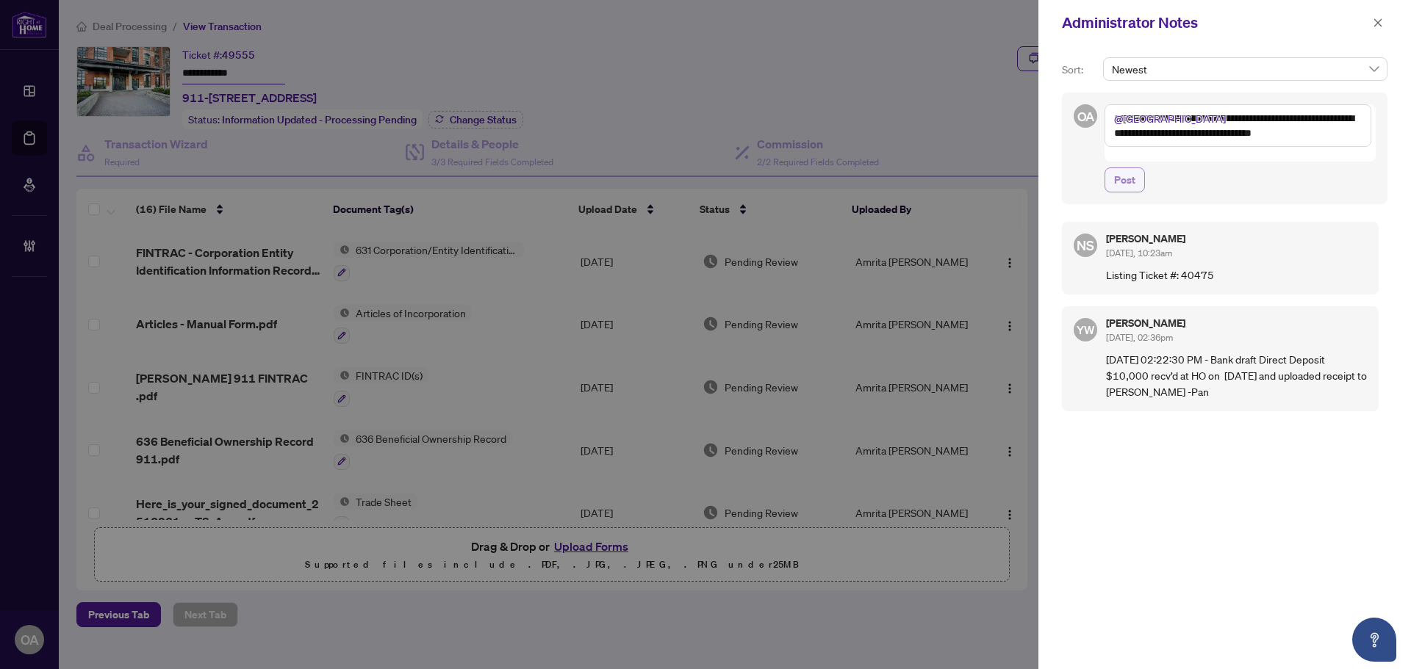
type textarea "**********"
click at [1137, 172] on button "Post" at bounding box center [1124, 180] width 40 height 25
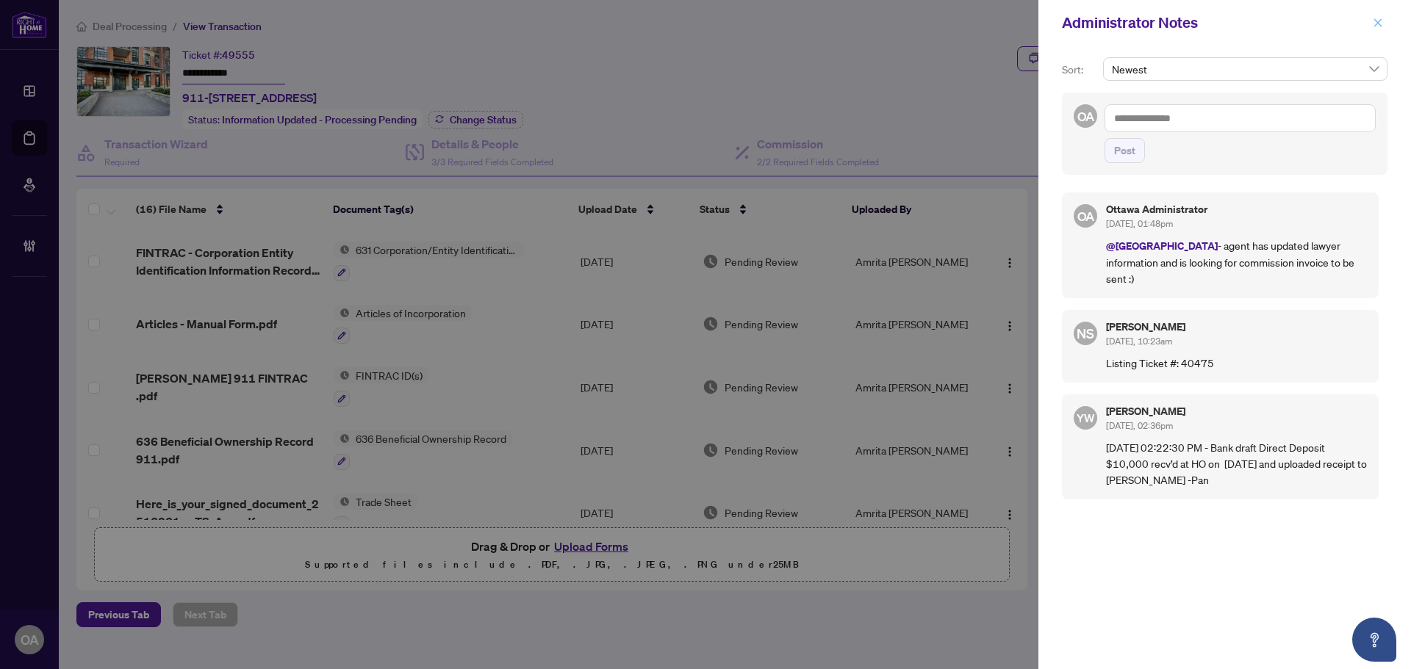
click at [1379, 24] on icon "close" at bounding box center [1378, 23] width 10 height 10
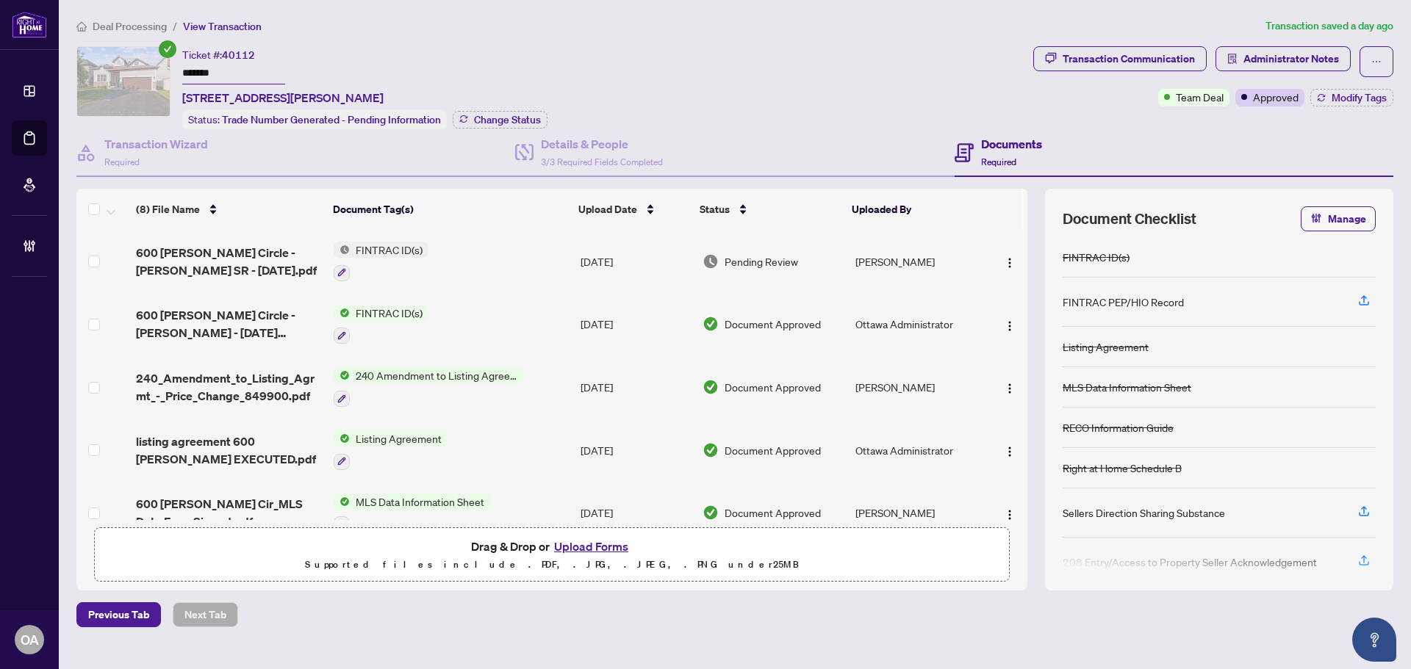
click at [183, 244] on span "600 [PERSON_NAME] Circle - [PERSON_NAME] SR - [DATE].pdf" at bounding box center [229, 261] width 186 height 35
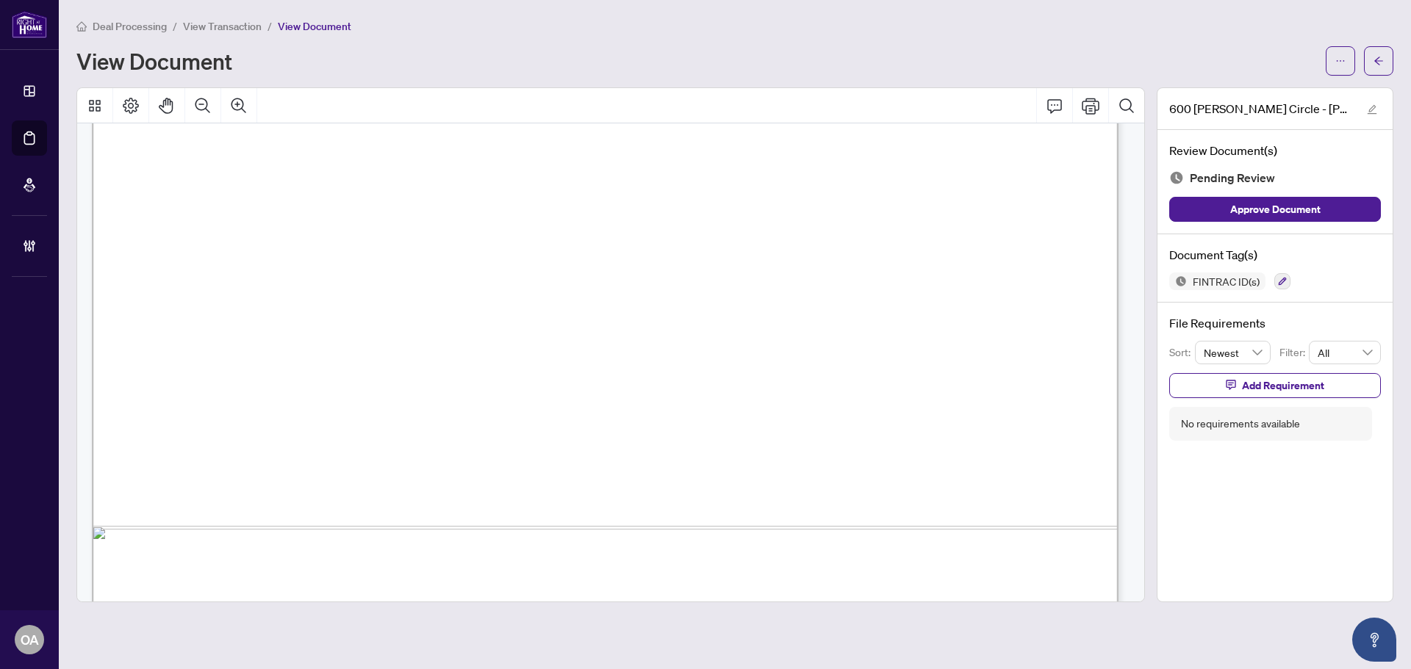
scroll to position [3380, 0]
click at [1377, 49] on span "button" at bounding box center [1378, 61] width 10 height 24
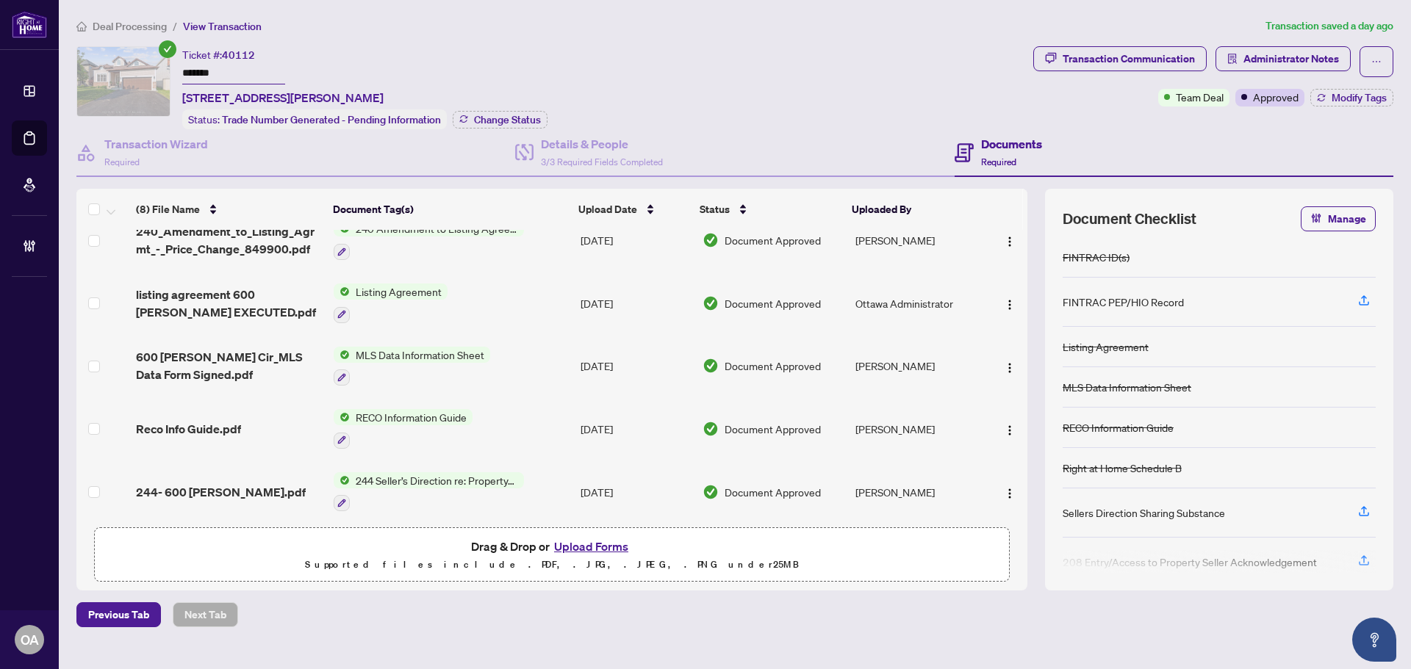
scroll to position [73, 0]
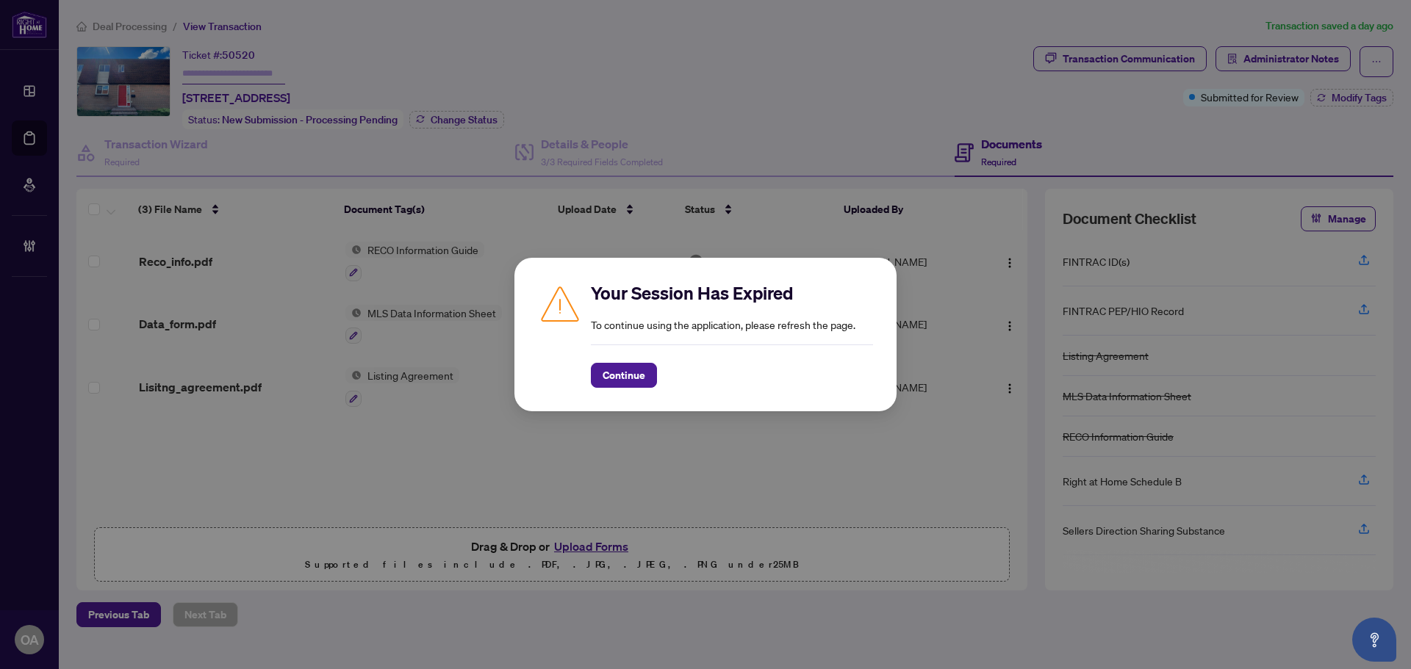
click at [629, 389] on div "Your Session Has Expired To continue using the application, please refresh the …" at bounding box center [705, 335] width 382 height 154
click at [630, 378] on span "Continue" at bounding box center [624, 376] width 43 height 24
